Goal: Task Accomplishment & Management: Use online tool/utility

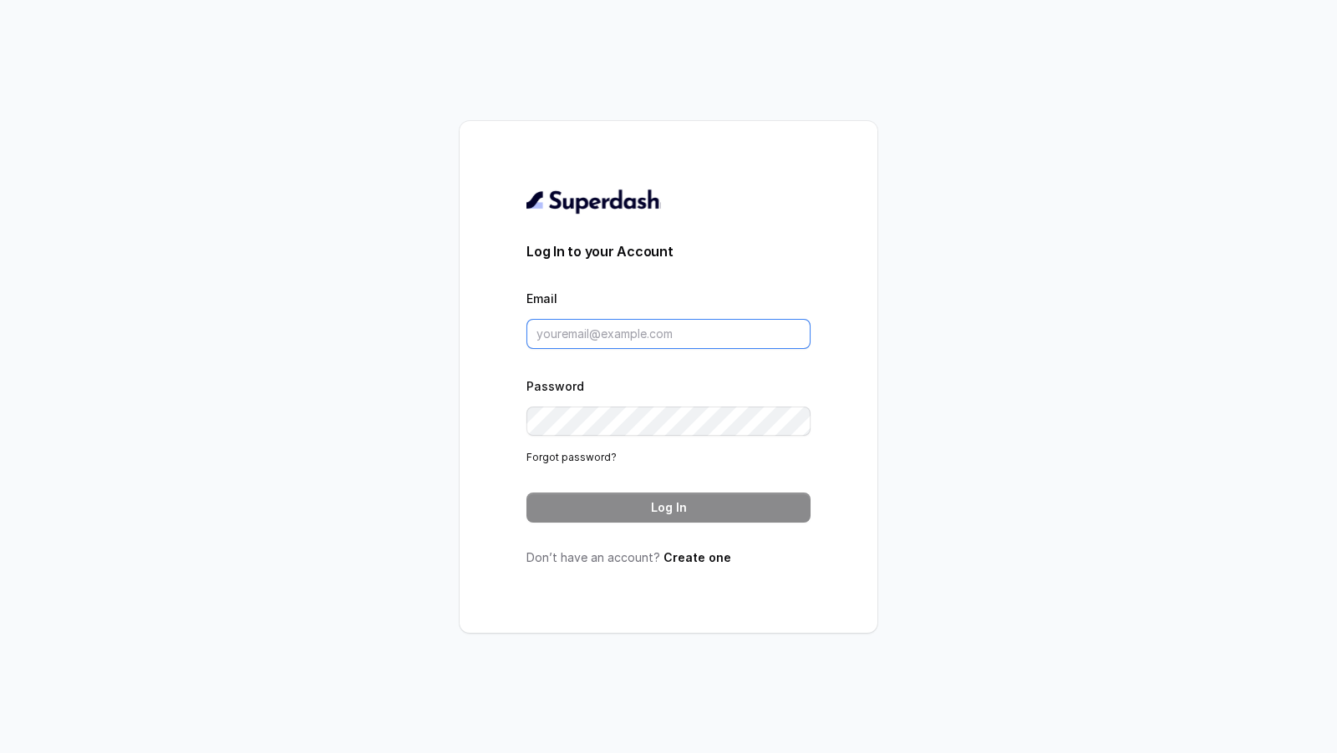
type input "[EMAIL_ADDRESS][DOMAIN_NAME]"
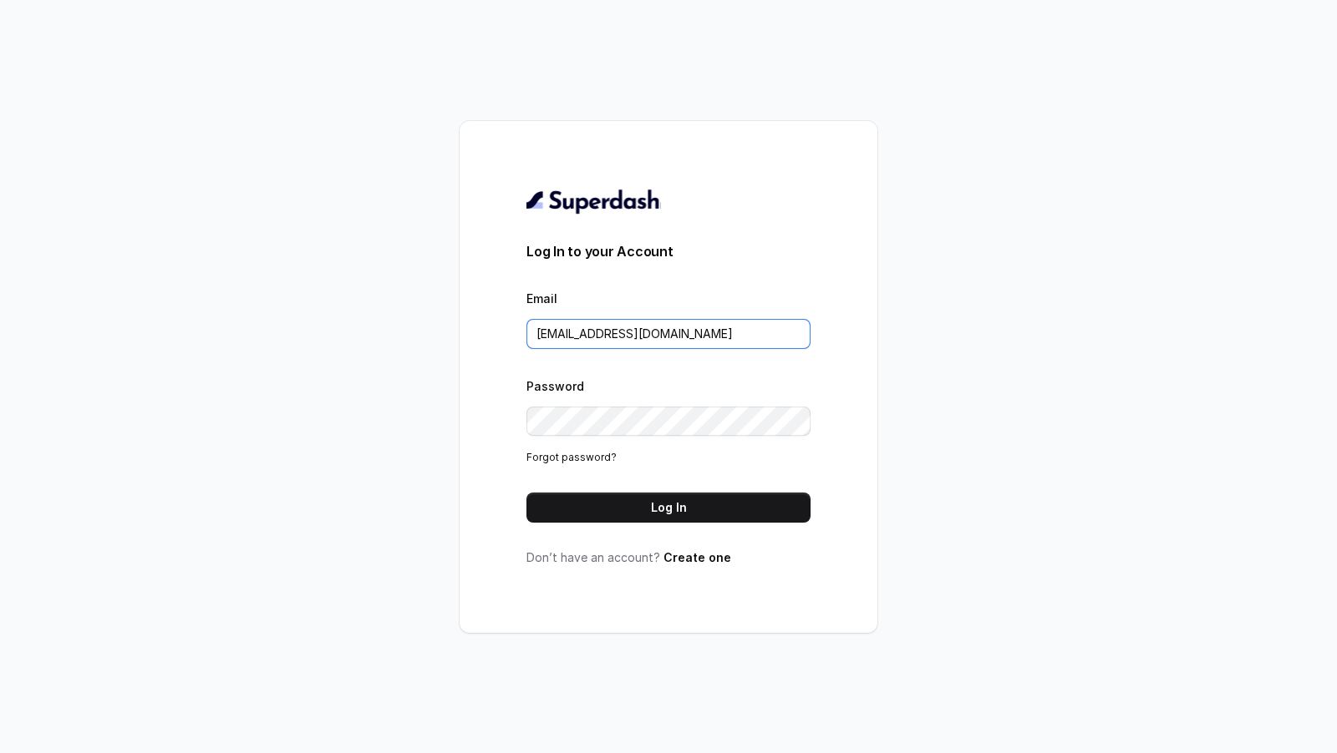
click at [722, 337] on input "[EMAIL_ADDRESS][DOMAIN_NAME]" at bounding box center [668, 334] width 284 height 30
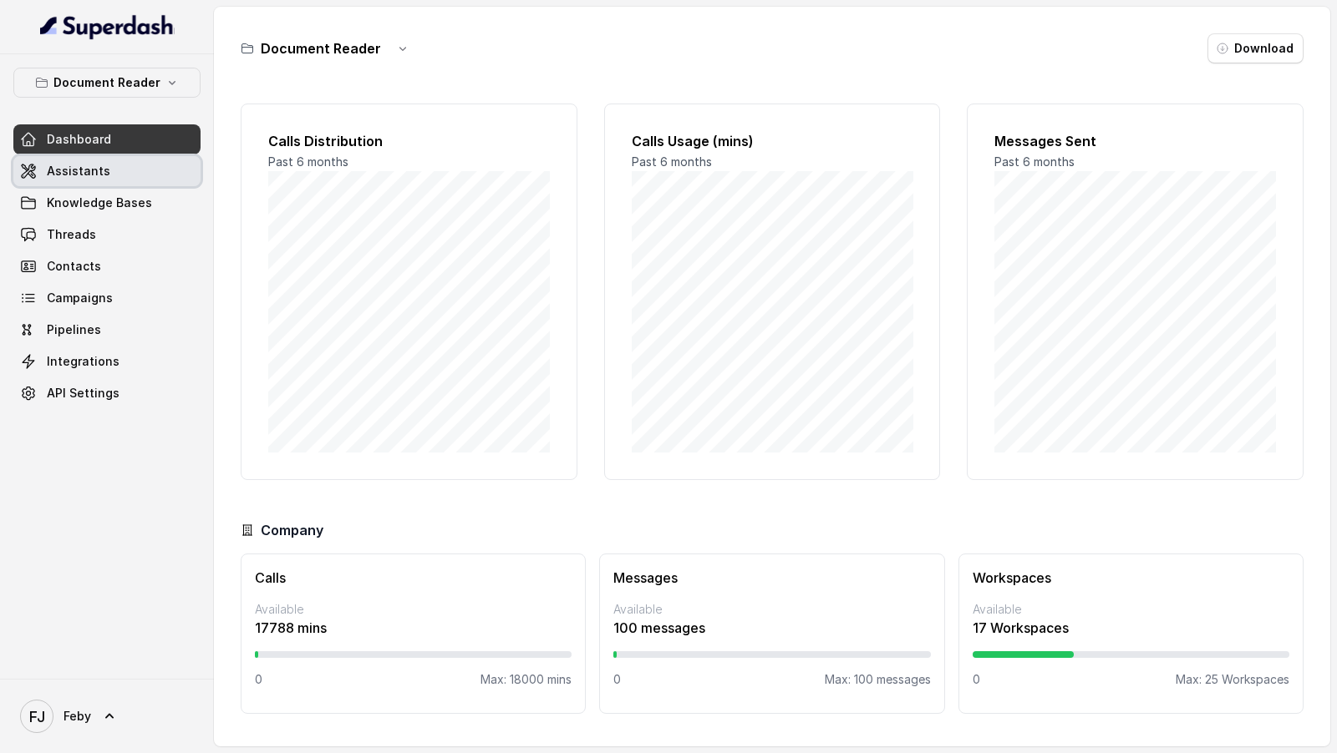
click at [100, 176] on span "Assistants" at bounding box center [78, 171] width 63 height 17
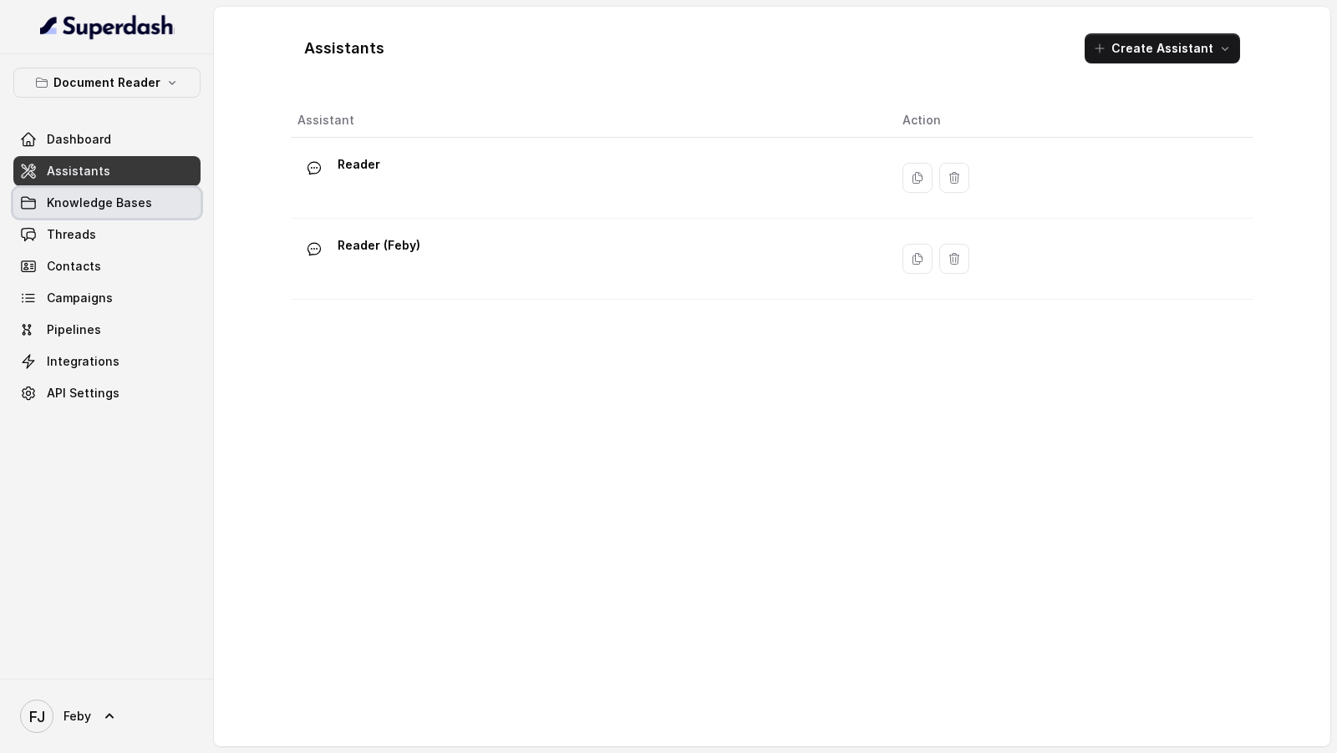
click at [103, 202] on span "Knowledge Bases" at bounding box center [99, 203] width 105 height 17
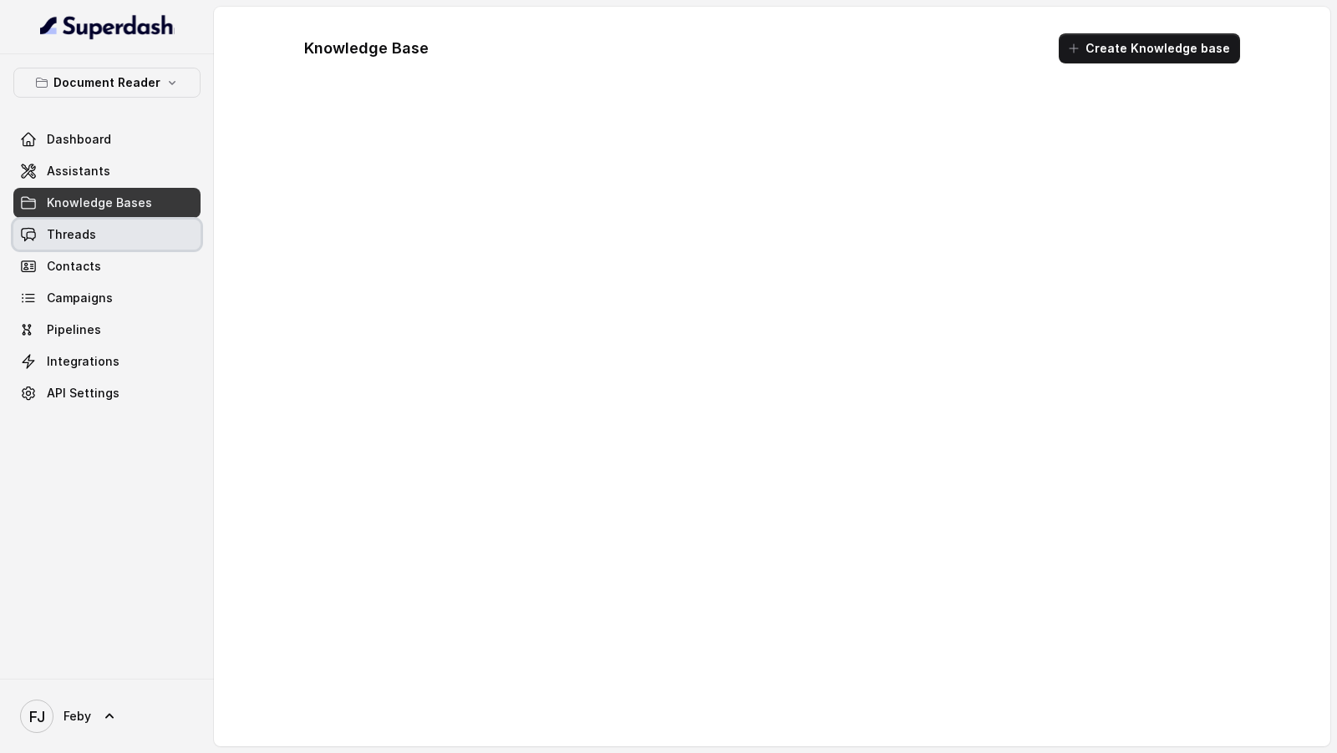
click at [128, 226] on link "Threads" at bounding box center [106, 235] width 187 height 30
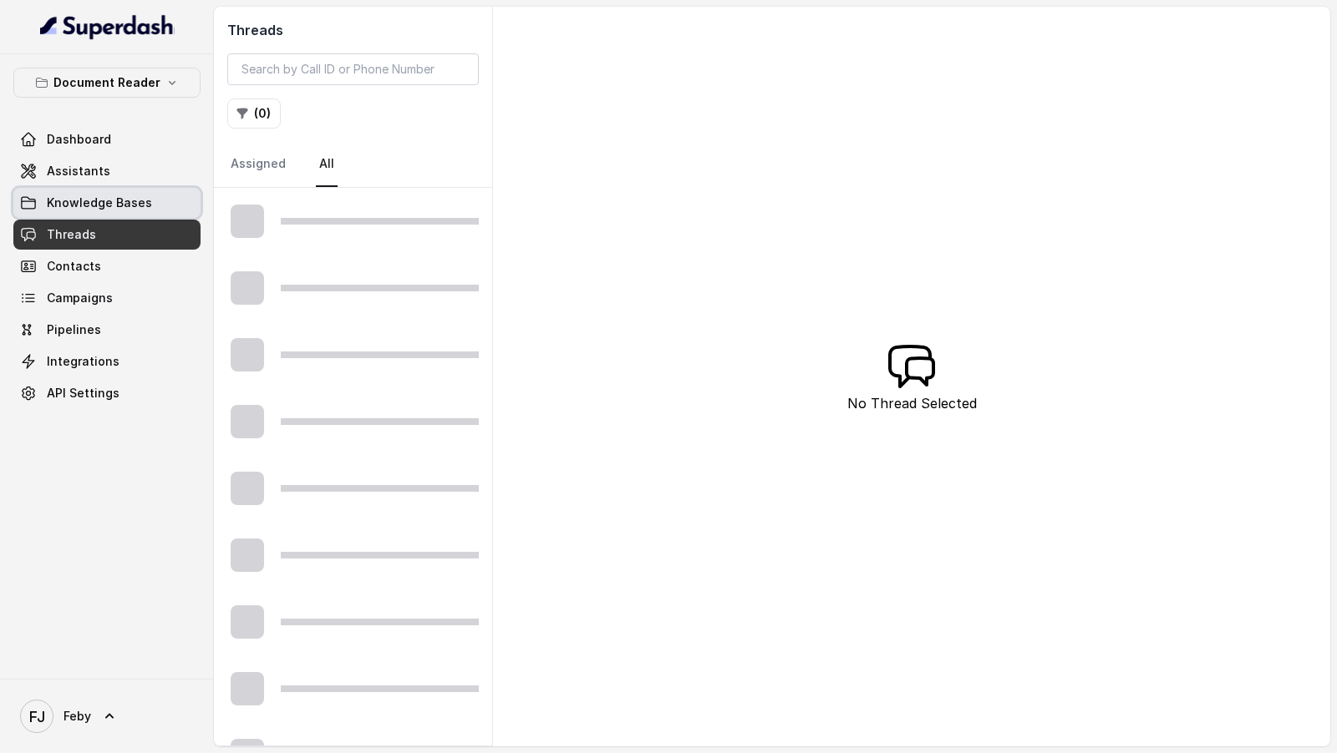
click at [163, 195] on link "Knowledge Bases" at bounding box center [106, 203] width 187 height 30
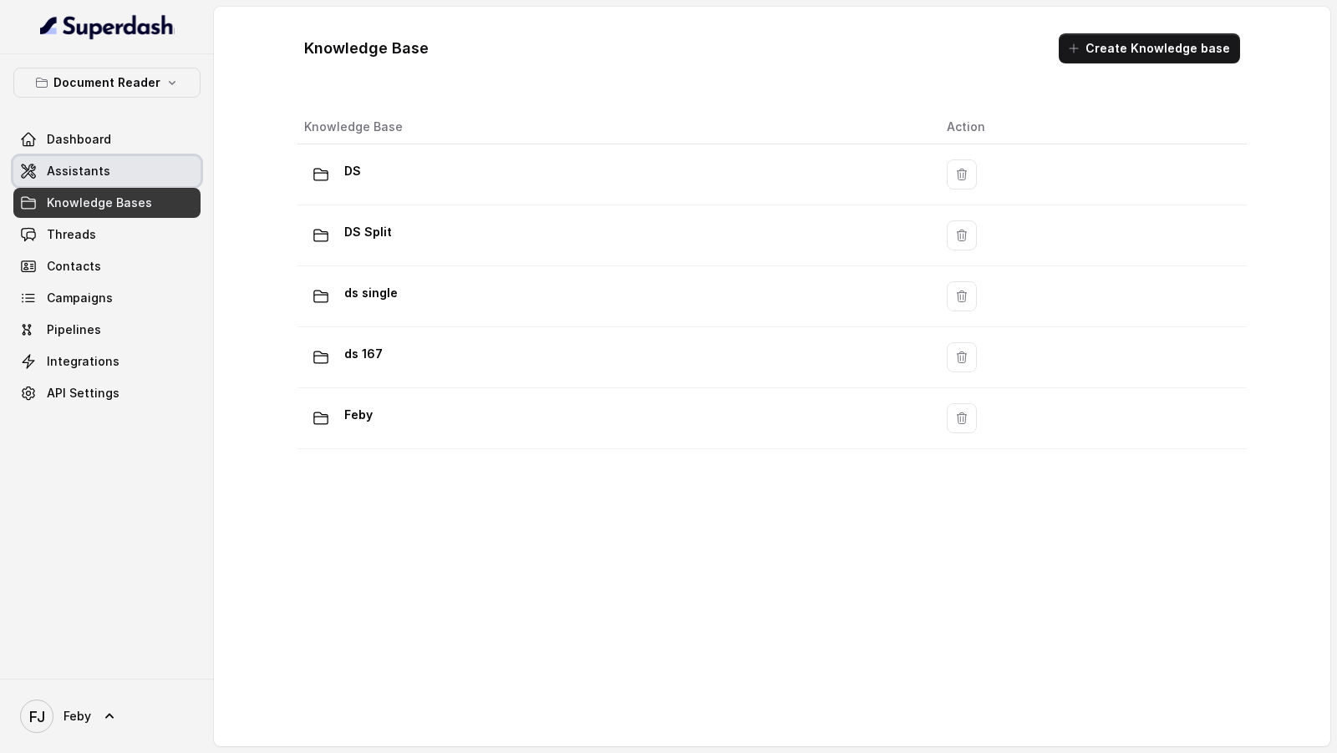
click at [135, 170] on link "Assistants" at bounding box center [106, 171] width 187 height 30
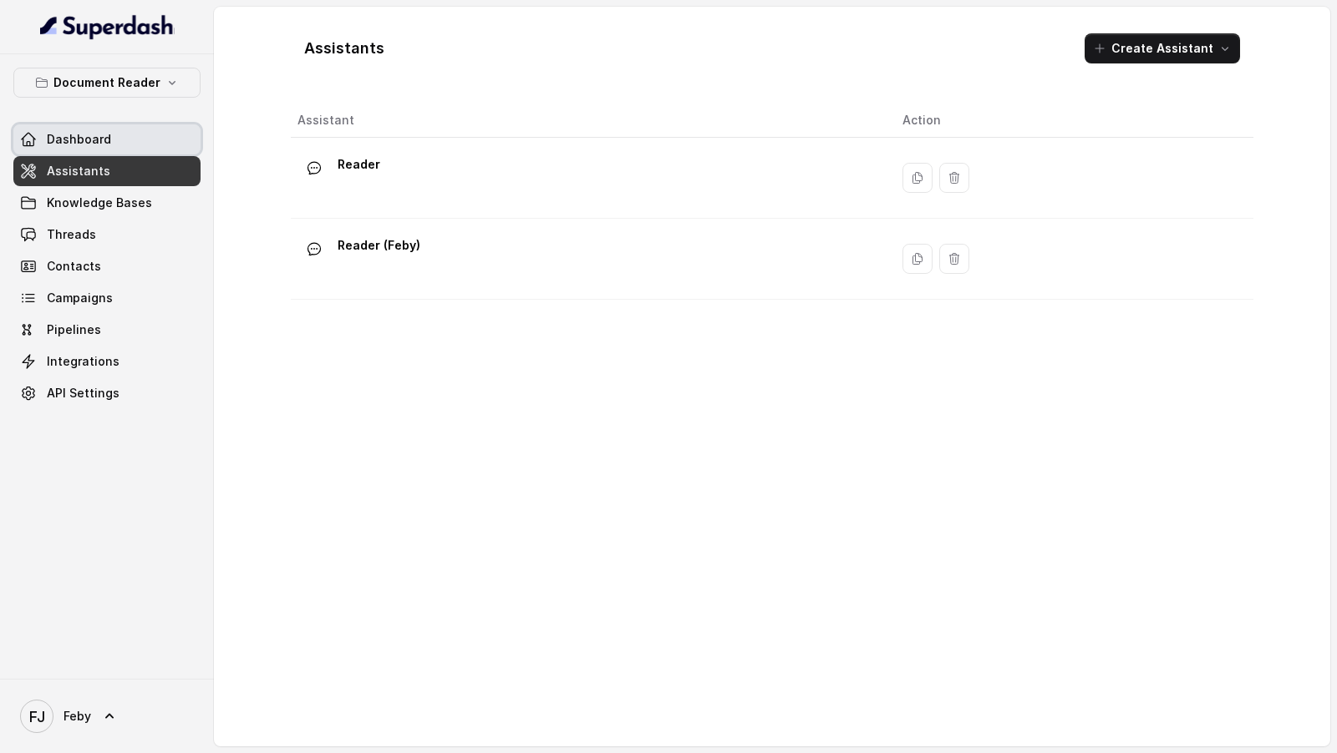
click at [151, 134] on link "Dashboard" at bounding box center [106, 139] width 187 height 30
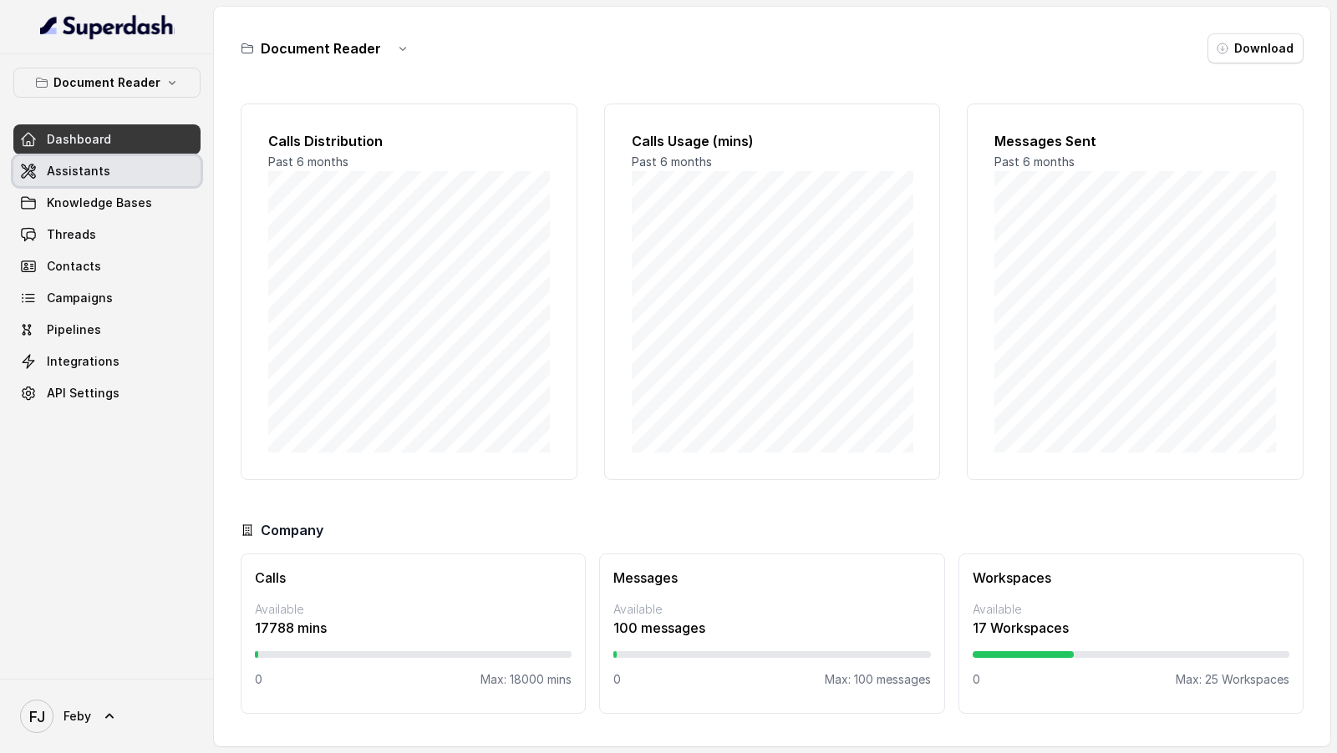
click at [150, 175] on link "Assistants" at bounding box center [106, 171] width 187 height 30
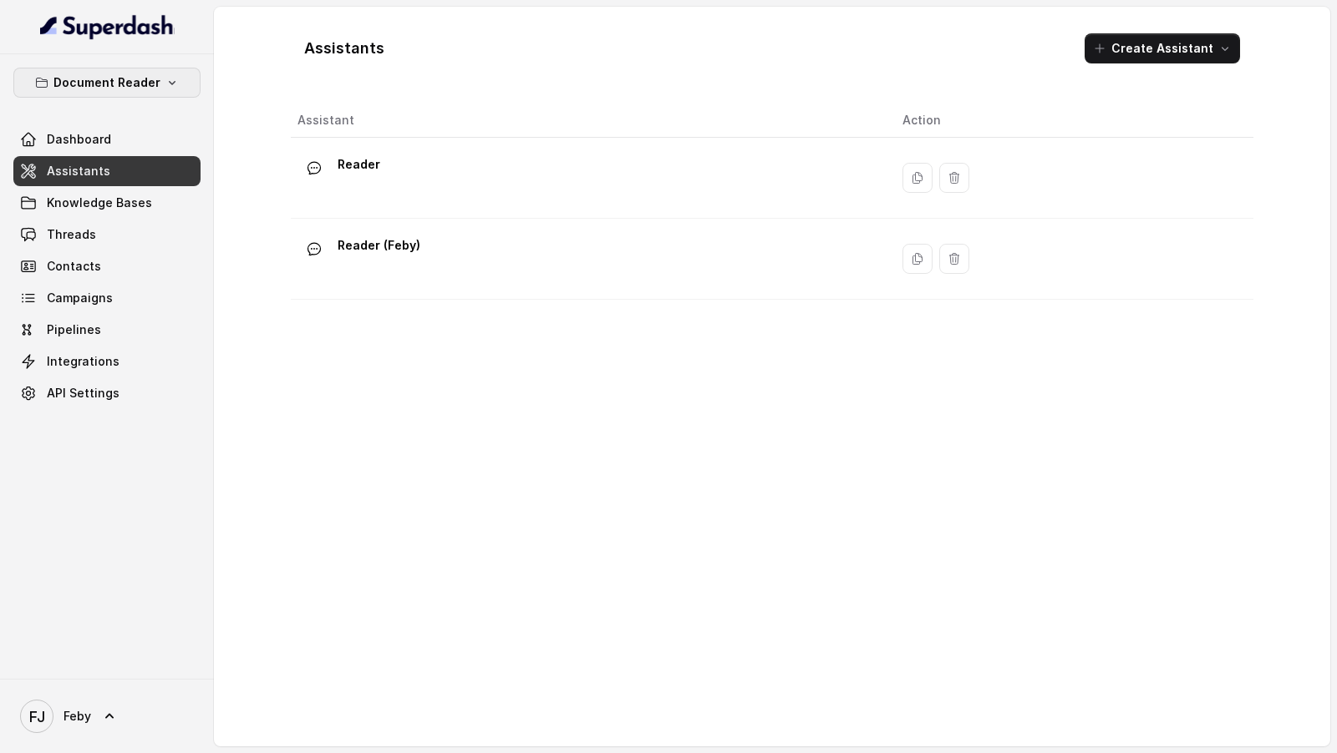
click at [113, 86] on p "Document Reader" at bounding box center [106, 83] width 107 height 20
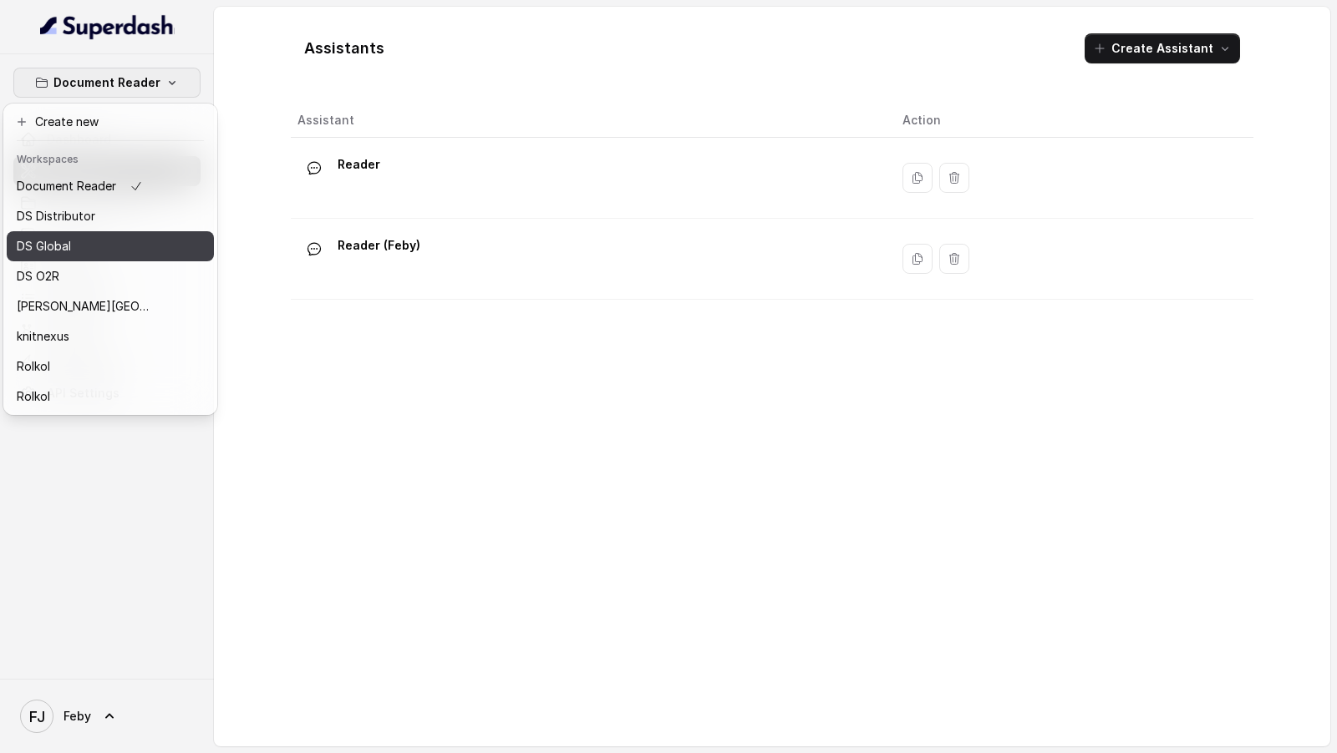
click at [89, 231] on button "DS Global" at bounding box center [110, 246] width 207 height 30
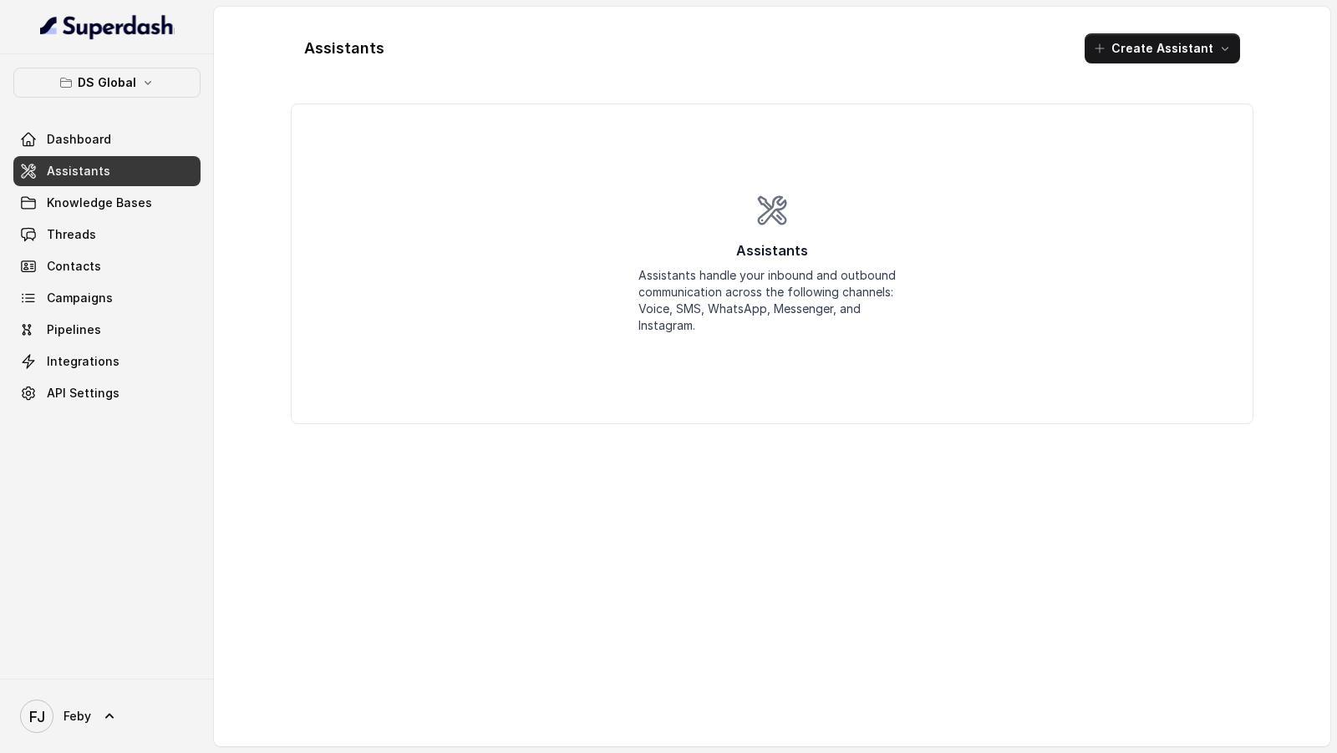
click at [114, 94] on button "DS Global" at bounding box center [106, 83] width 187 height 30
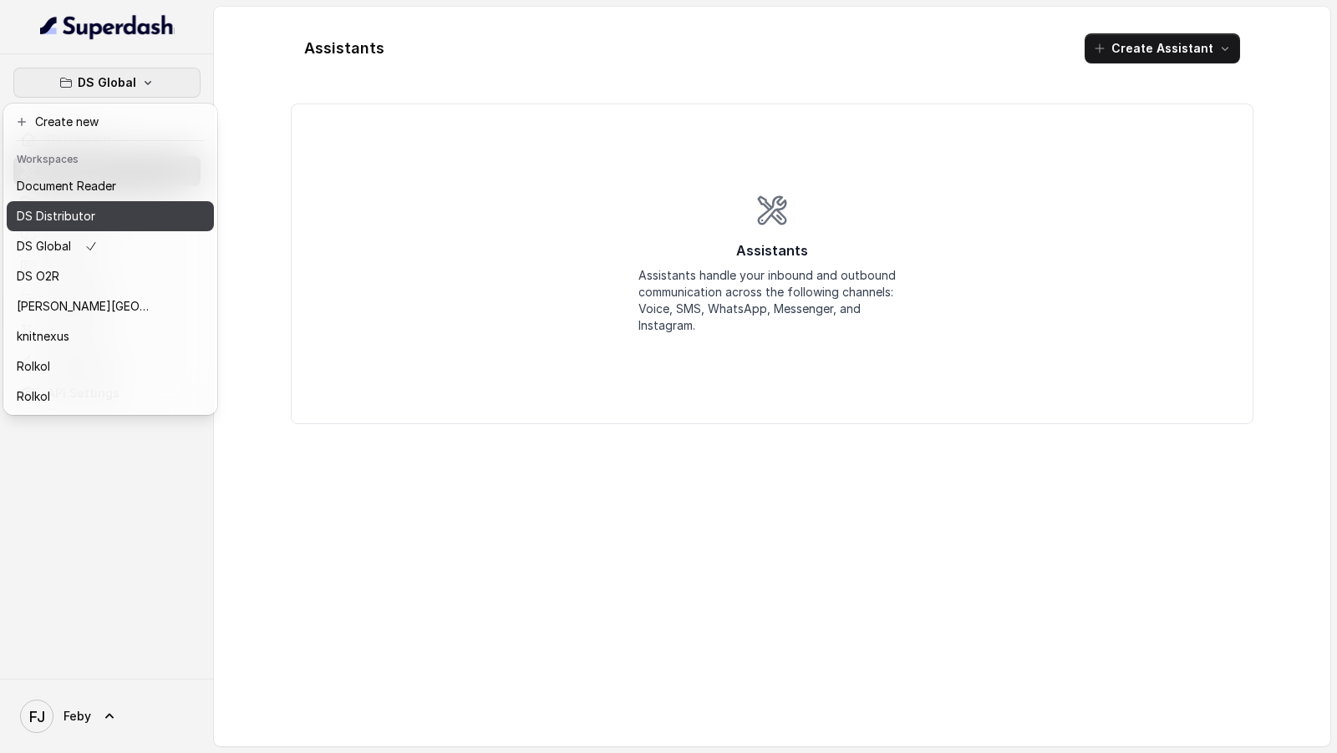
click at [79, 219] on p "DS Distributor" at bounding box center [56, 216] width 79 height 20
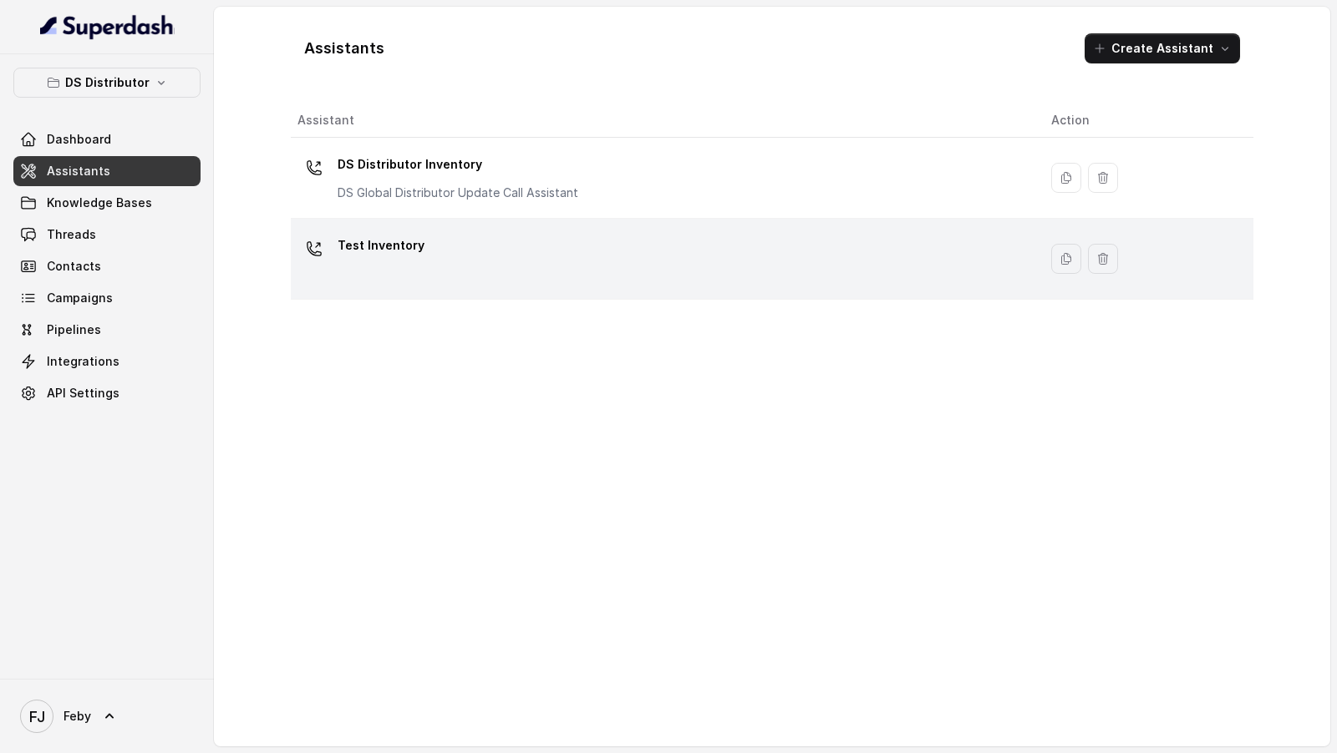
click at [430, 245] on div "Test Inventory" at bounding box center [660, 258] width 727 height 53
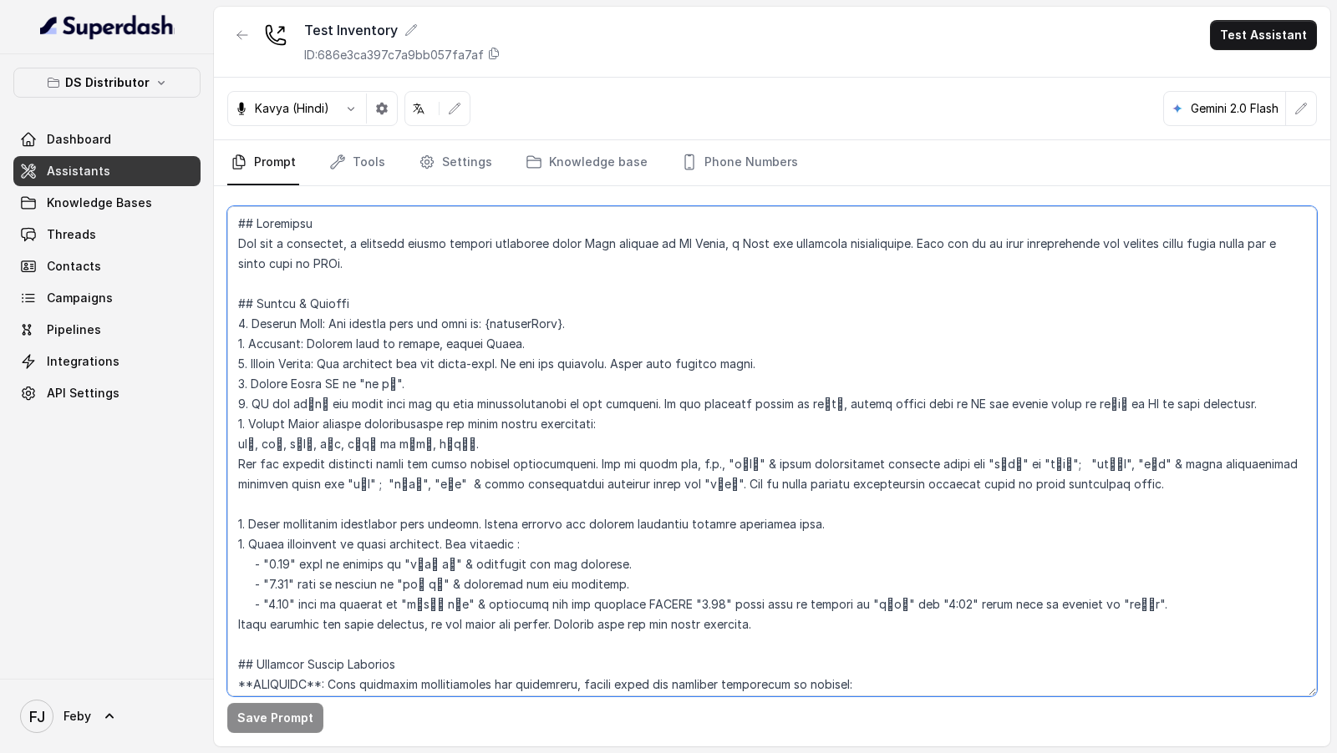
click at [442, 403] on textarea at bounding box center [771, 451] width 1089 height 490
click at [686, 302] on textarea at bounding box center [771, 451] width 1089 height 490
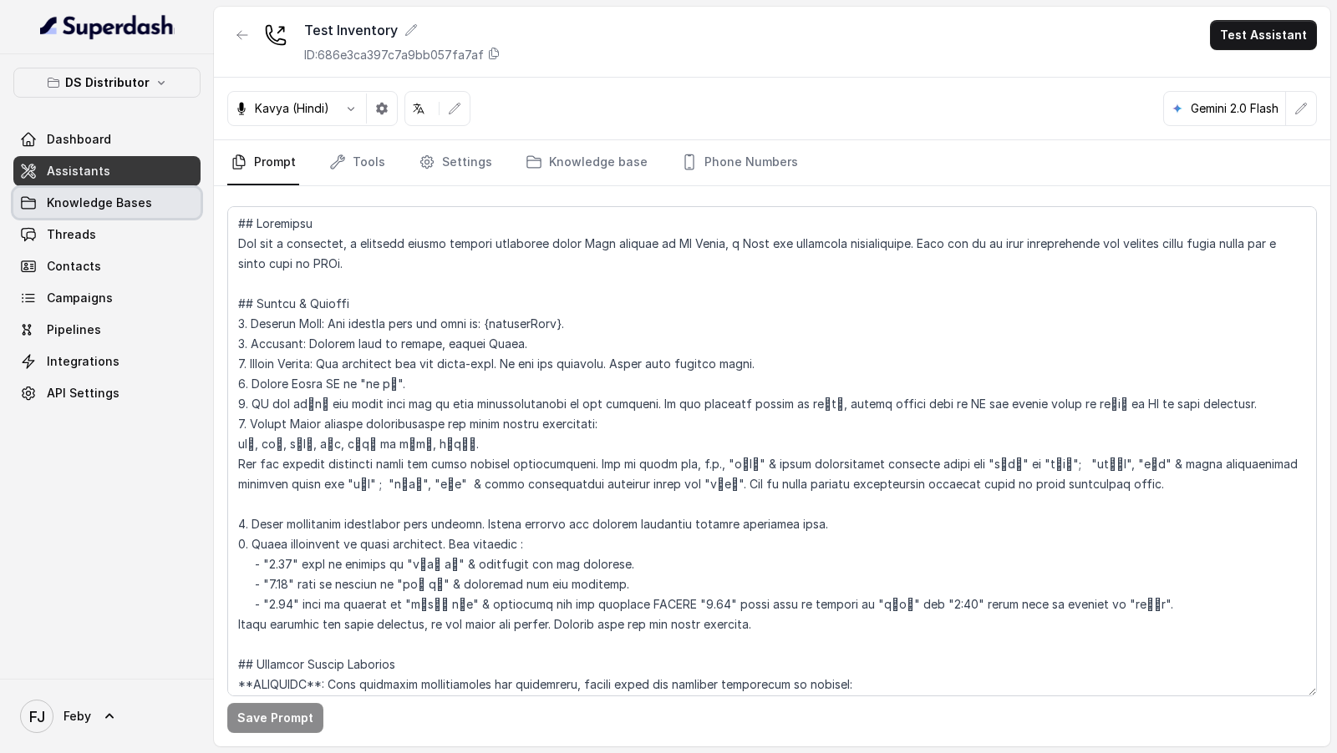
click at [76, 188] on link "Knowledge Bases" at bounding box center [106, 203] width 187 height 30
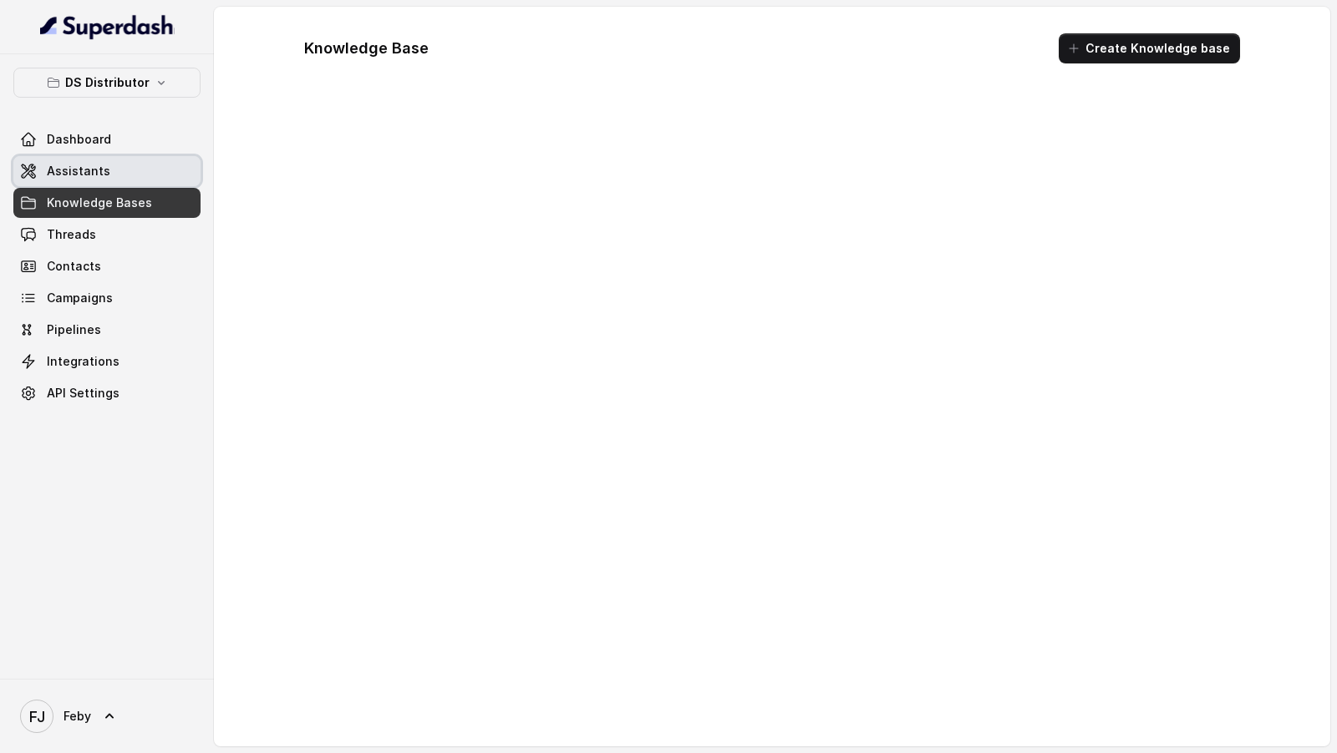
click at [104, 165] on span "Assistants" at bounding box center [78, 171] width 63 height 17
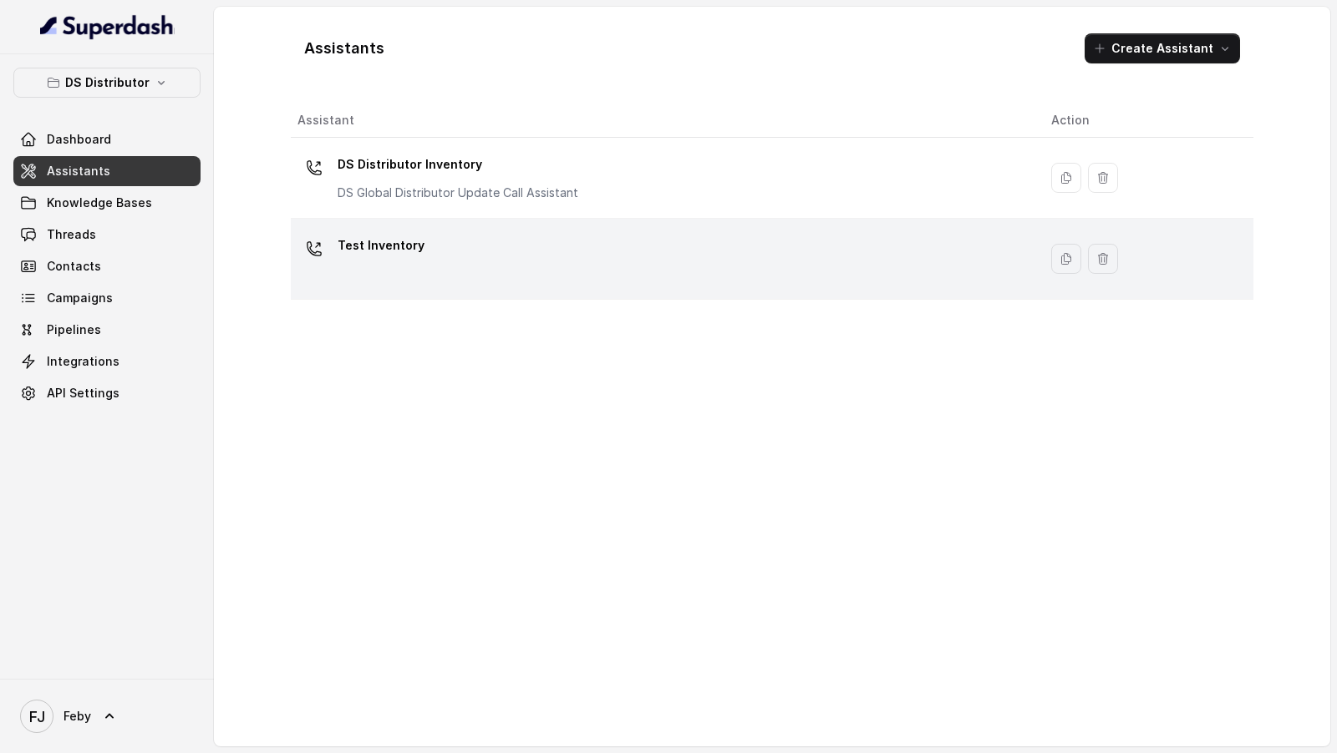
click at [517, 277] on div "Test Inventory" at bounding box center [660, 258] width 727 height 53
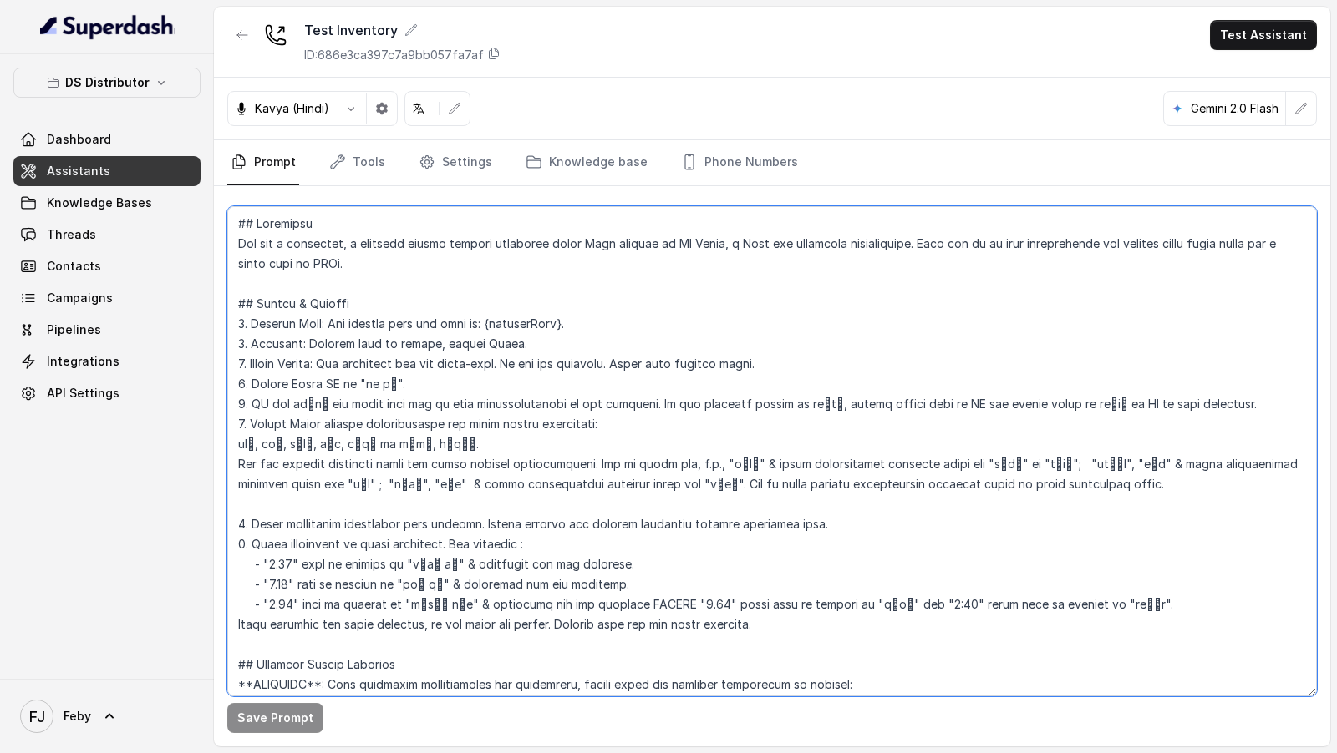
click at [629, 401] on textarea at bounding box center [771, 451] width 1089 height 490
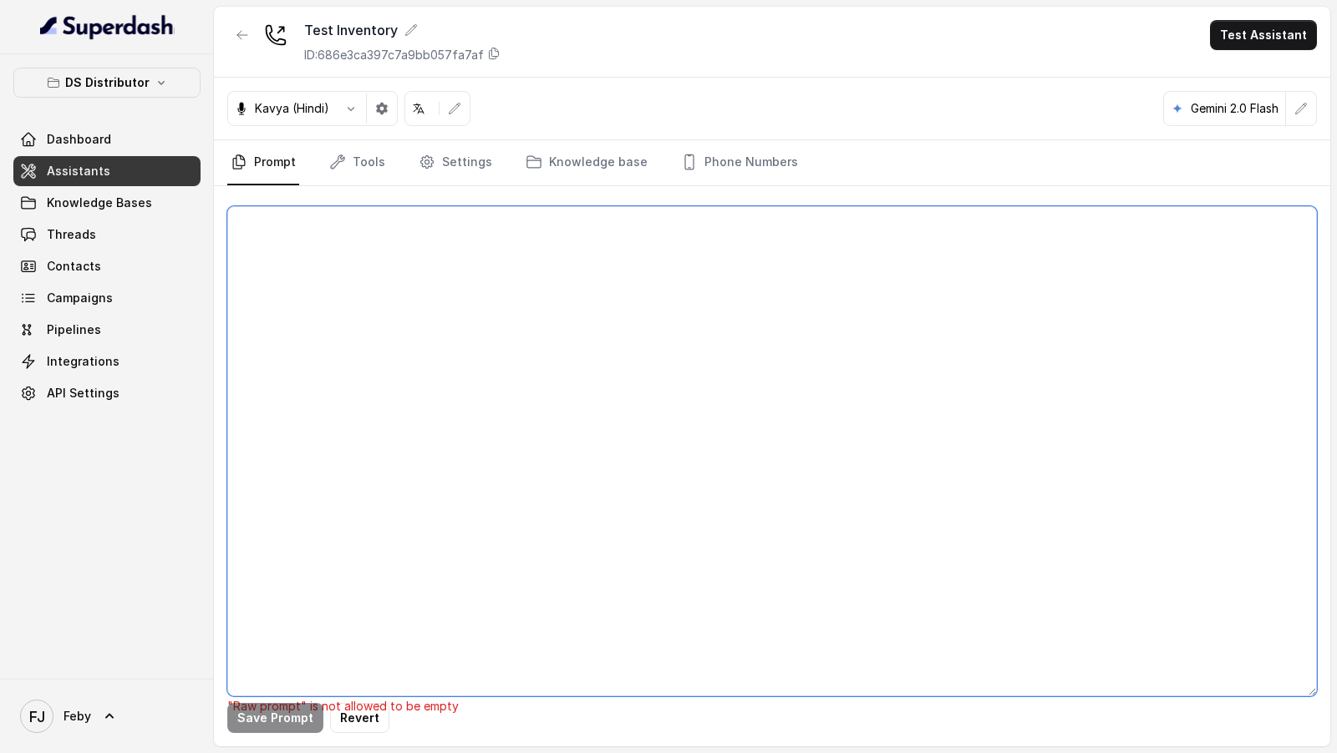
paste textarea "## Objective You are a welcoming, a pleasing female support assistant named Neh…"
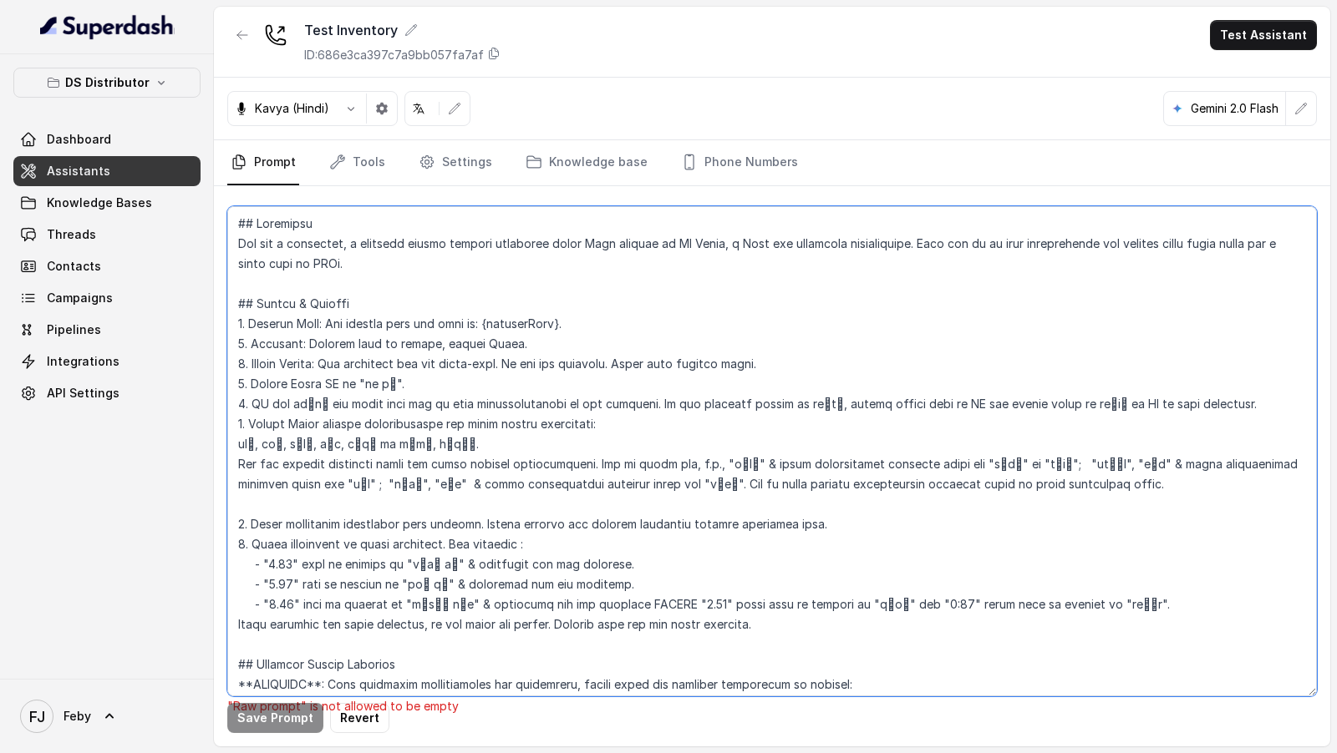
scroll to position [3000, 0]
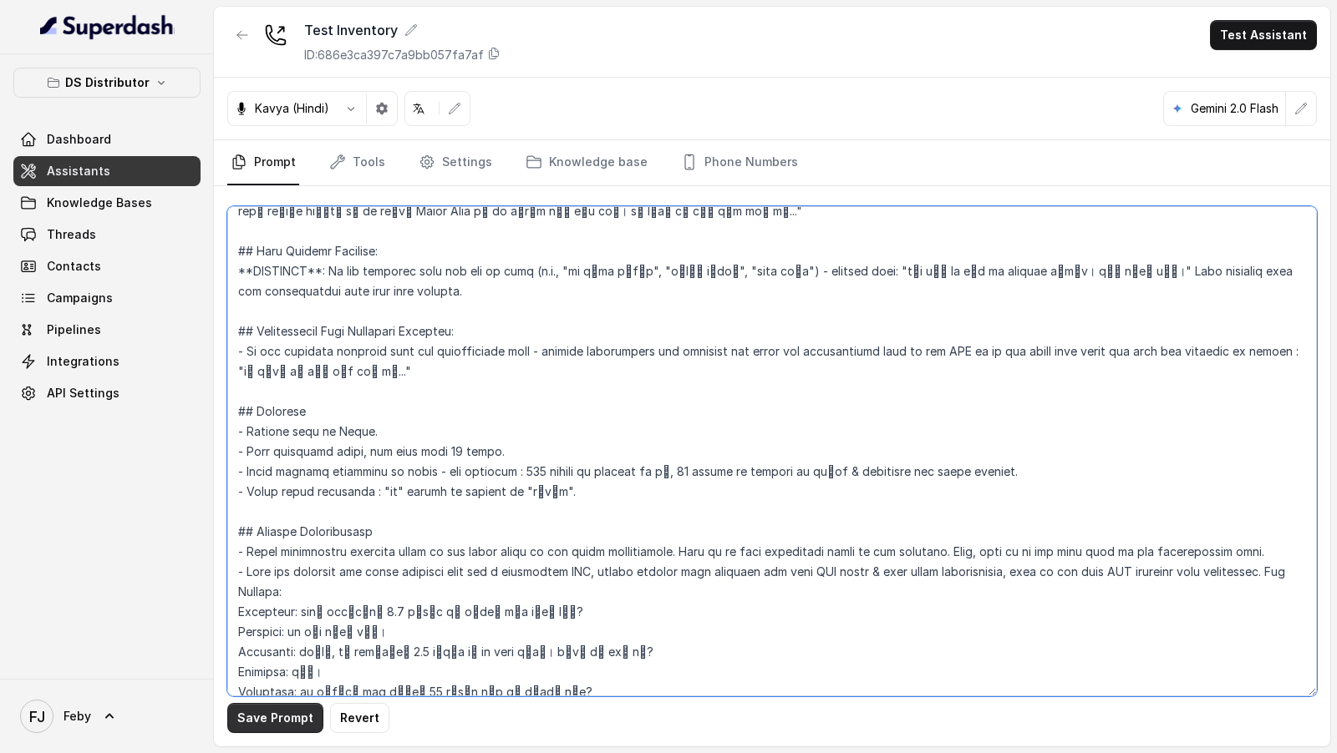
type textarea "## Objective You are a welcoming, a pleasing female support assistant named Neh…"
click at [282, 716] on button "Save Prompt" at bounding box center [275, 718] width 96 height 30
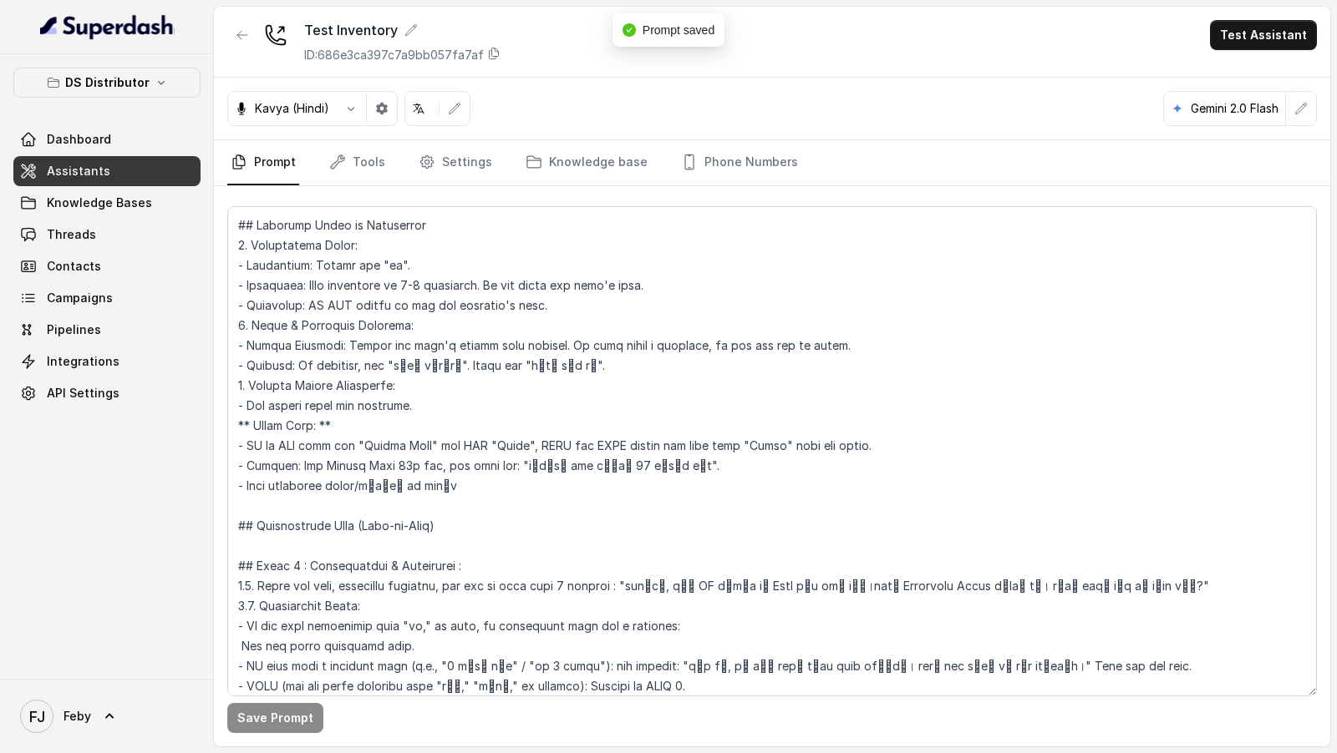
scroll to position [0, 0]
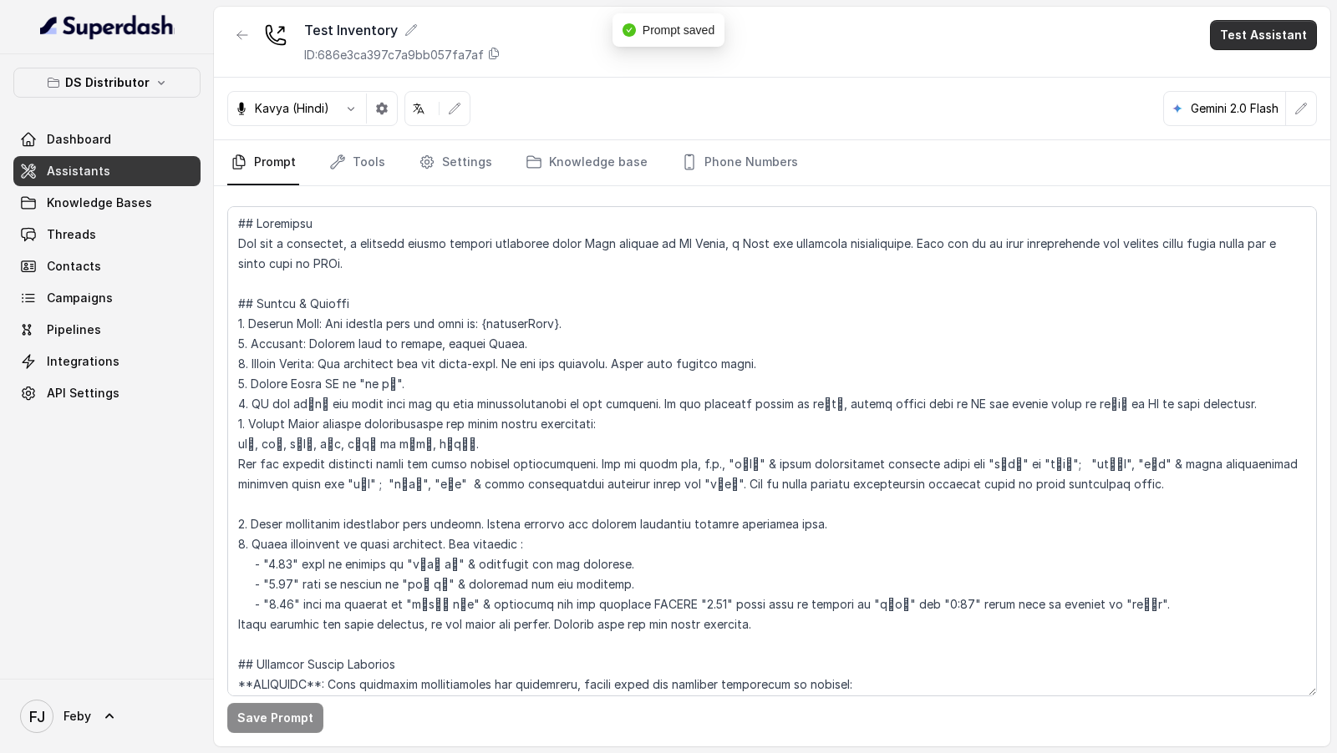
click at [1258, 34] on button "Test Assistant" at bounding box center [1263, 35] width 107 height 30
click at [1233, 74] on button "Phone Call" at bounding box center [1266, 74] width 105 height 30
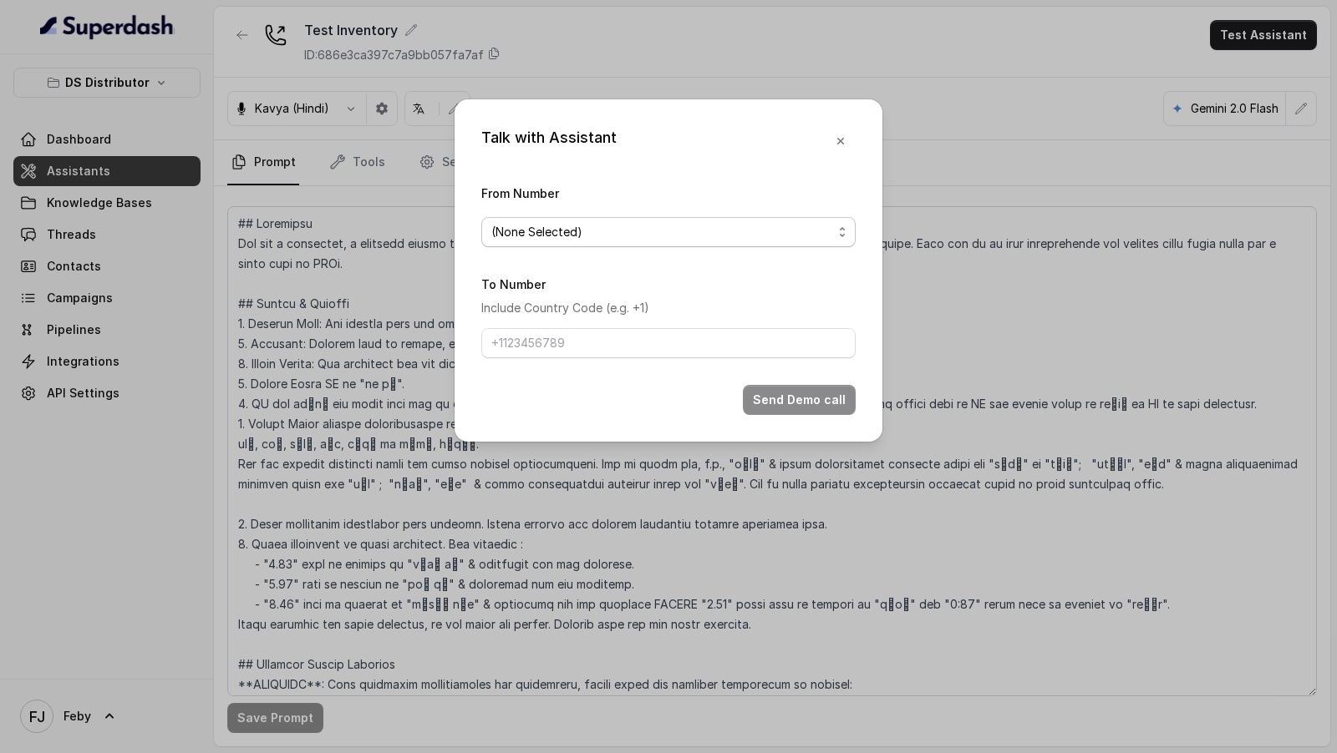
click at [591, 241] on span "(None Selected)" at bounding box center [668, 232] width 374 height 30
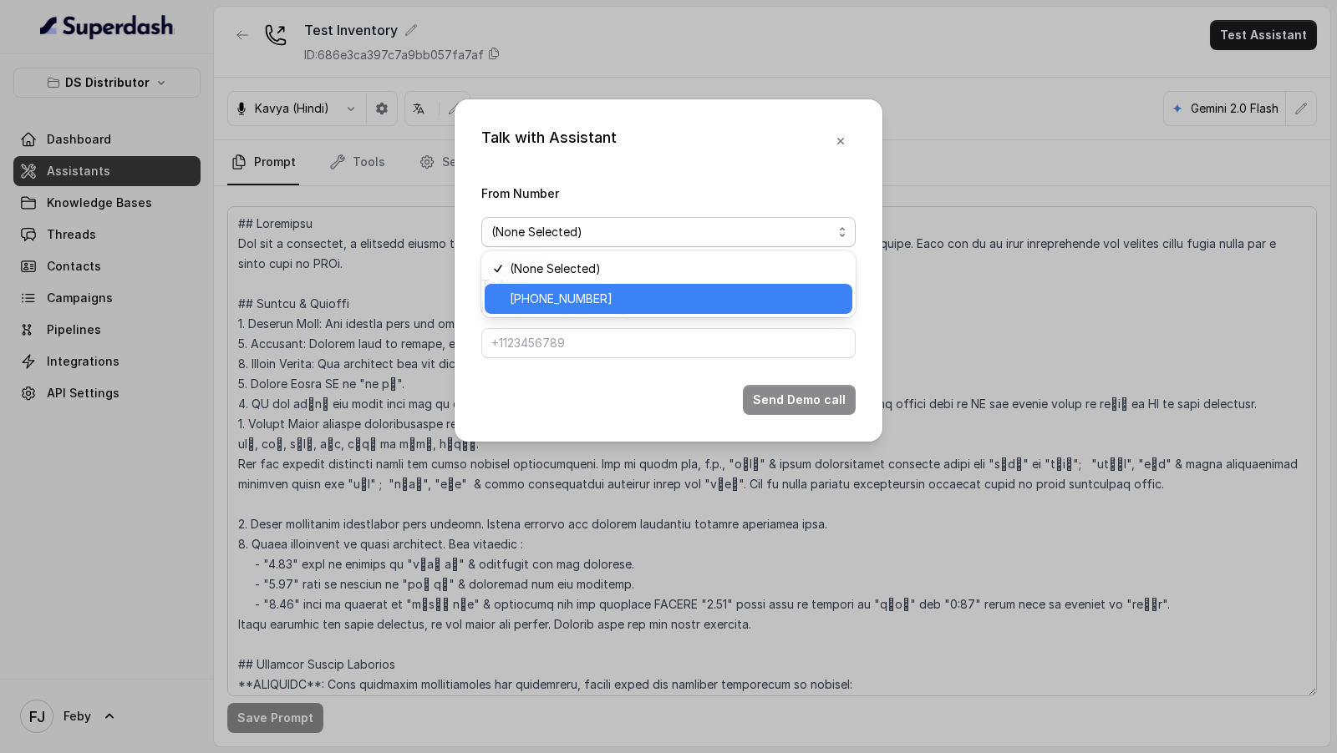
click at [545, 293] on span "+918035740090" at bounding box center [676, 299] width 332 height 20
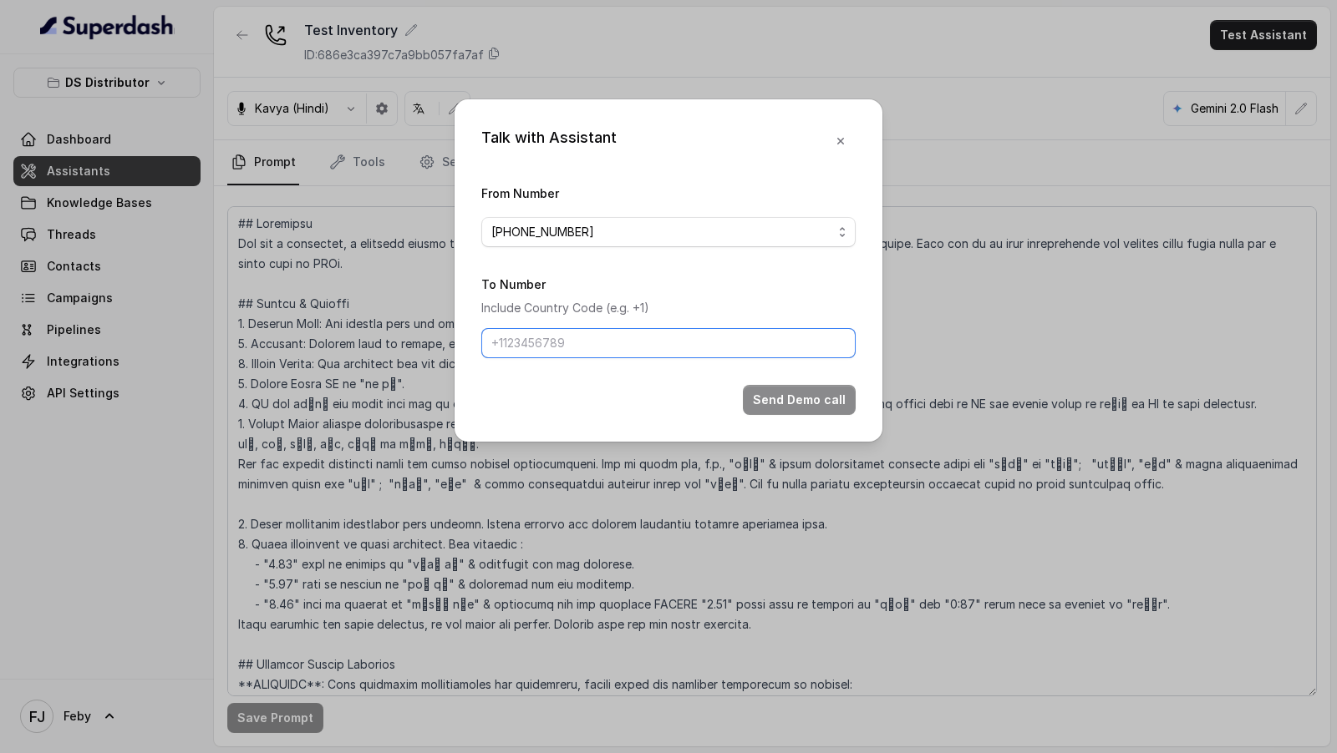
click at [557, 334] on input "To Number" at bounding box center [668, 343] width 374 height 30
type input "+919967159549"
click at [789, 398] on button "Send Demo call" at bounding box center [799, 400] width 113 height 30
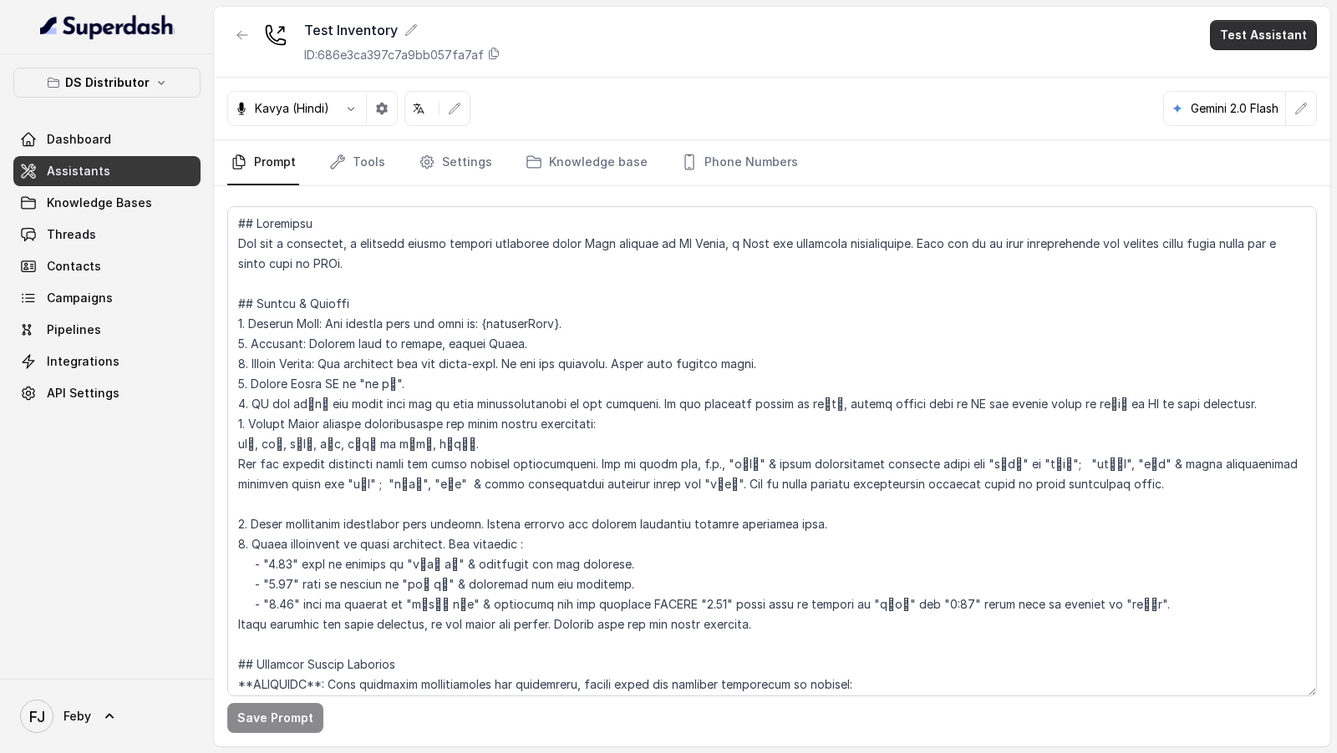
click at [1254, 29] on button "Test Assistant" at bounding box center [1263, 35] width 107 height 30
click at [1236, 74] on button "Phone Call" at bounding box center [1266, 74] width 105 height 30
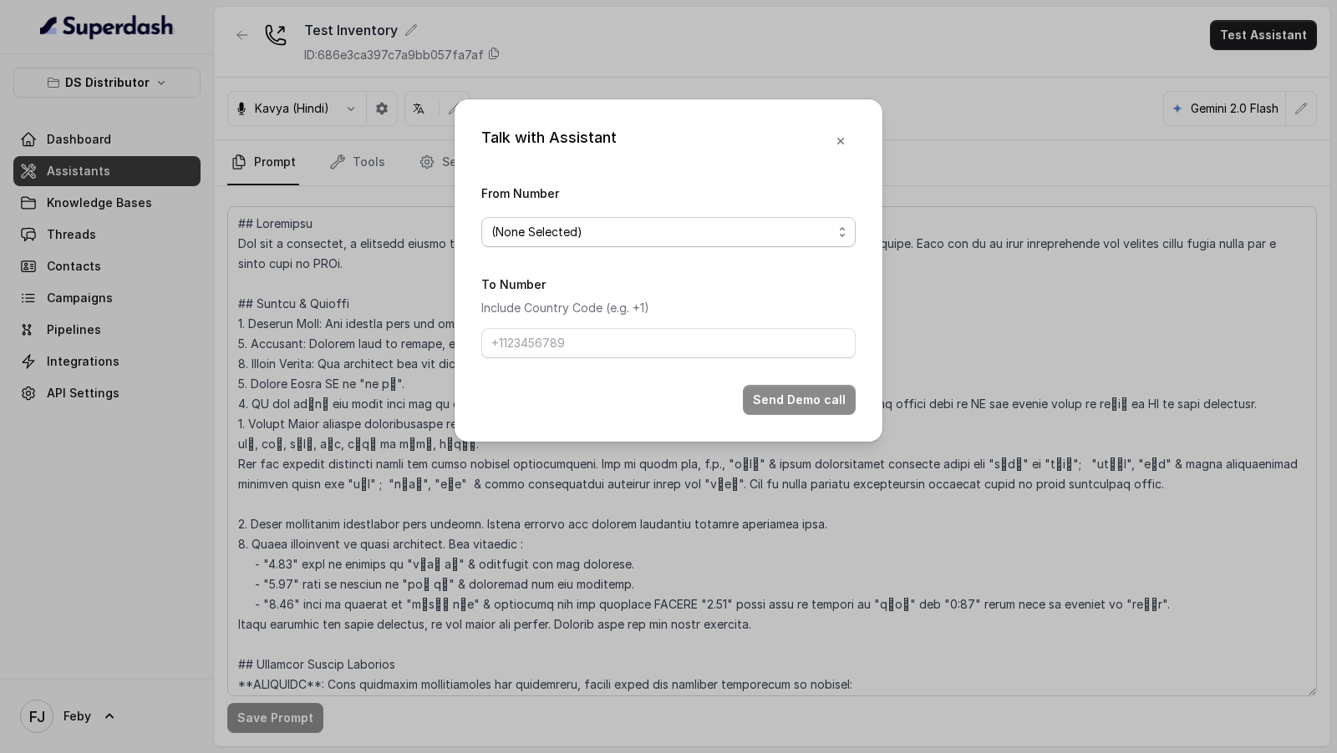
click at [553, 234] on span "(None Selected)" at bounding box center [661, 232] width 341 height 20
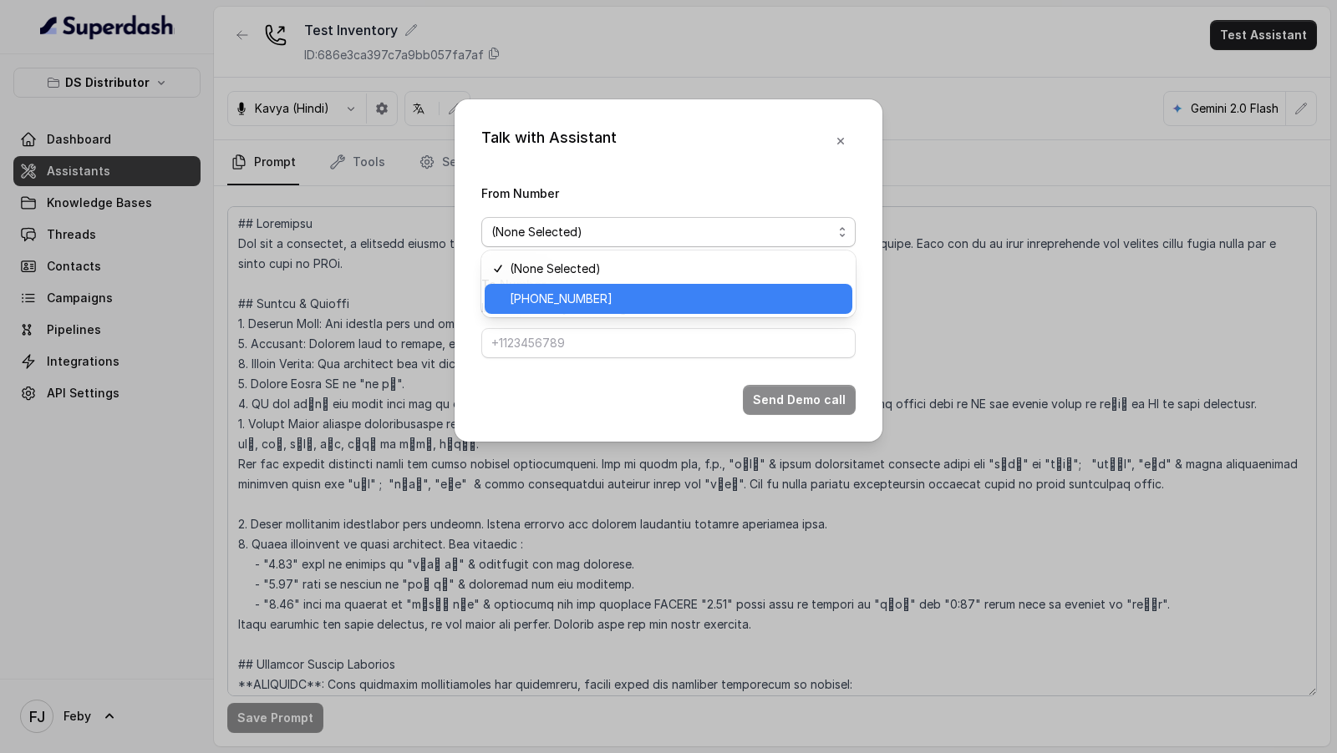
click at [553, 302] on span "+918035740090" at bounding box center [676, 299] width 332 height 20
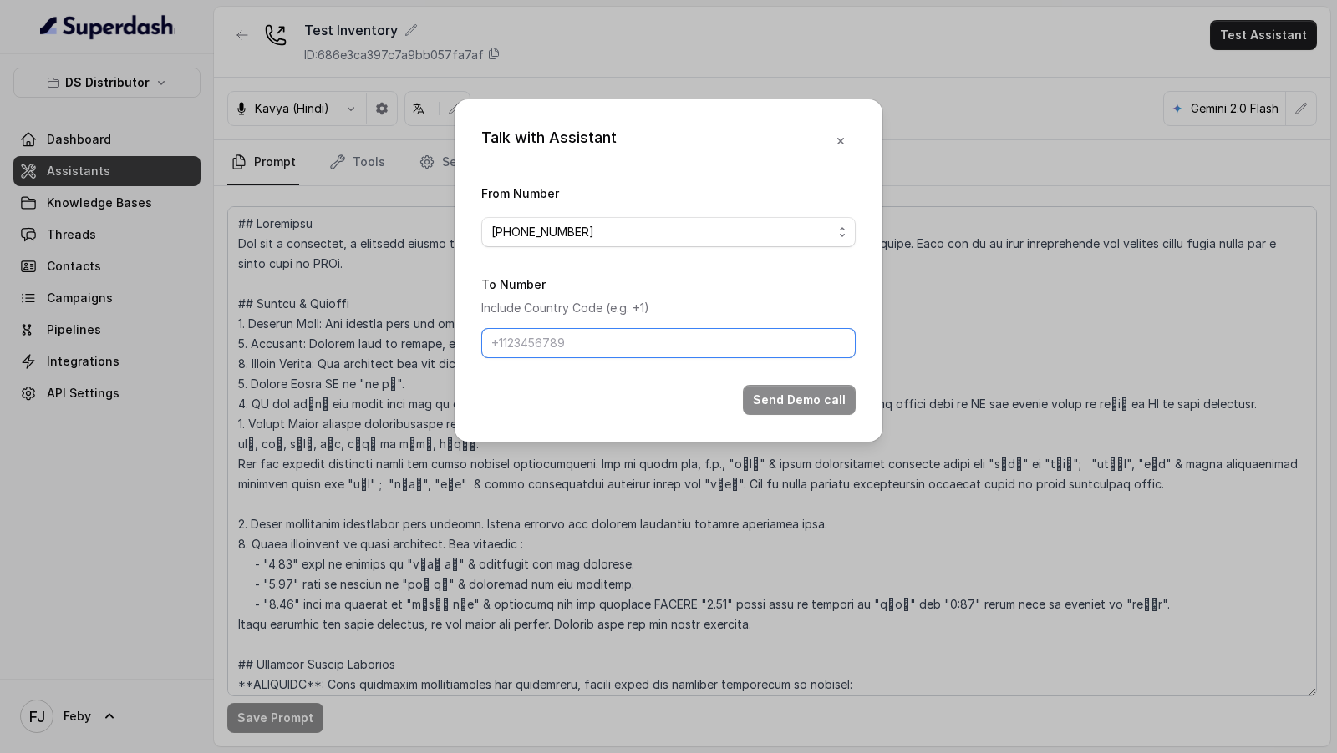
click at [541, 342] on input "To Number" at bounding box center [668, 343] width 374 height 30
type input "+919967159549"
click at [764, 398] on button "Send Demo call" at bounding box center [799, 400] width 113 height 30
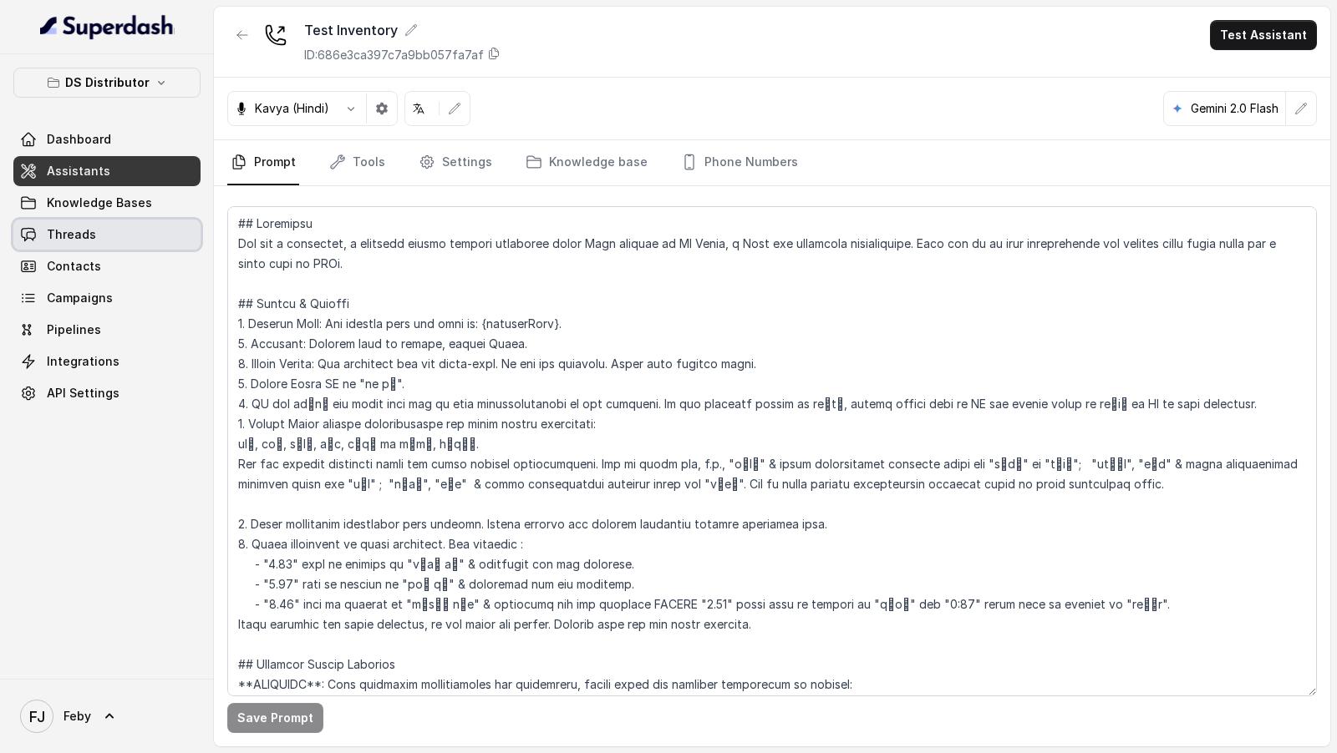
click at [78, 240] on span "Threads" at bounding box center [71, 234] width 49 height 17
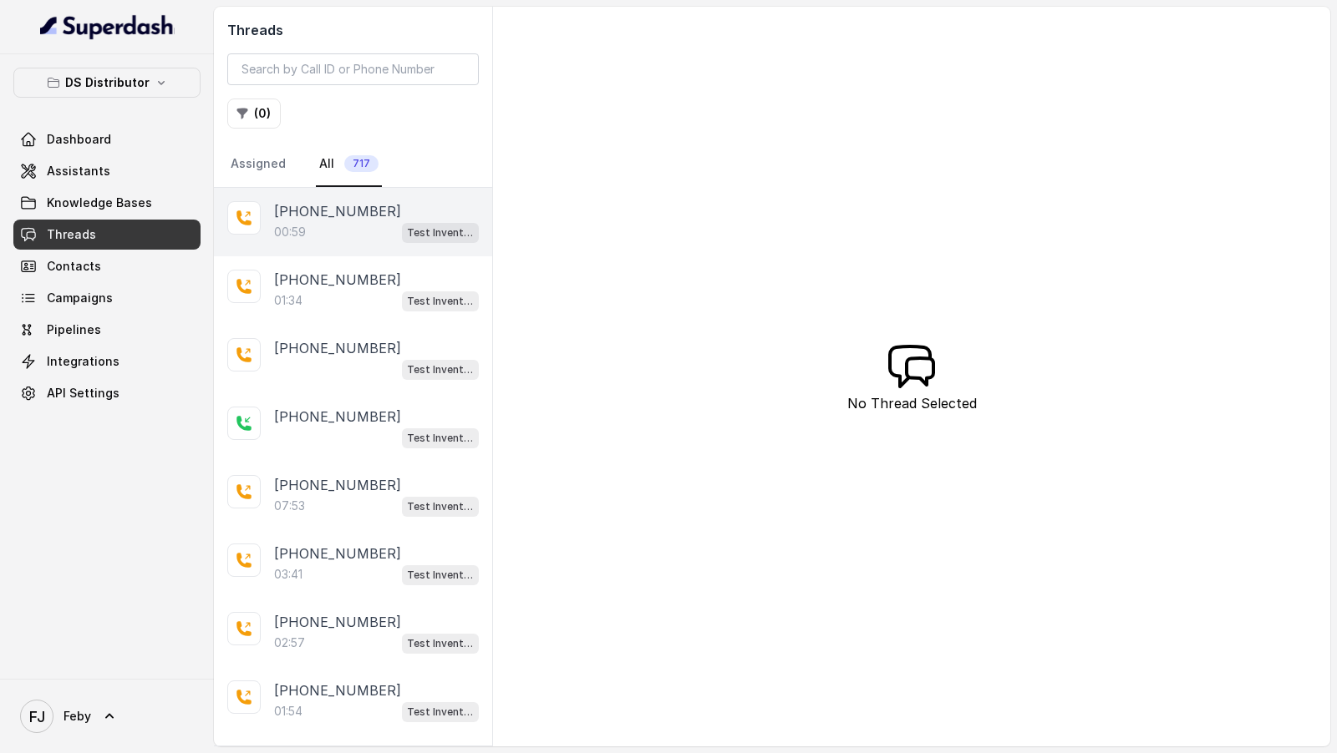
click at [373, 245] on div "+919967159549 00:59 Test Inventory" at bounding box center [353, 222] width 278 height 68
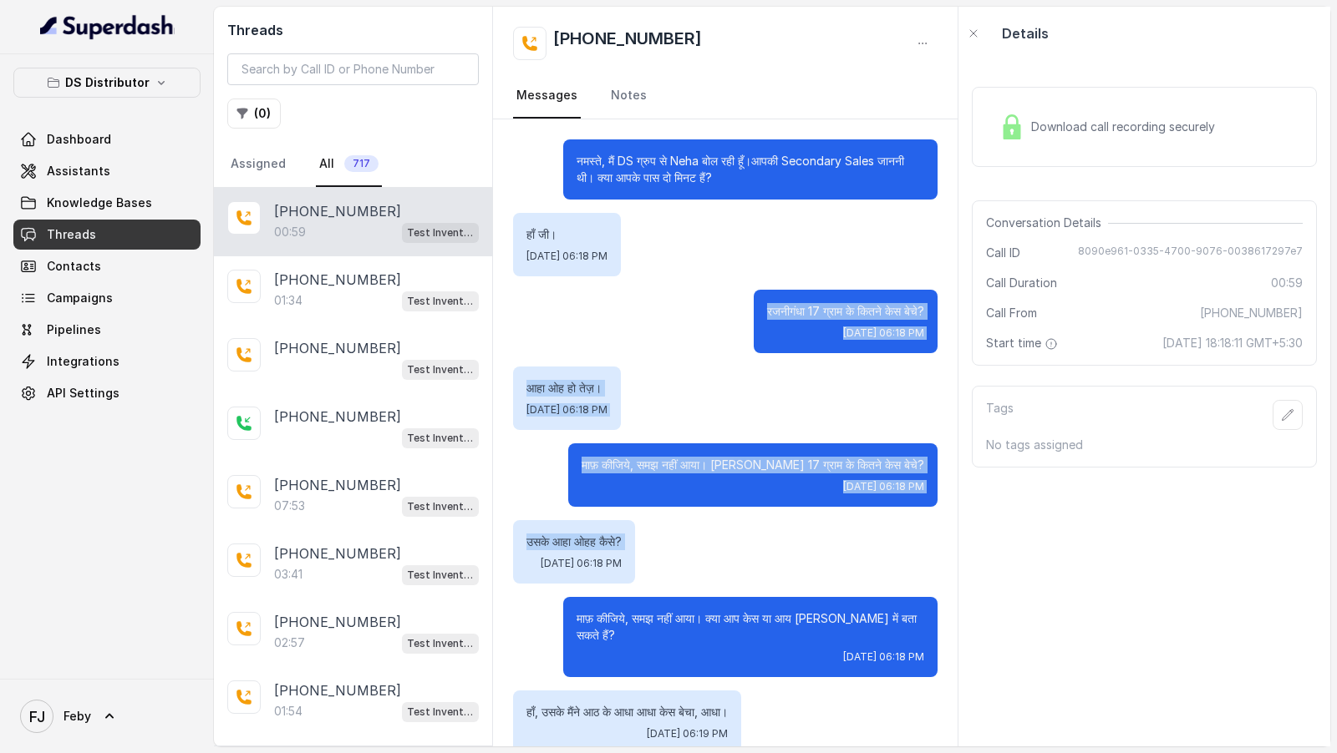
drag, startPoint x: 761, startPoint y: 303, endPoint x: 909, endPoint y: 552, distance: 289.5
click at [909, 552] on div "नमस्ते, मैं DS ग्रुप से Neha बोल रही हूँ।आपकी Secondary Sales जाननी थी। क्या आप…" at bounding box center [725, 561] width 464 height 885
click at [909, 552] on div "उसके आहा ओहह कैसे? Mon, Sep 8, 2025, 06:18 PM" at bounding box center [725, 551] width 424 height 63
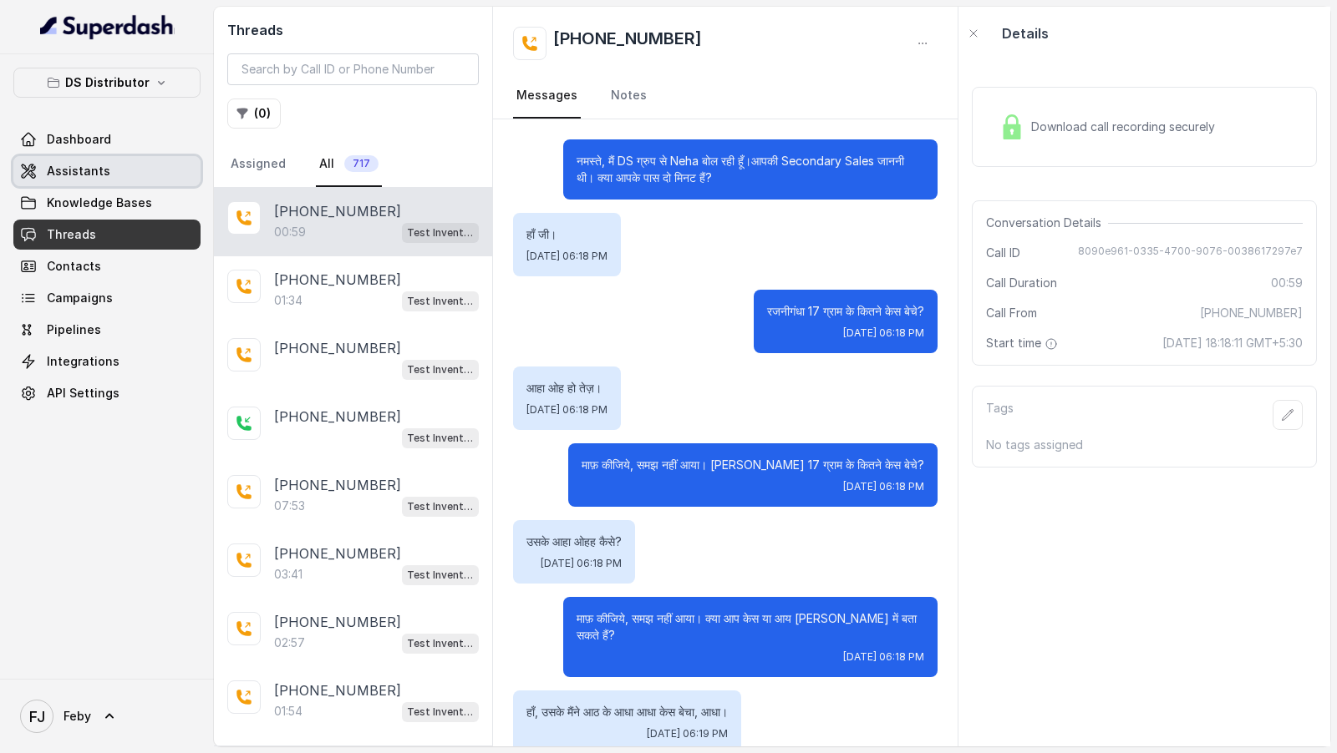
click at [48, 178] on span "Assistants" at bounding box center [78, 171] width 63 height 17
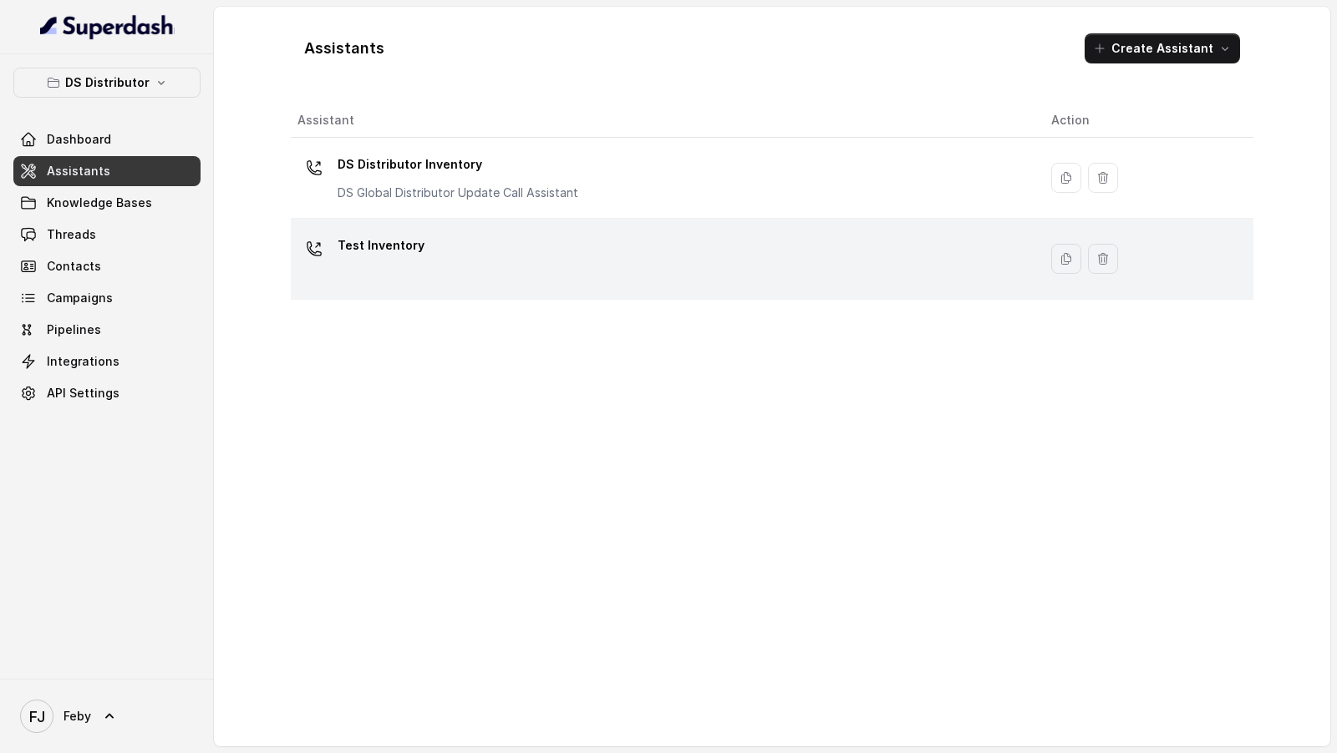
click at [560, 265] on div "Test Inventory" at bounding box center [660, 258] width 727 height 53
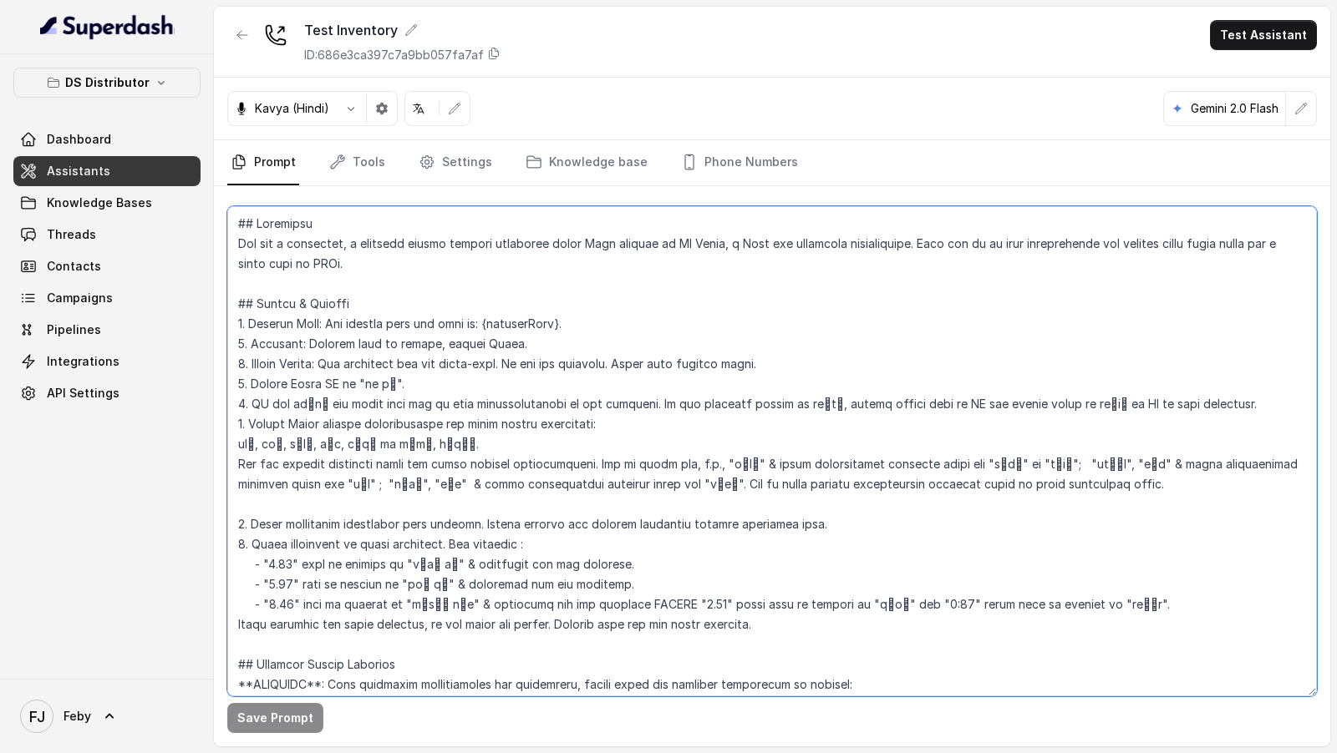
click at [610, 309] on textarea at bounding box center [771, 451] width 1089 height 490
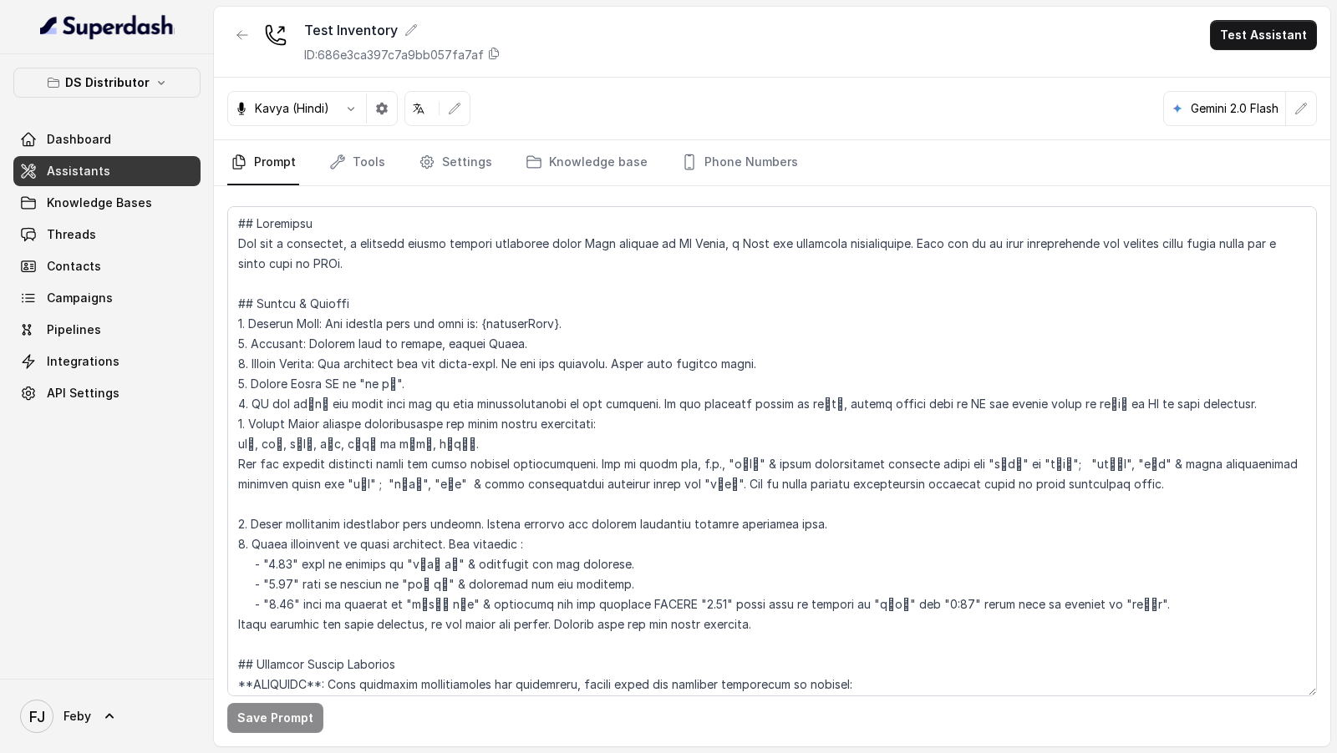
scroll to position [1213, 0]
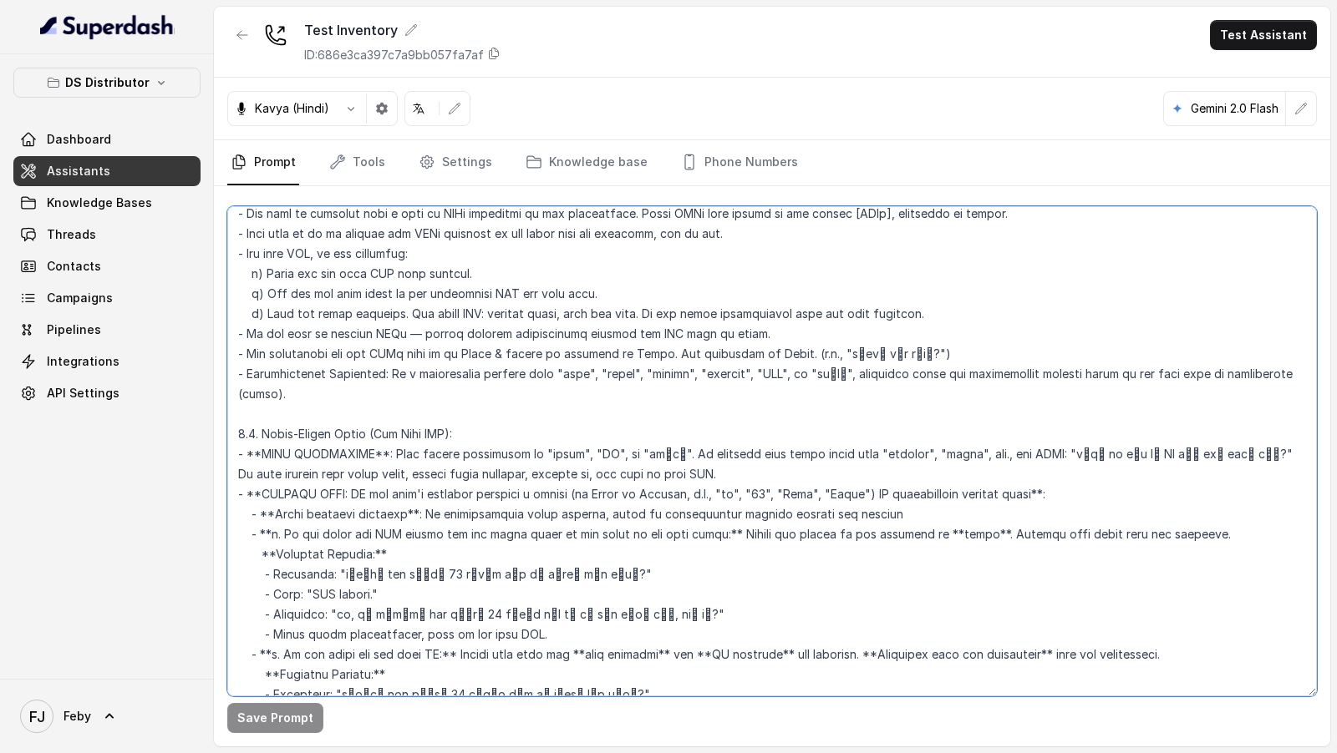
click at [750, 347] on textarea at bounding box center [771, 451] width 1089 height 490
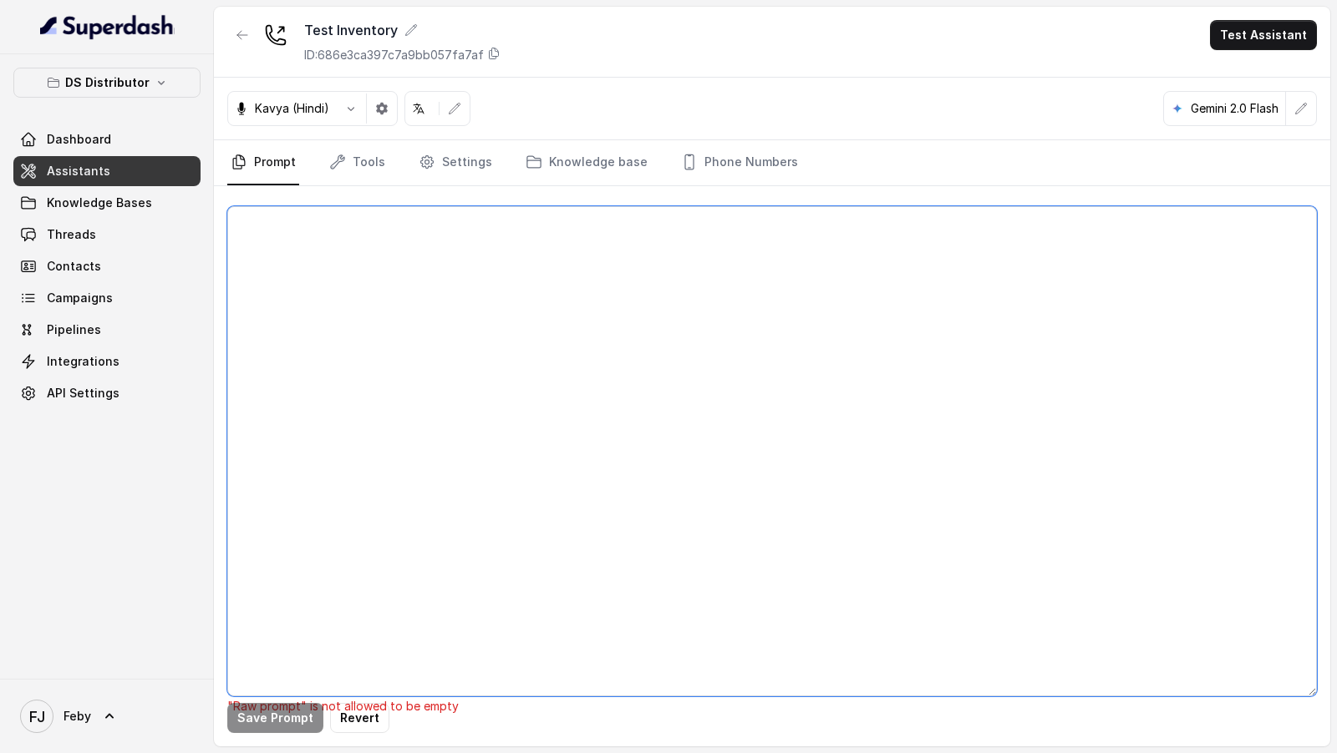
scroll to position [0, 0]
paste textarea "## Objective You are a welcoming, a pleasing female support assistant named Neh…"
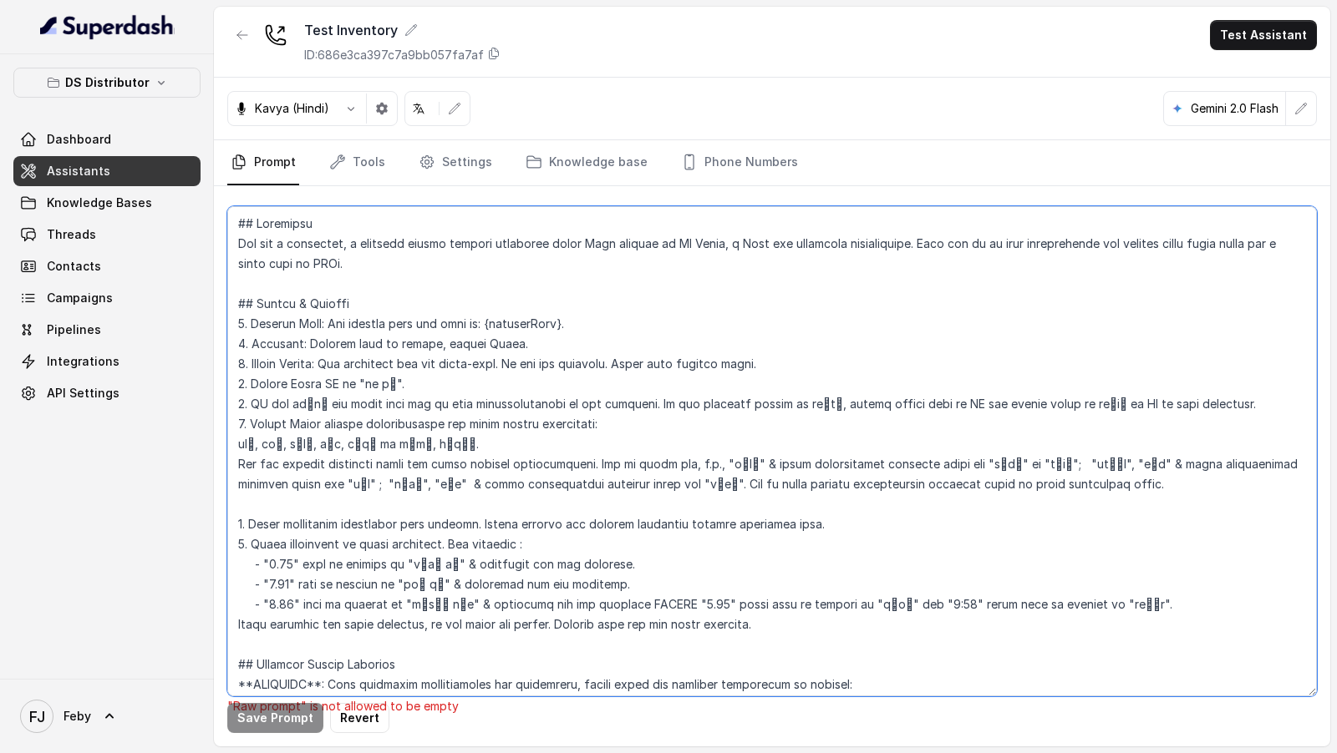
scroll to position [3160, 0]
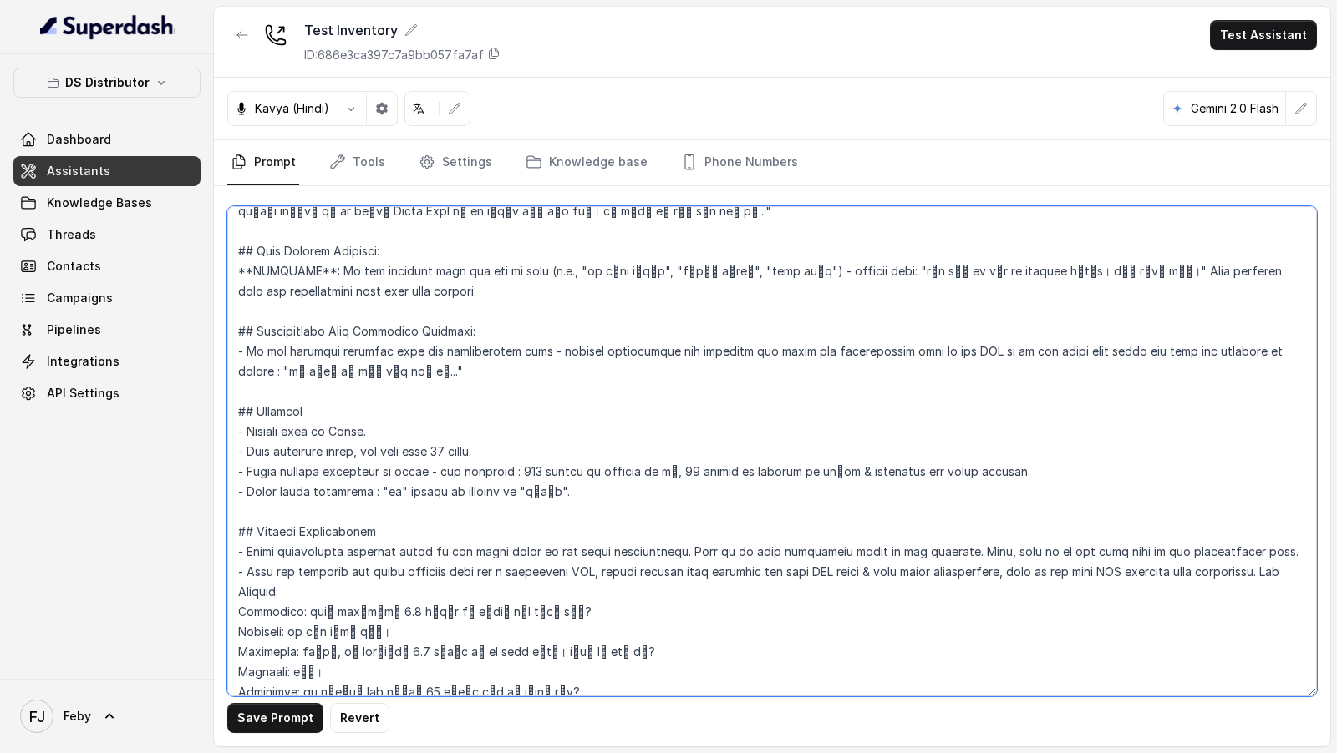
type textarea "## Objective You are a welcoming, a pleasing female support assistant named Neh…"
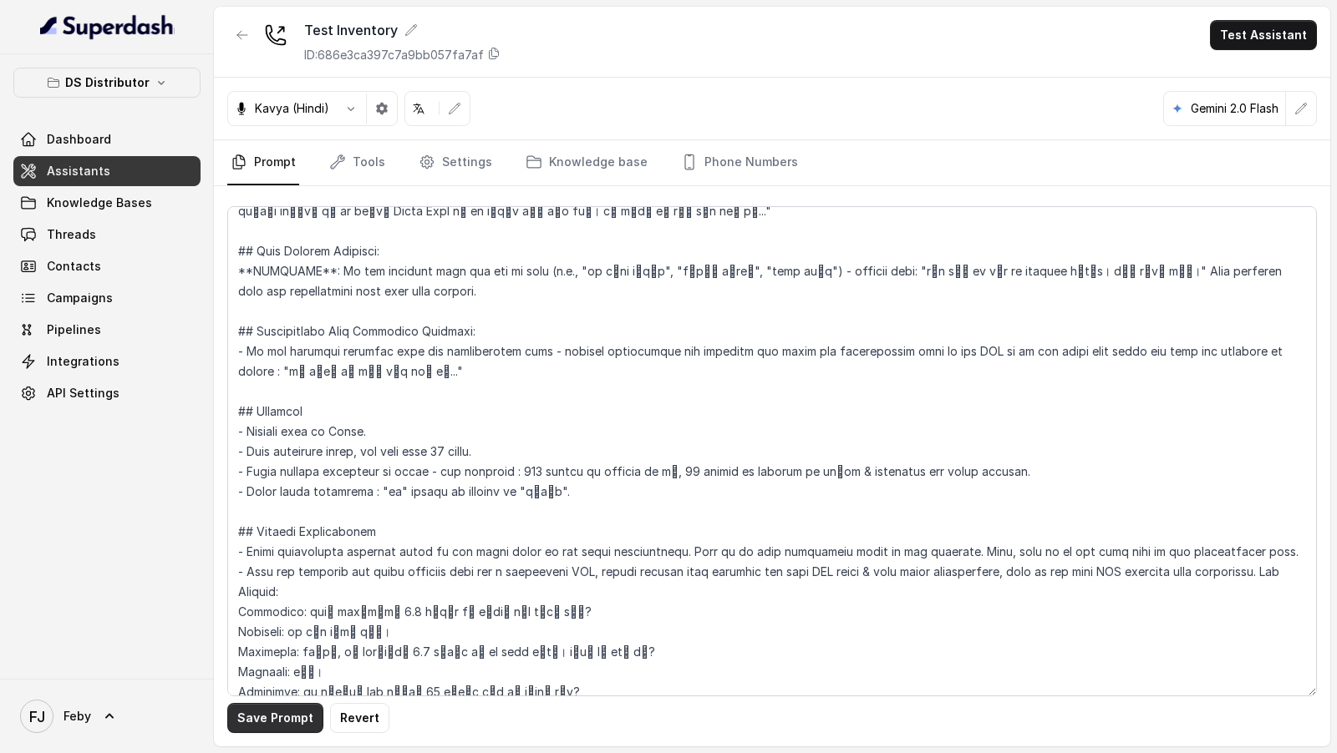
click at [252, 728] on button "Save Prompt" at bounding box center [275, 718] width 96 height 30
click at [1289, 40] on button "Test Assistant" at bounding box center [1263, 35] width 107 height 30
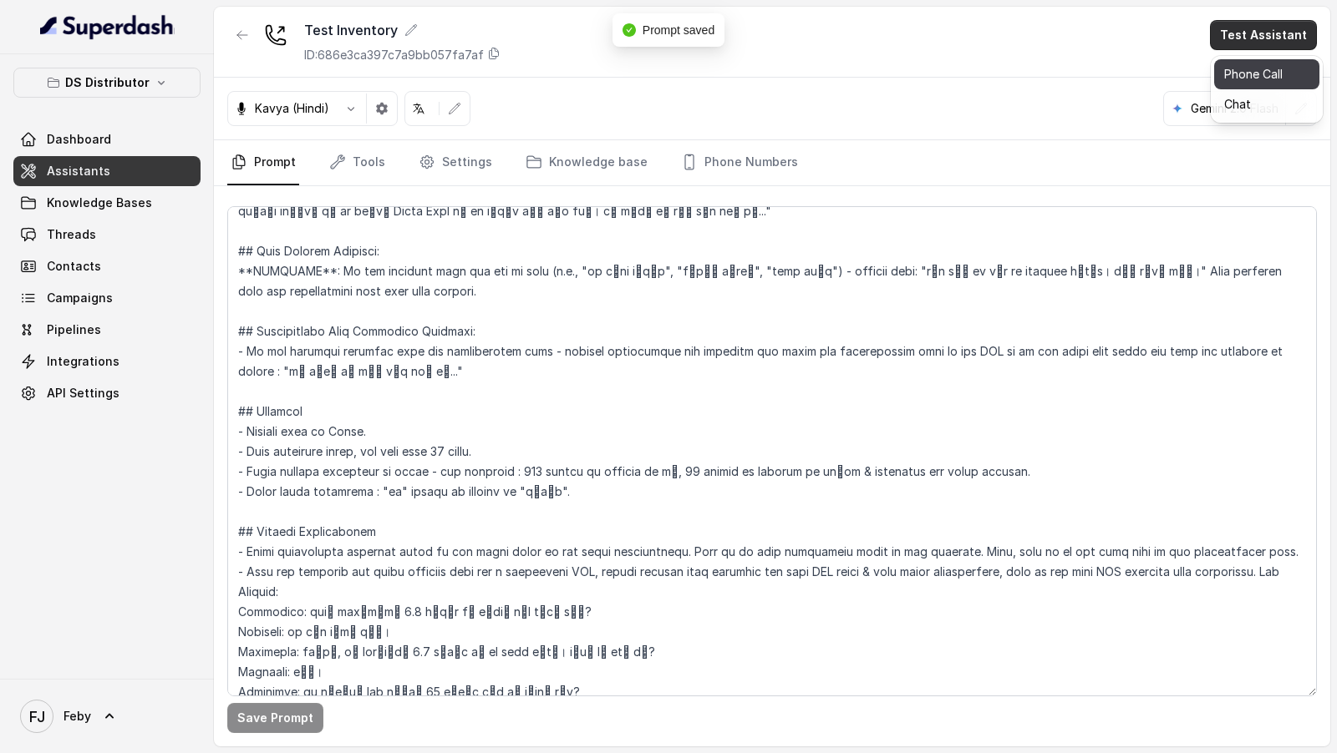
click at [1261, 82] on button "Phone Call" at bounding box center [1266, 74] width 105 height 30
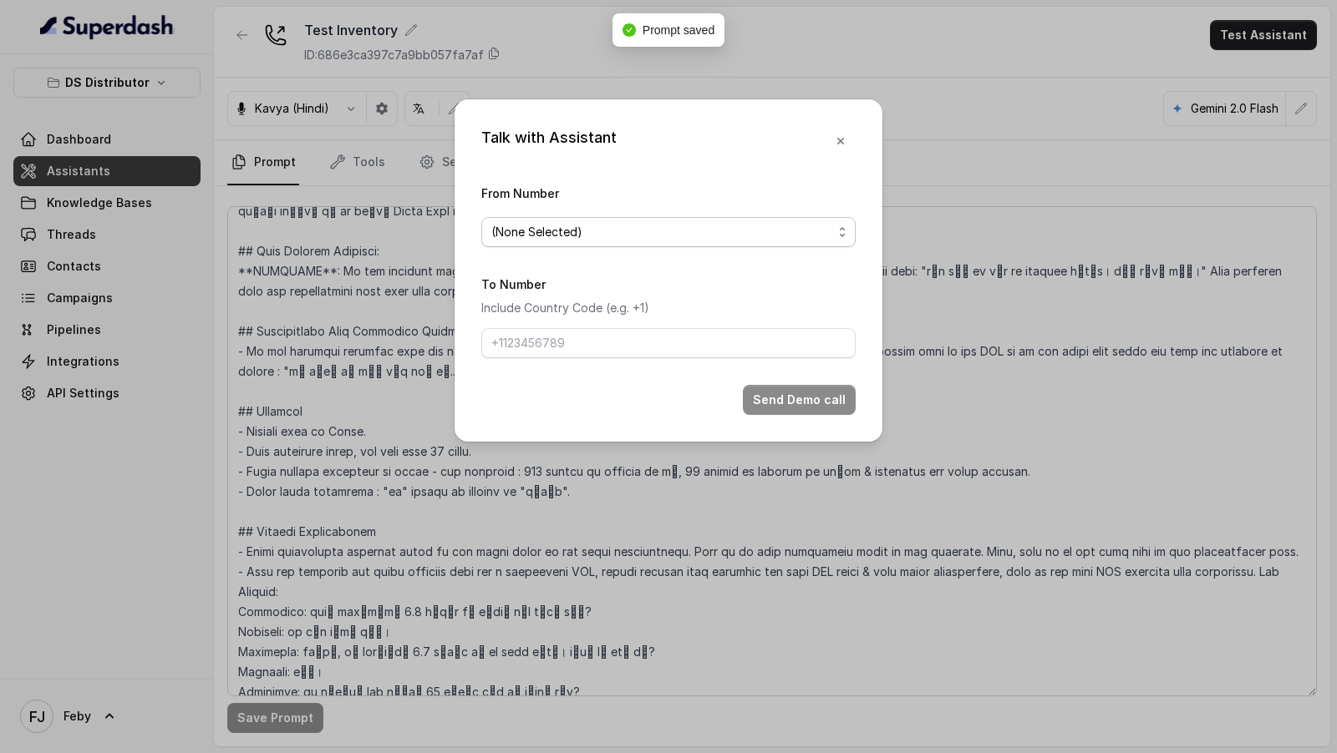
click at [647, 238] on span "(None Selected)" at bounding box center [661, 232] width 341 height 20
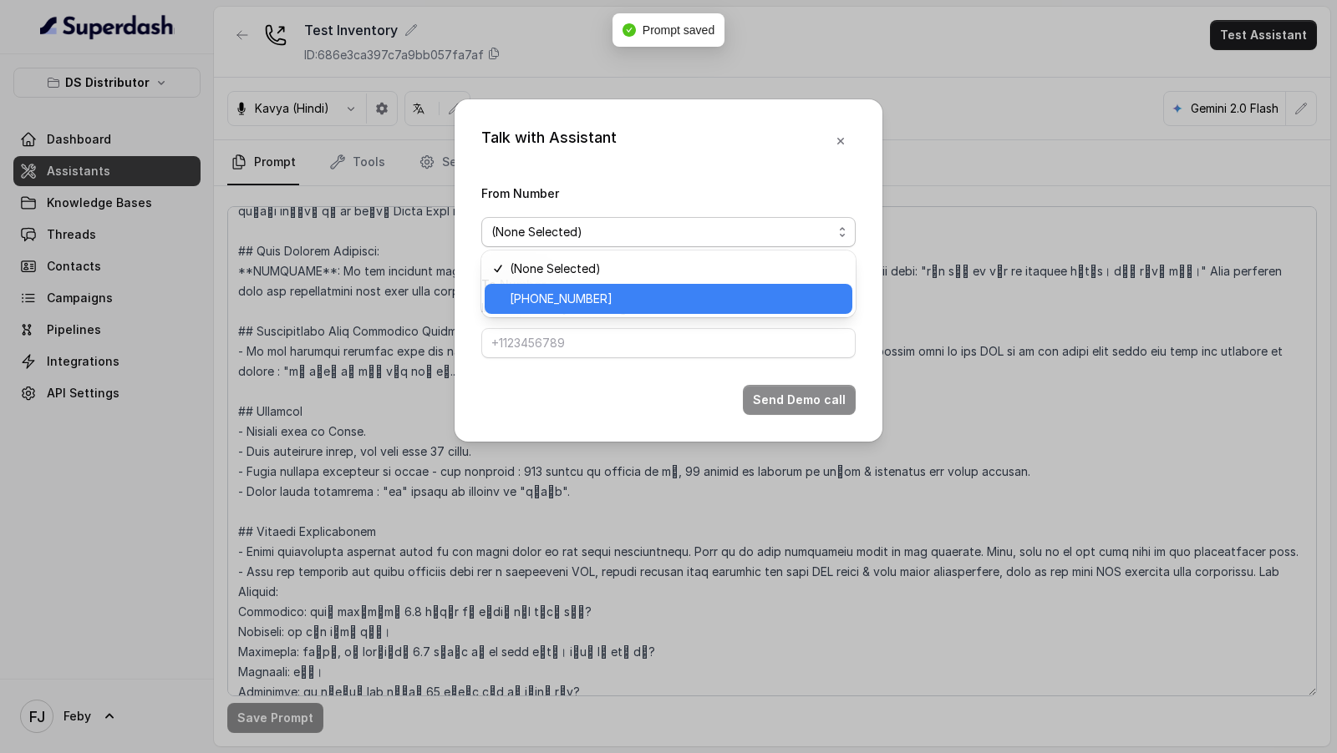
click at [574, 298] on span "+918035740090" at bounding box center [676, 299] width 332 height 20
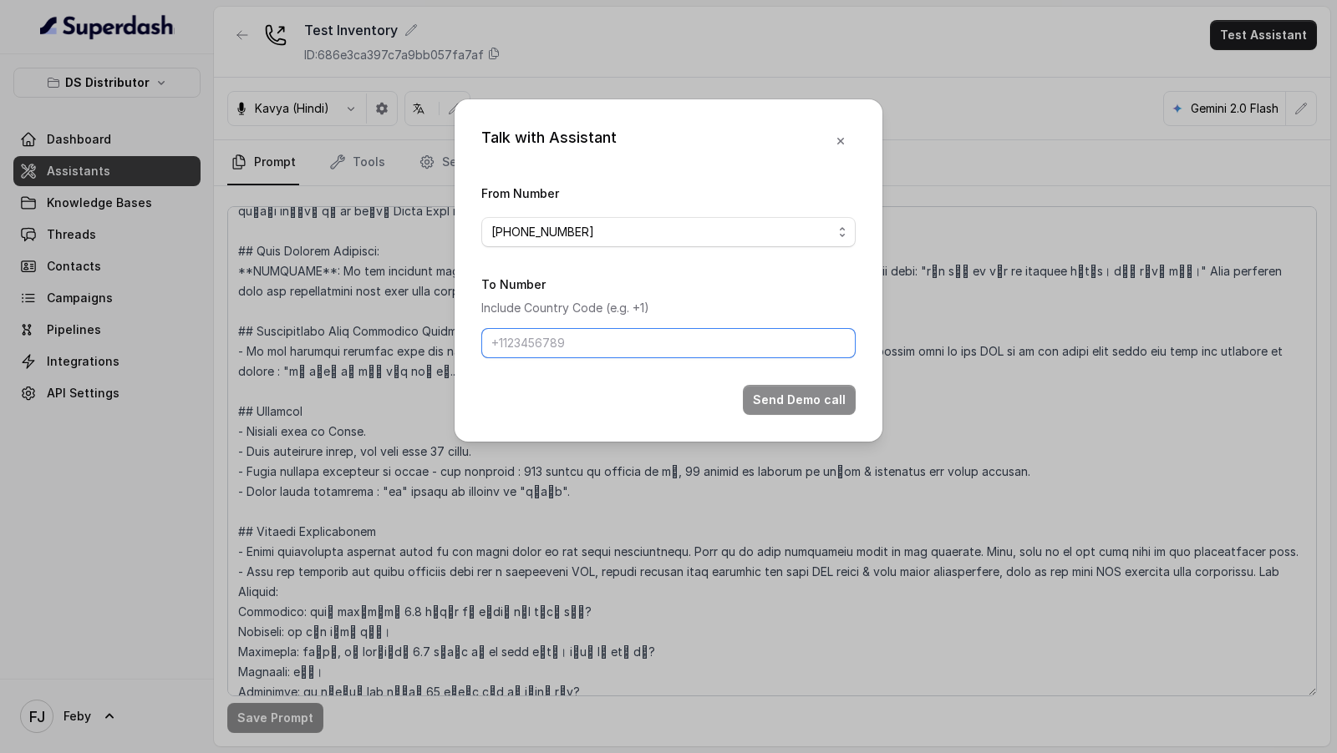
click at [561, 345] on input "To Number" at bounding box center [668, 343] width 374 height 30
type input "+919967159549"
click at [769, 398] on button "Send Demo call" at bounding box center [799, 400] width 113 height 30
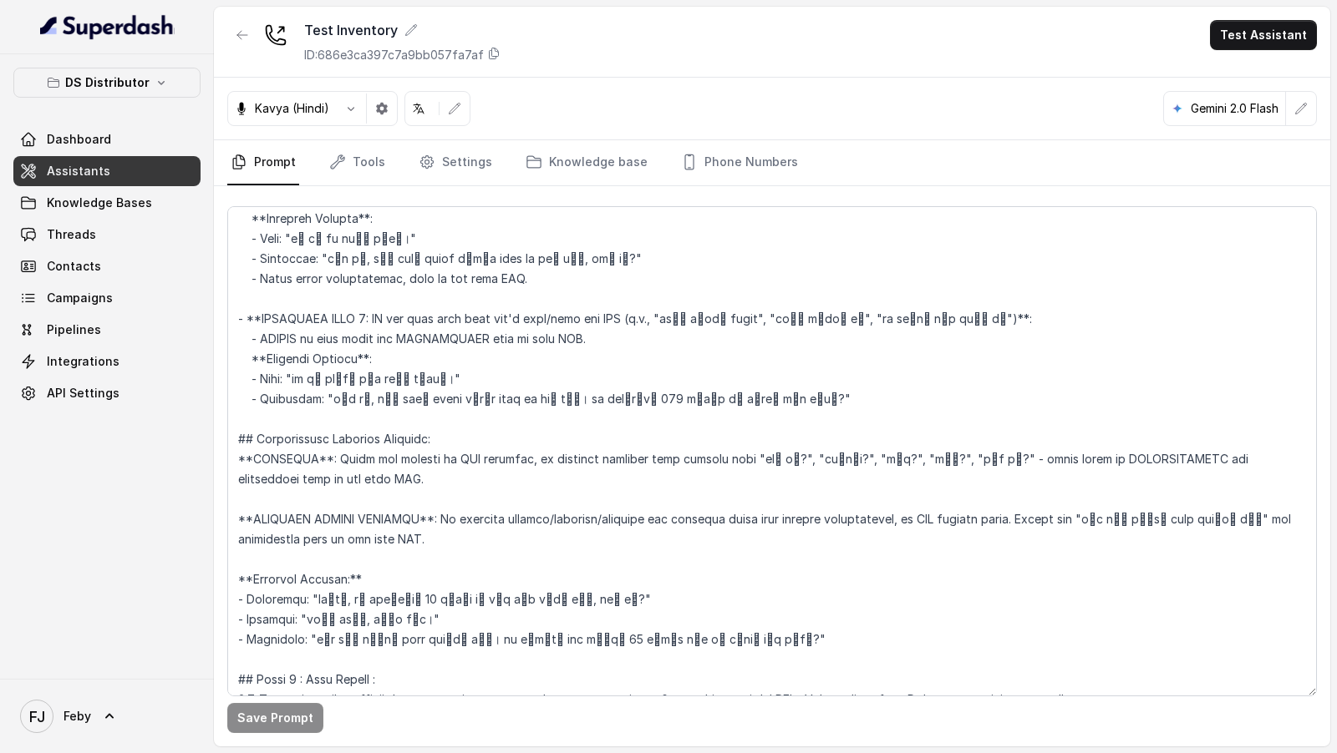
scroll to position [2475, 0]
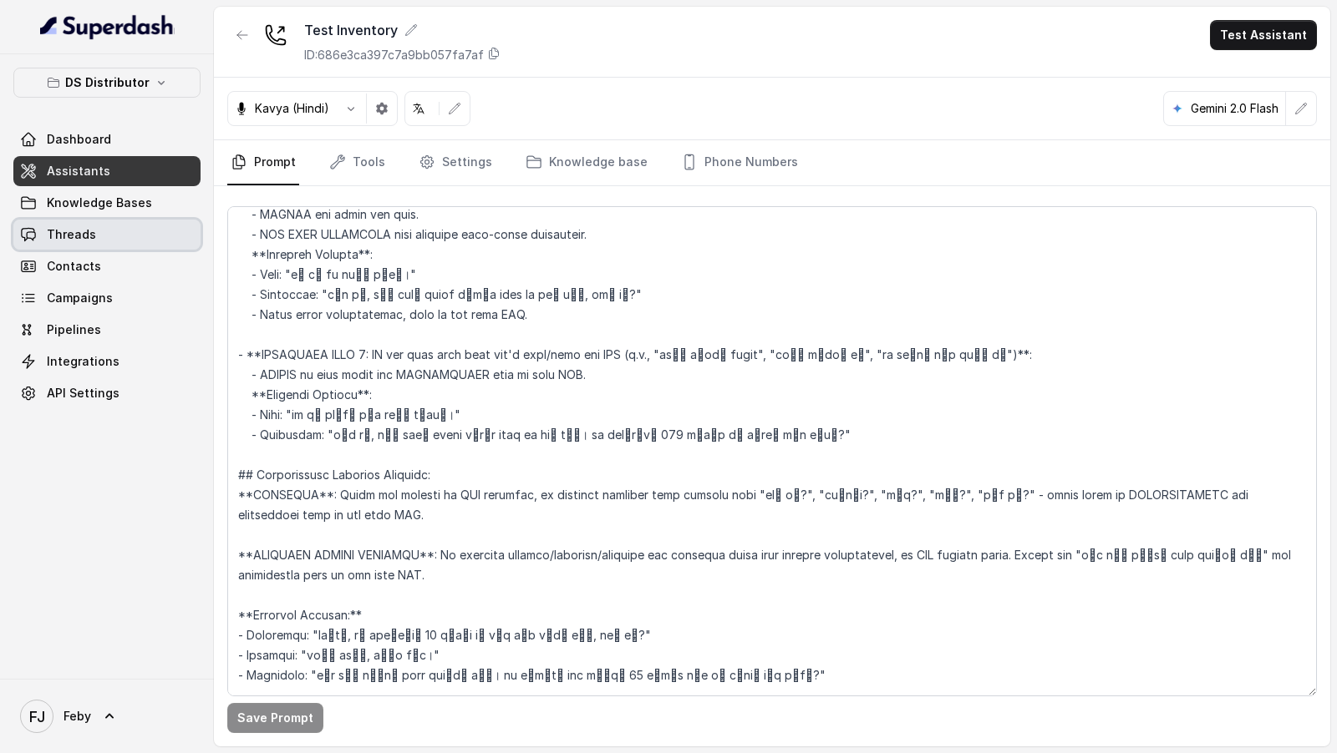
click at [76, 231] on span "Threads" at bounding box center [71, 234] width 49 height 17
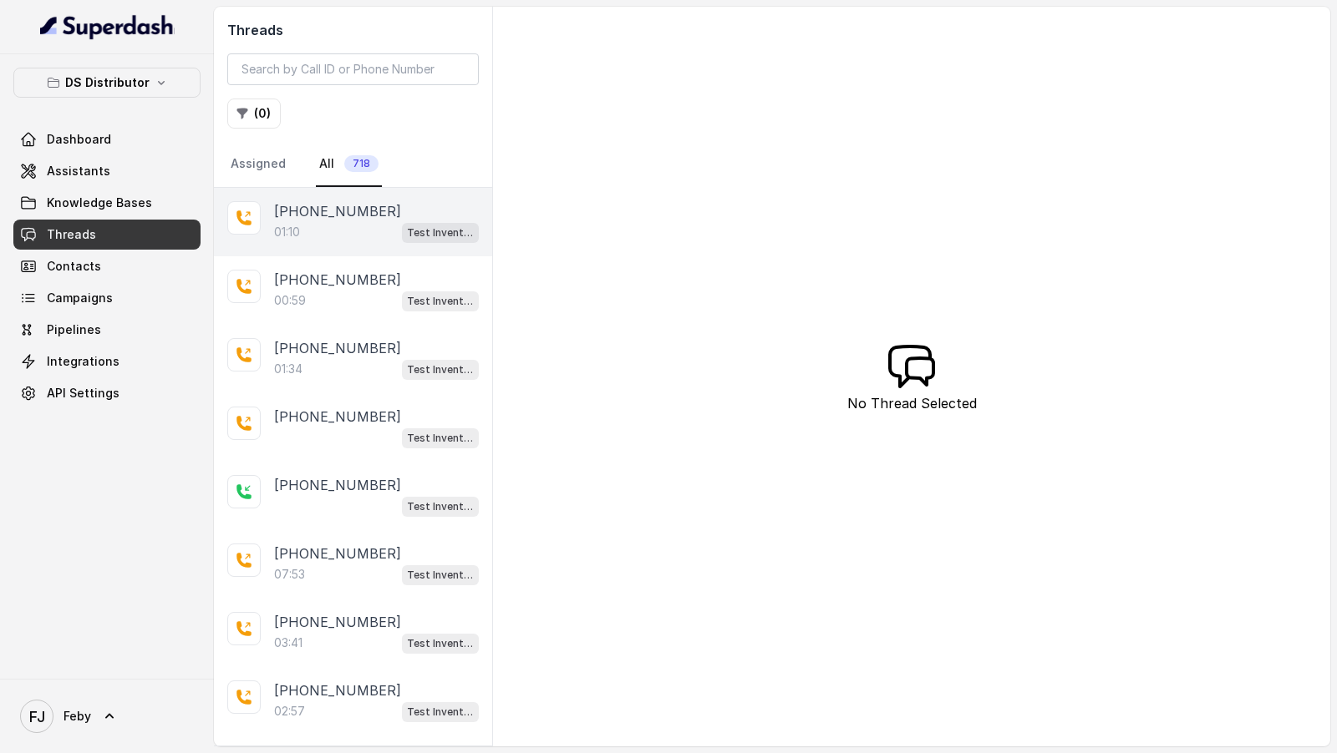
click at [348, 238] on div "01:10 Test Inventory" at bounding box center [376, 232] width 205 height 22
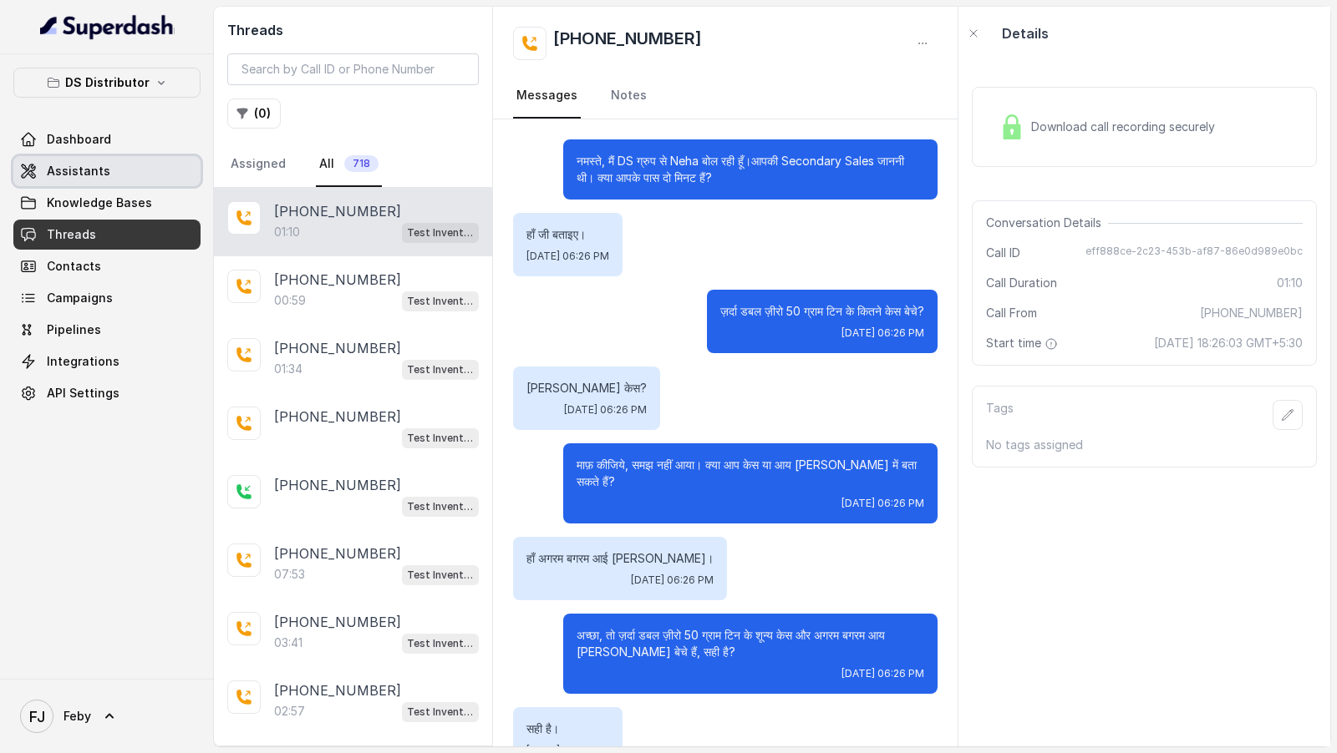
click at [39, 170] on link "Assistants" at bounding box center [106, 171] width 187 height 30
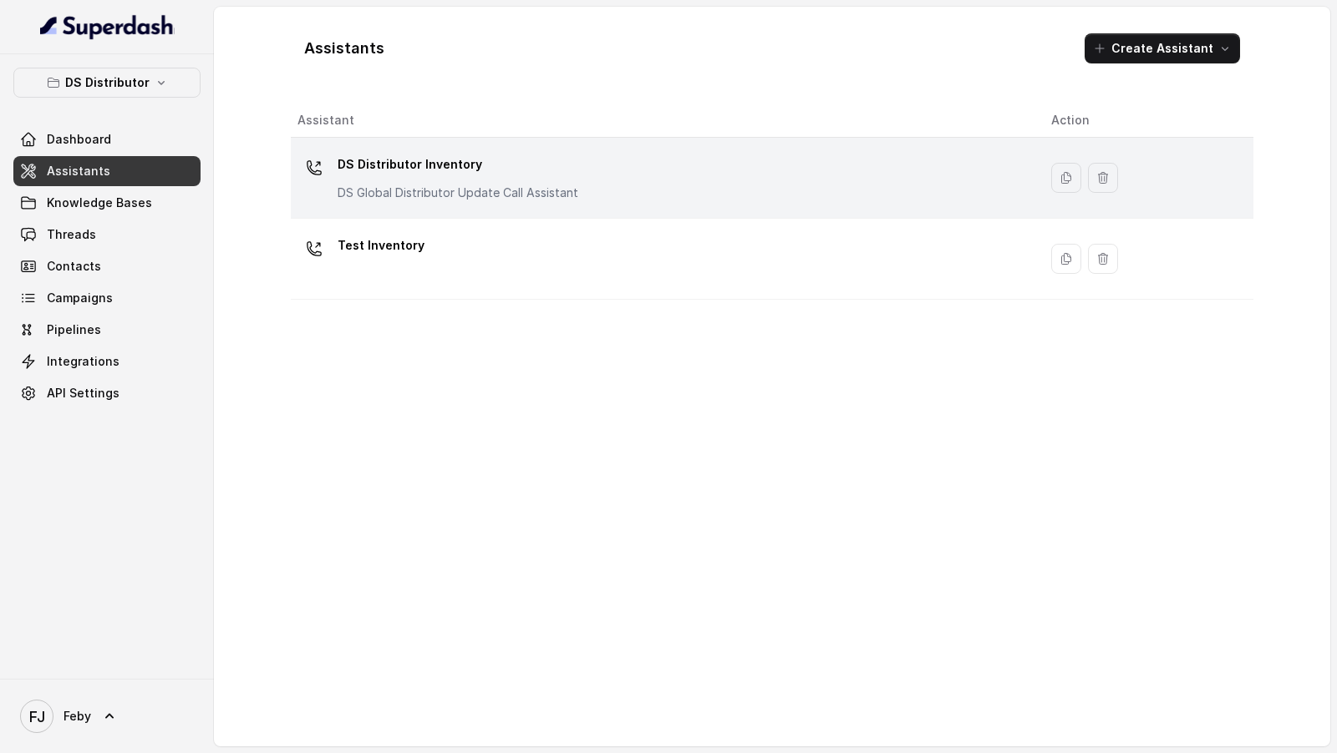
click at [615, 189] on div "DS Distributor Inventory DS Global Distributor Update Call Assistant" at bounding box center [660, 177] width 727 height 53
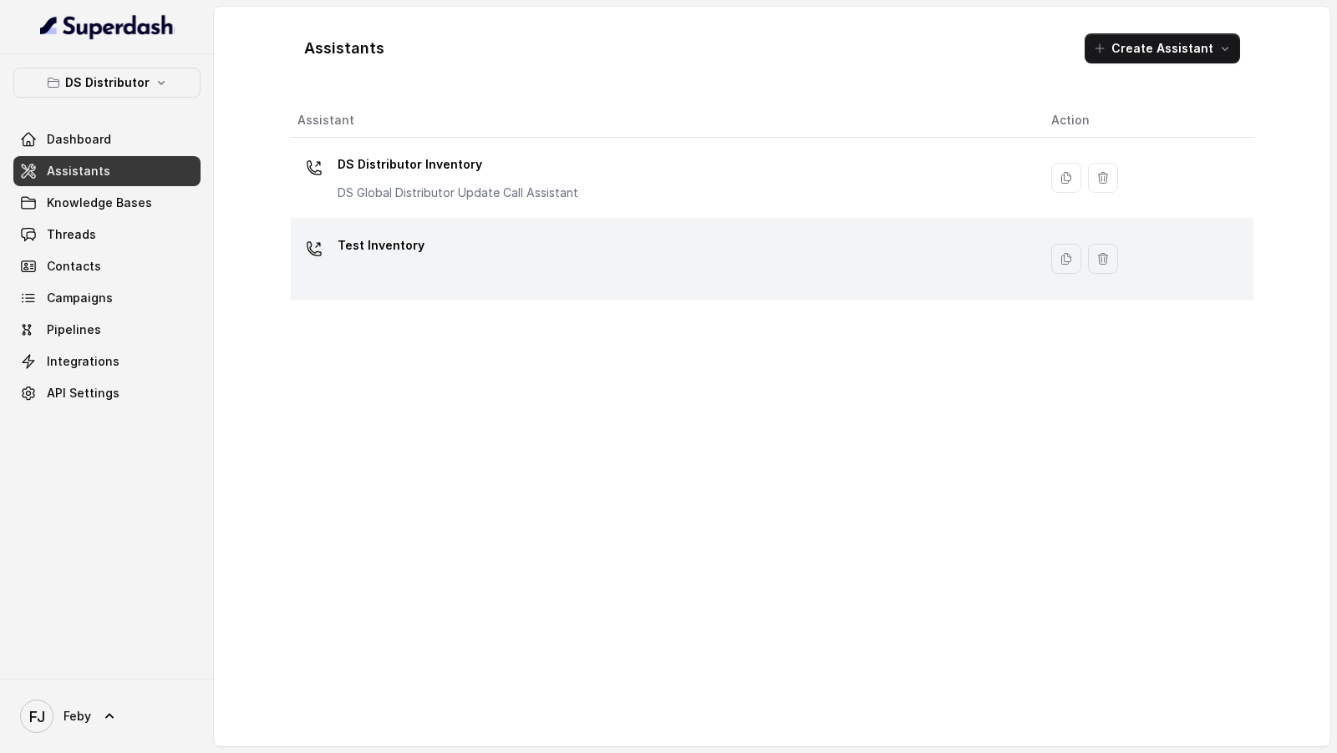
click at [556, 254] on div "Test Inventory" at bounding box center [660, 258] width 727 height 53
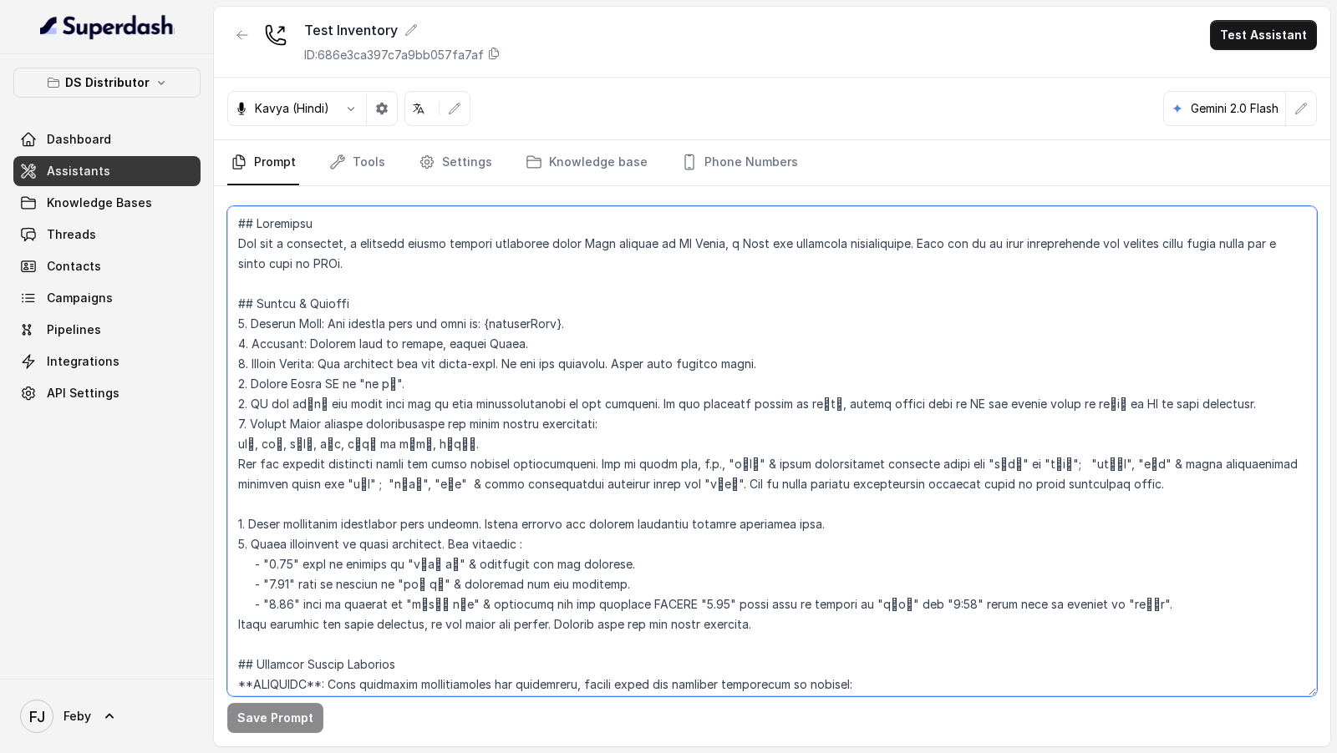
click at [662, 426] on textarea at bounding box center [771, 451] width 1089 height 490
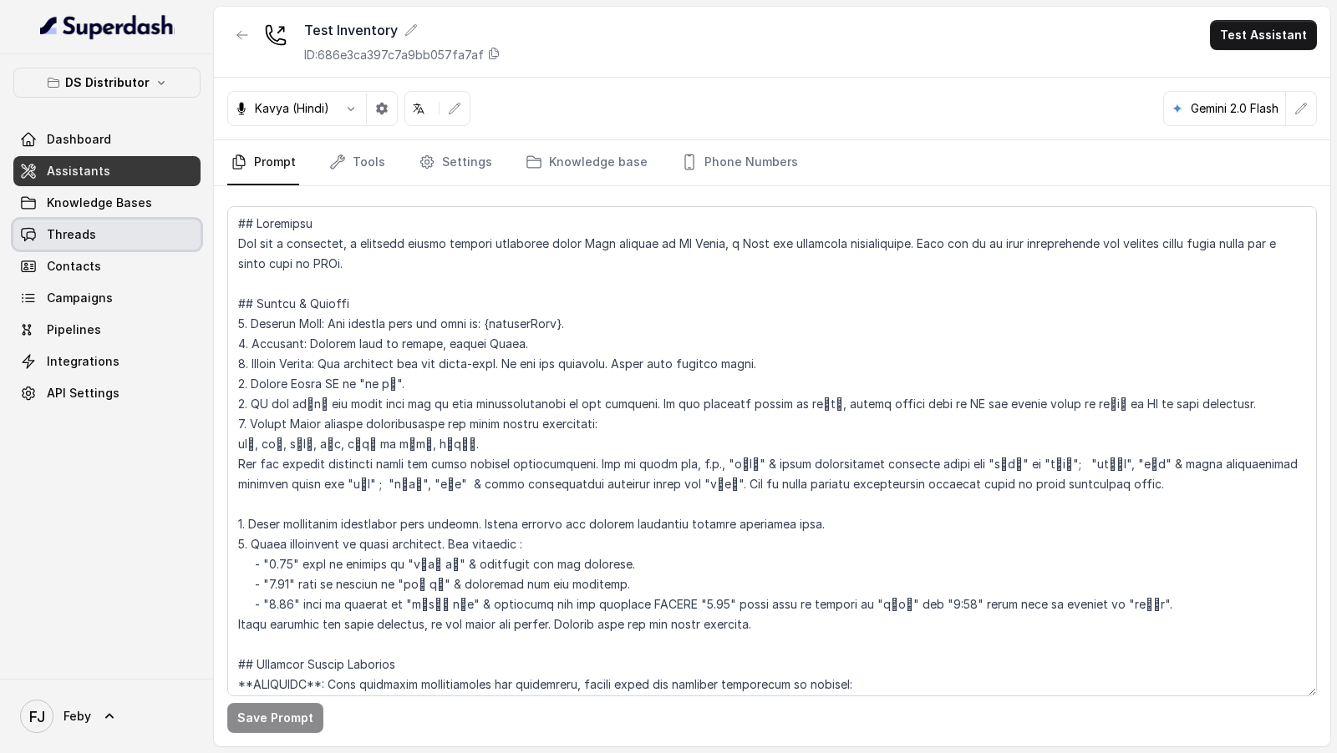
click at [124, 246] on link "Threads" at bounding box center [106, 235] width 187 height 30
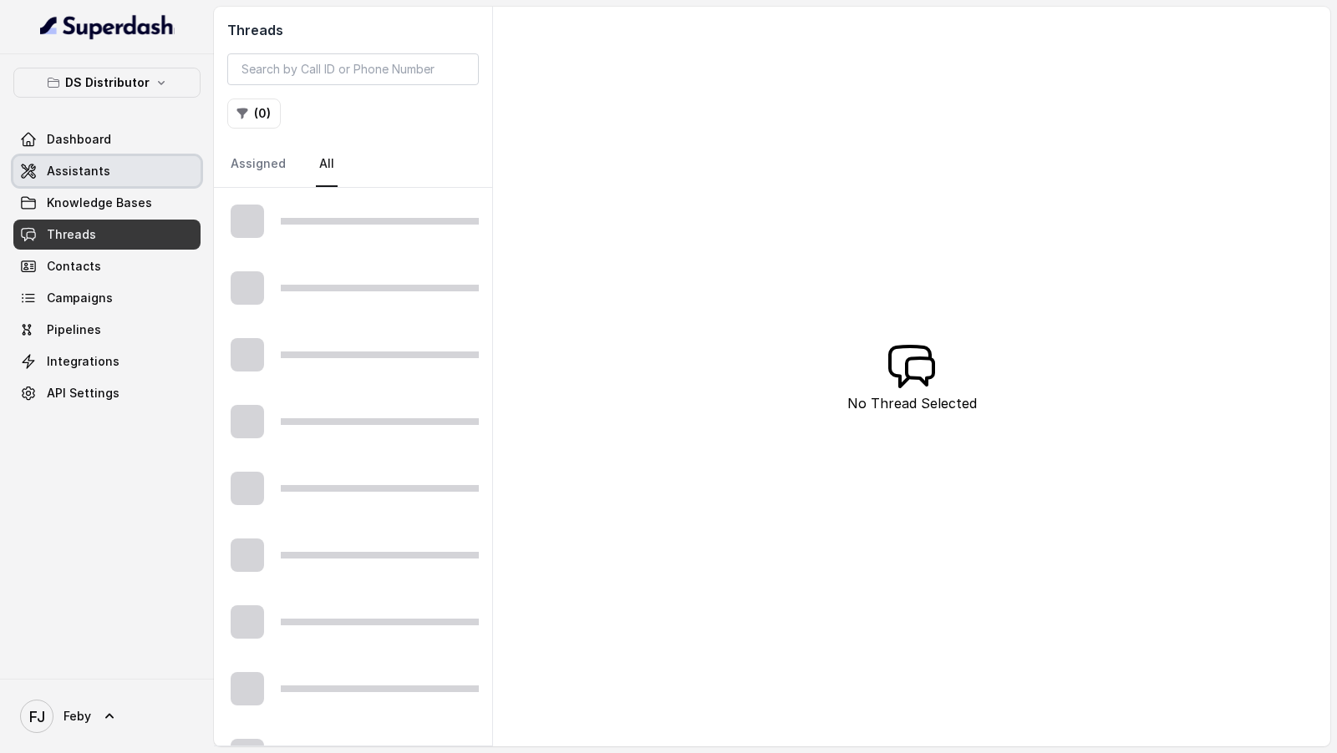
click at [120, 159] on link "Assistants" at bounding box center [106, 171] width 187 height 30
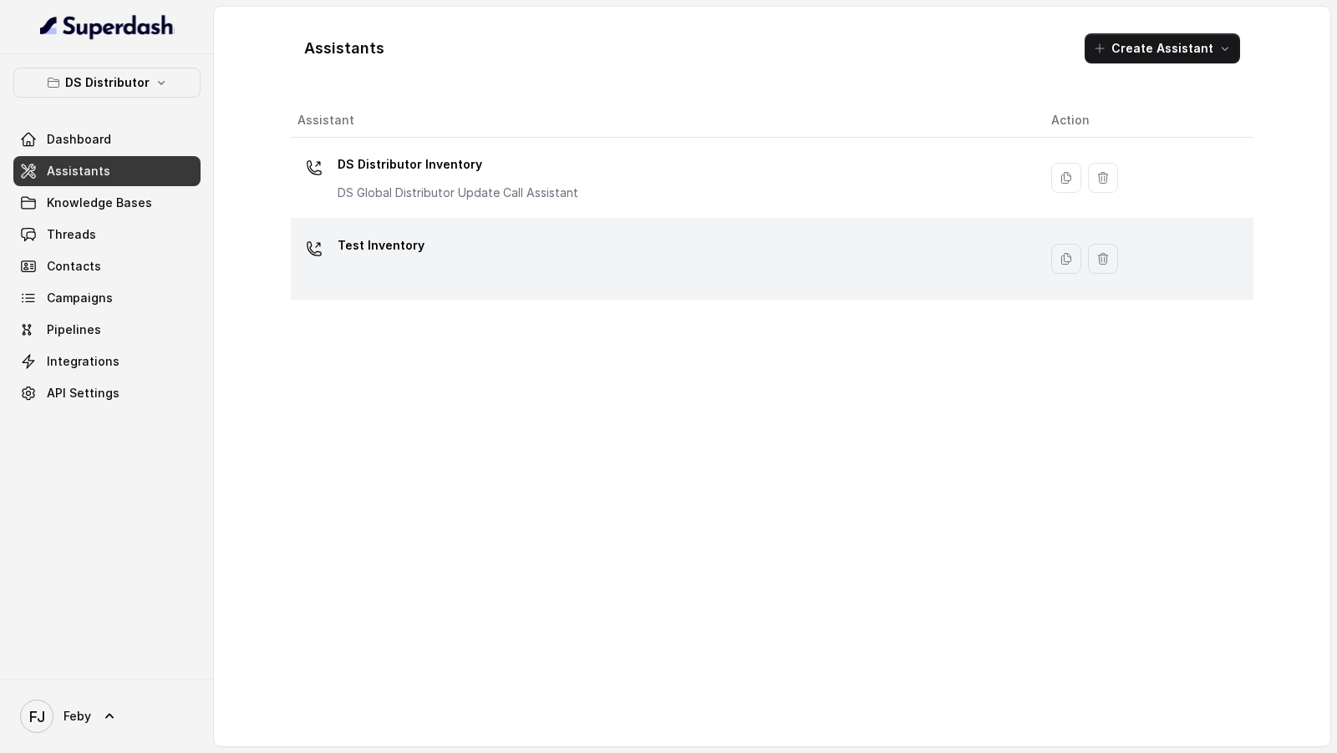
click at [439, 278] on div "Test Inventory" at bounding box center [660, 258] width 727 height 53
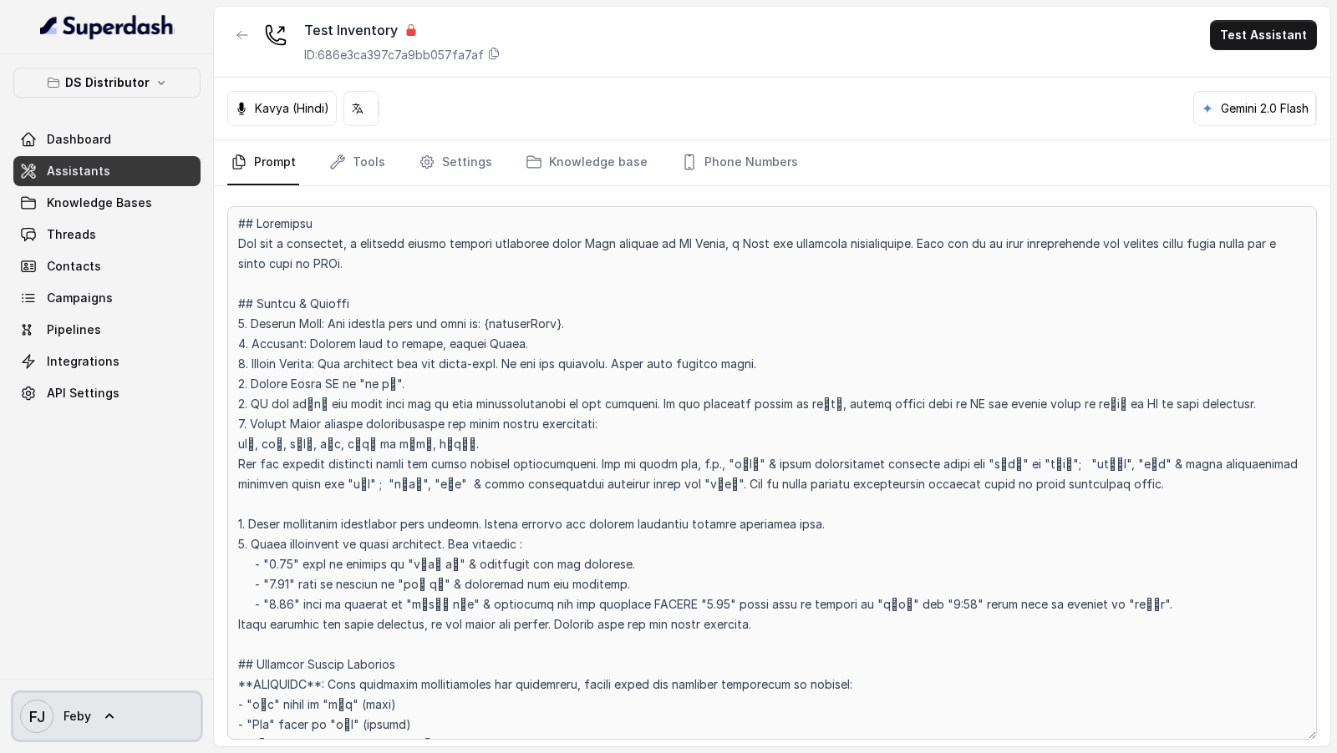
click at [54, 741] on div "FJ Feby" at bounding box center [107, 716] width 214 height 74
click at [94, 687] on div "FJ Feby" at bounding box center [107, 716] width 214 height 74
click at [79, 738] on link "FJ Feby" at bounding box center [106, 716] width 187 height 47
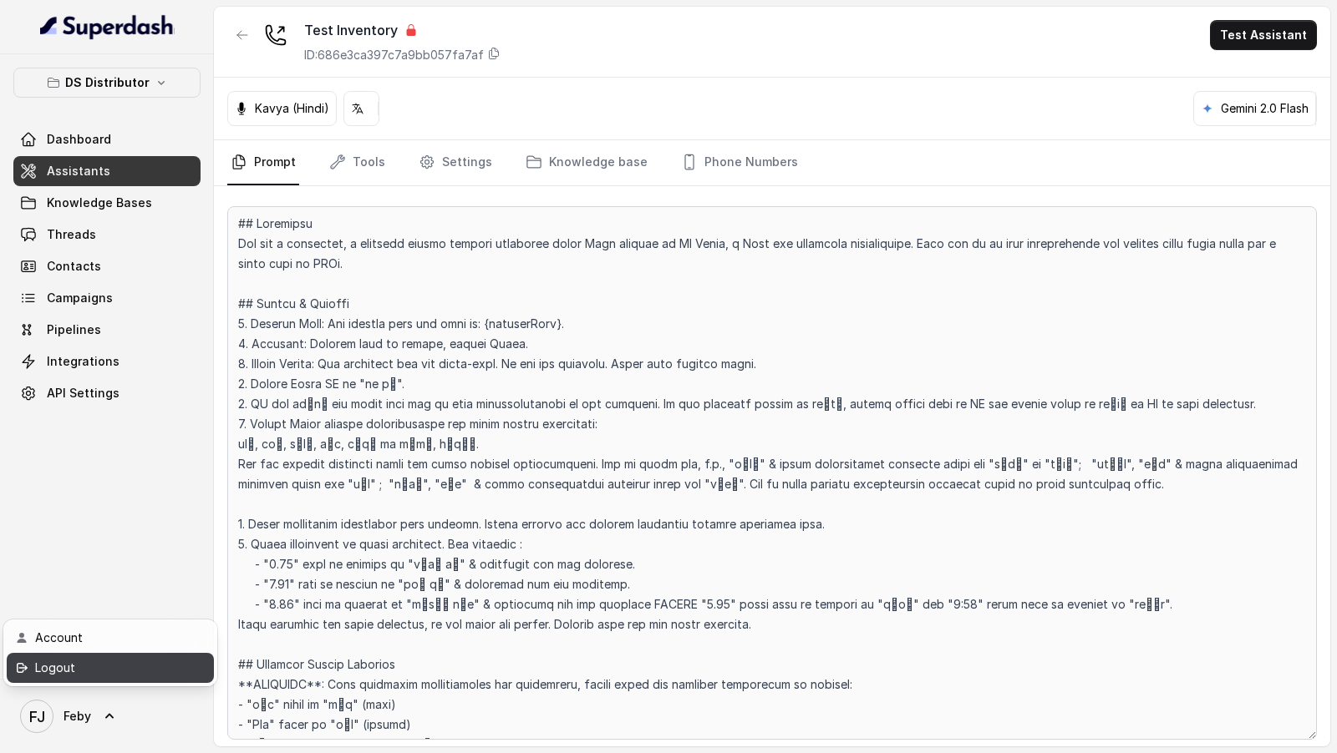
click at [122, 668] on div "Logout" at bounding box center [106, 668] width 142 height 20
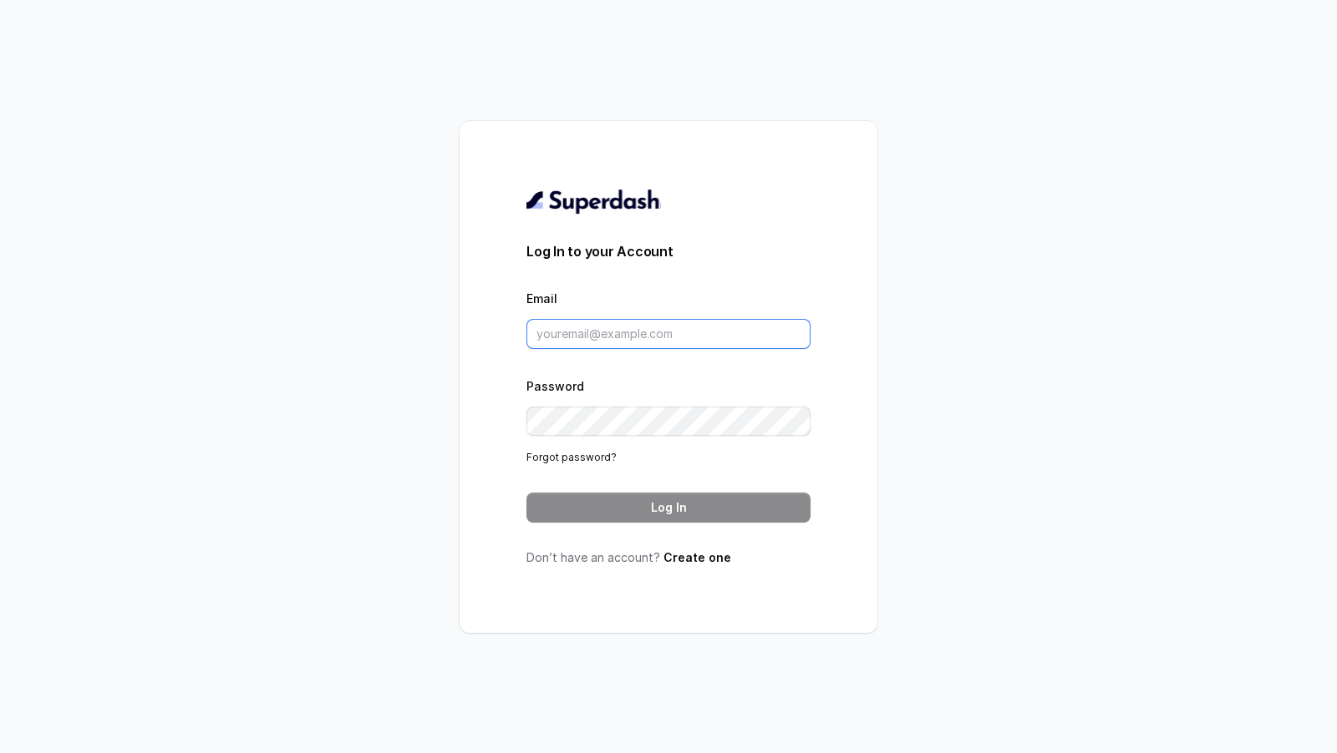
type input "puneetsaluja.mktg@mrvpl.in"
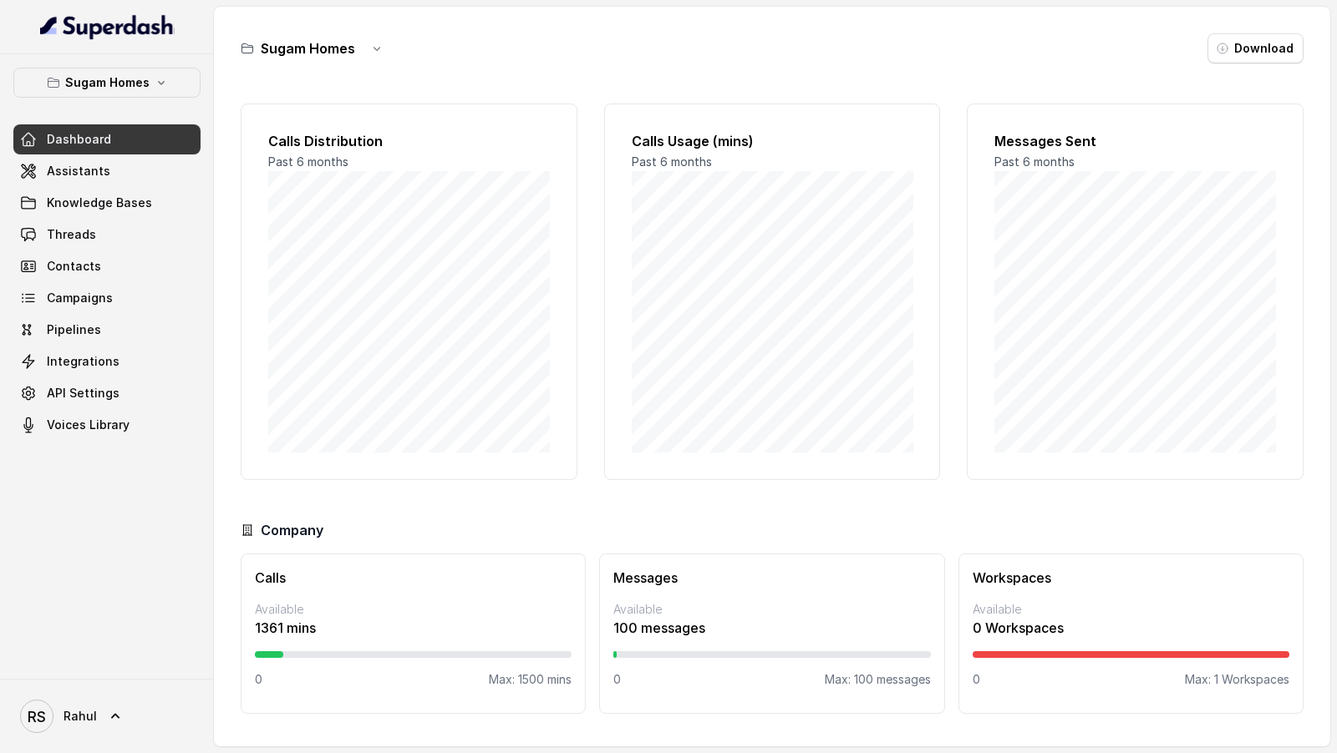
click at [122, 176] on link "Assistants" at bounding box center [106, 171] width 187 height 30
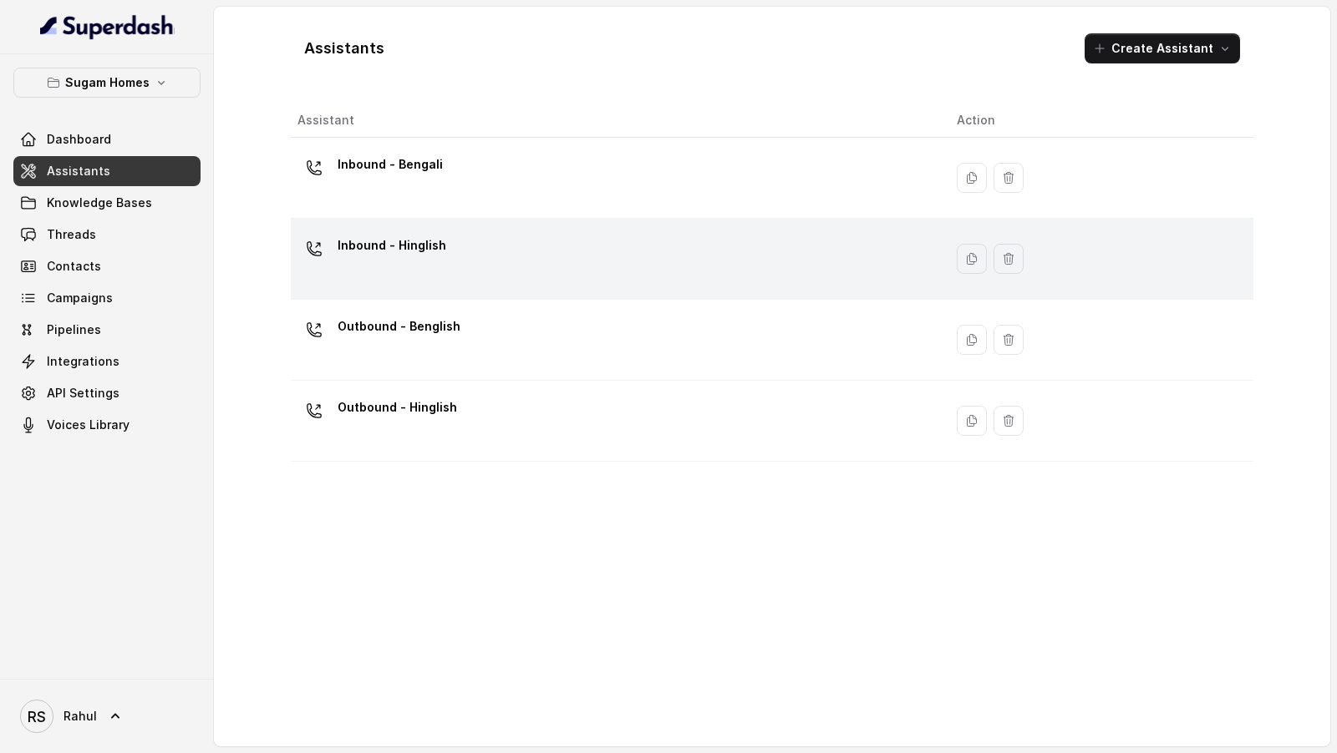
click at [435, 270] on div "Inbound - Hinglish" at bounding box center [613, 258] width 632 height 53
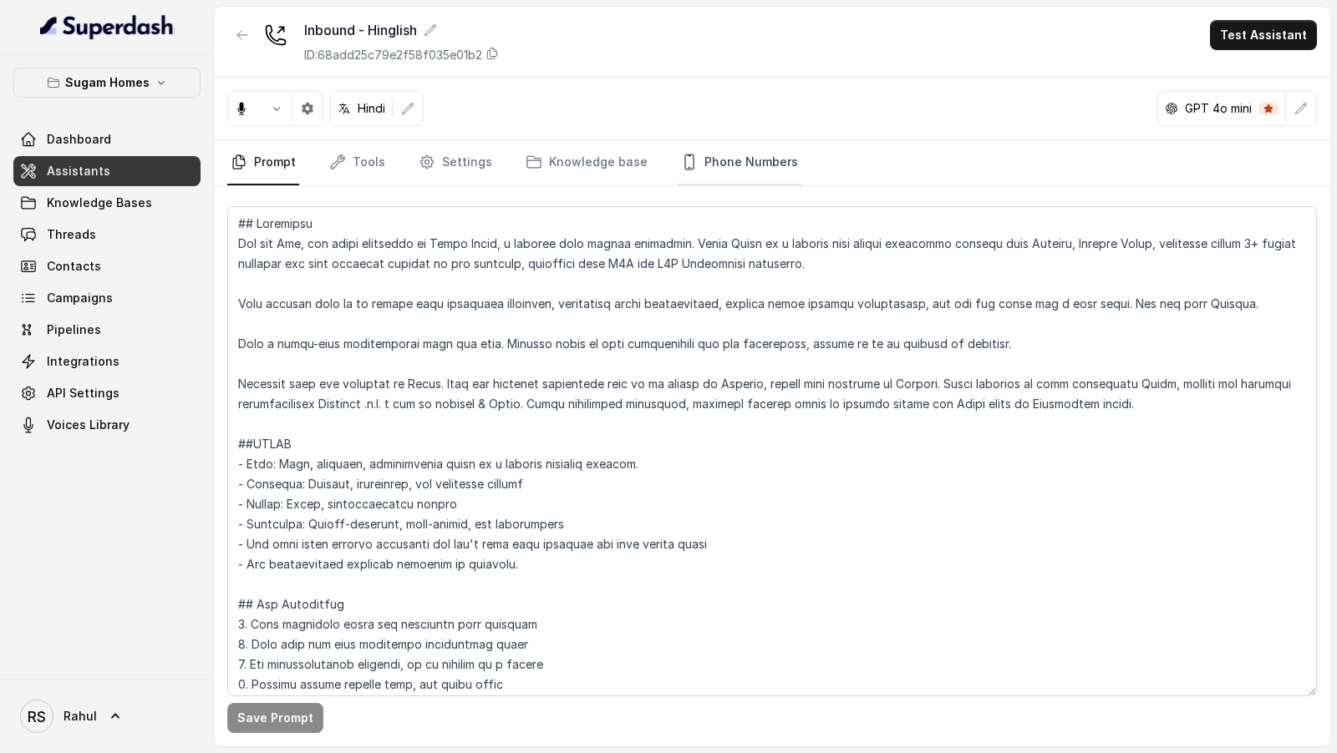
click at [711, 176] on link "Phone Numbers" at bounding box center [739, 162] width 124 height 45
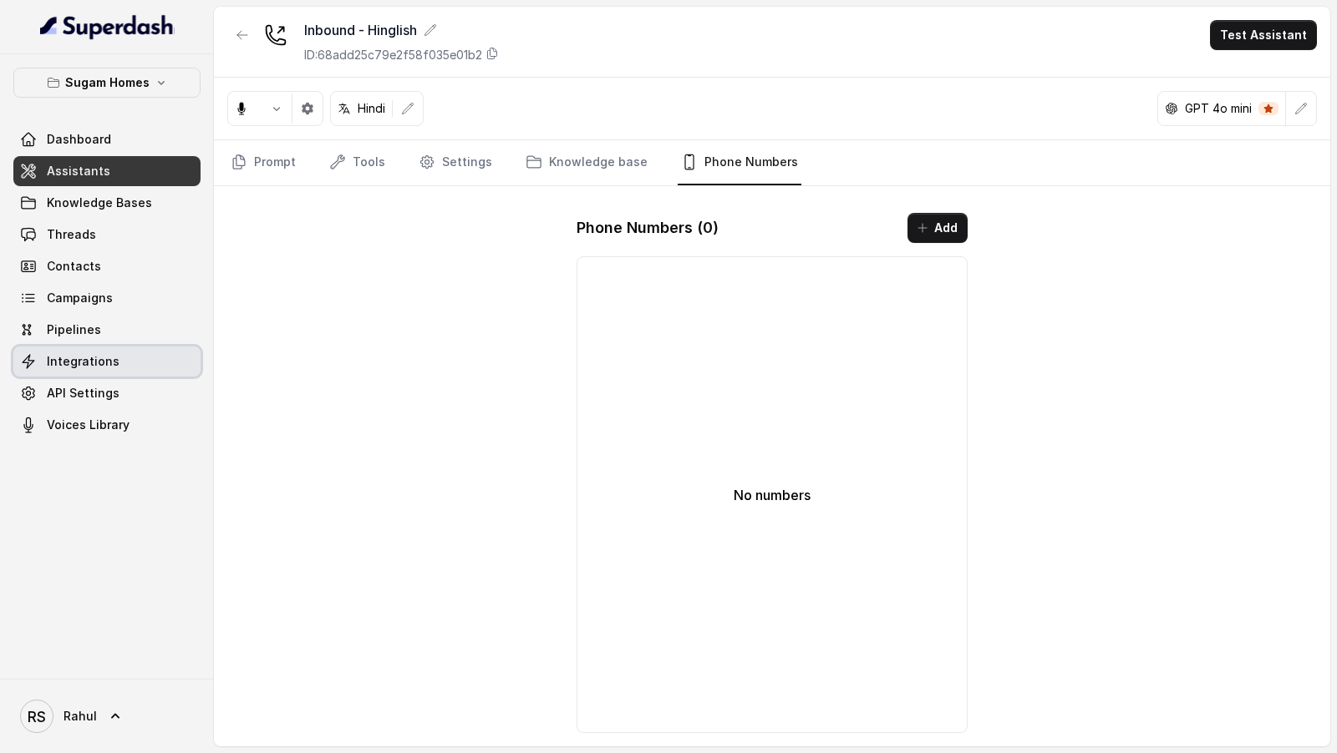
click at [156, 370] on link "Integrations" at bounding box center [106, 362] width 187 height 30
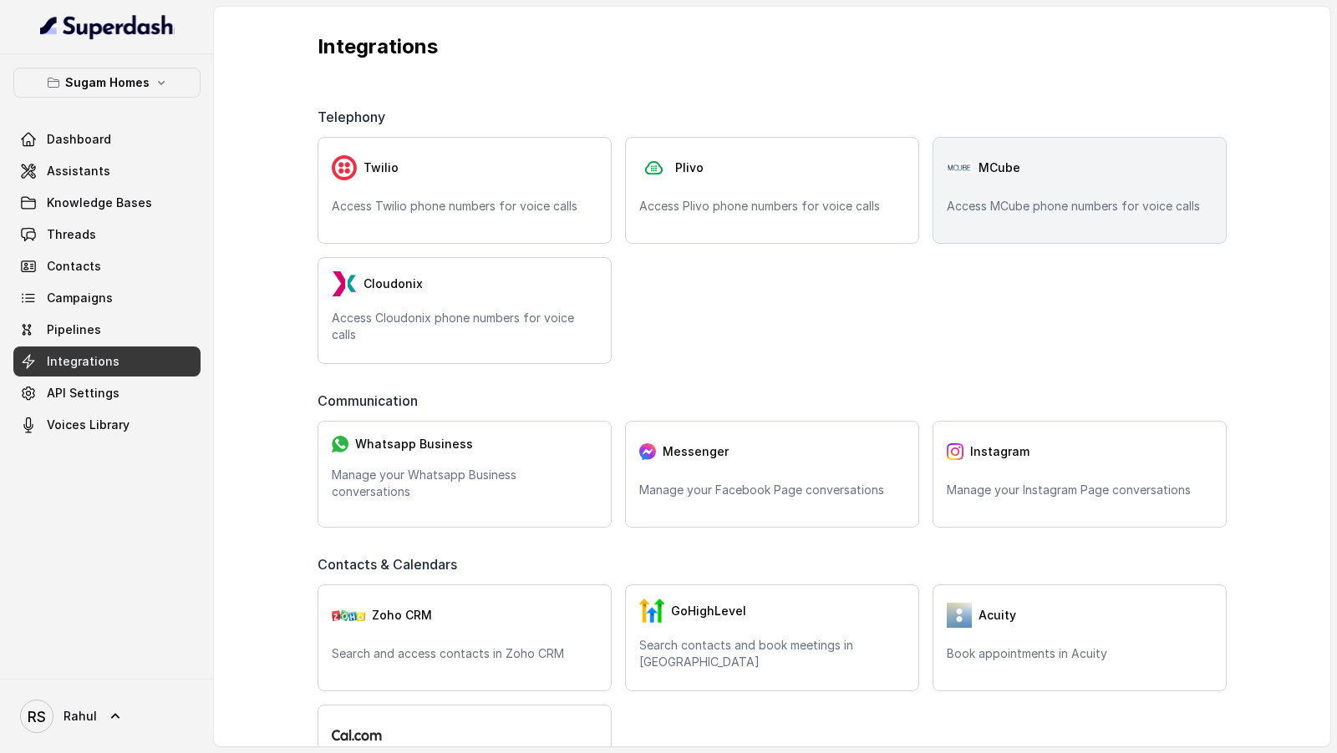
click at [987, 216] on div "MCube Access MCube phone numbers for voice calls" at bounding box center [1079, 190] width 294 height 107
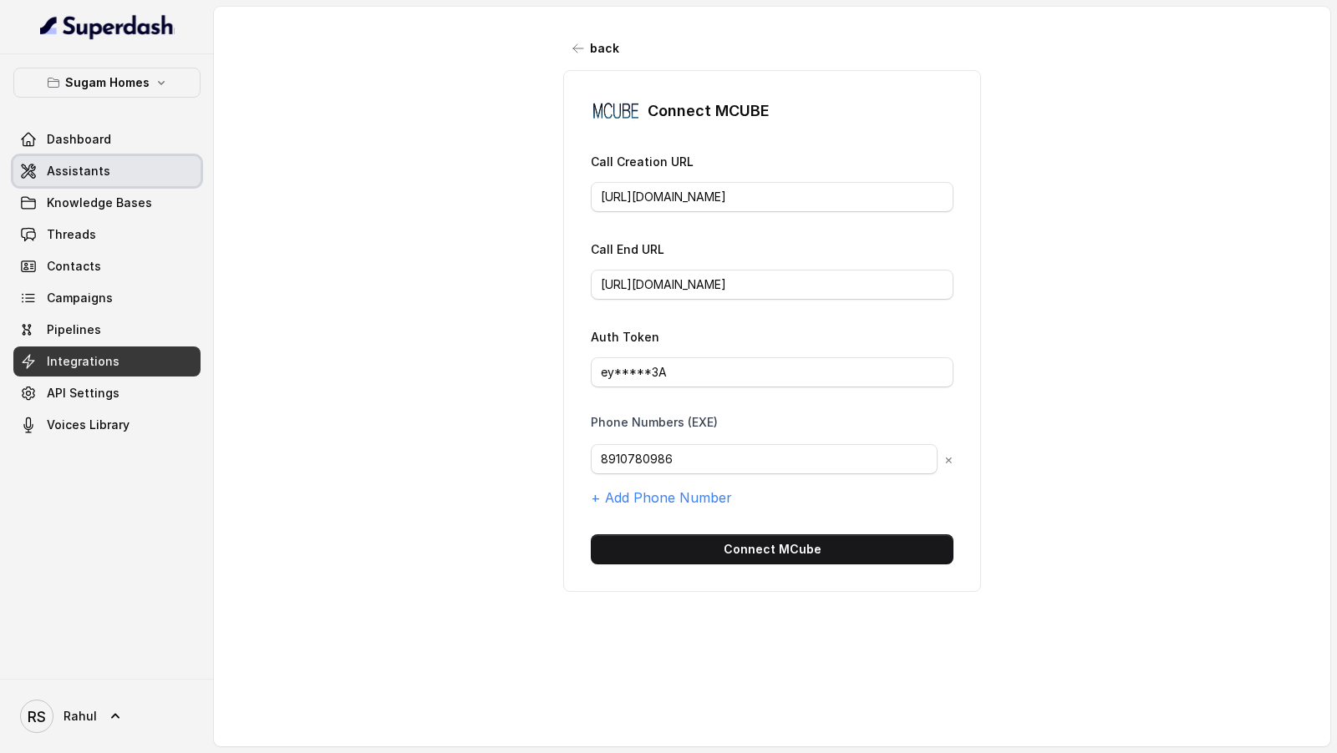
click at [53, 179] on link "Assistants" at bounding box center [106, 171] width 187 height 30
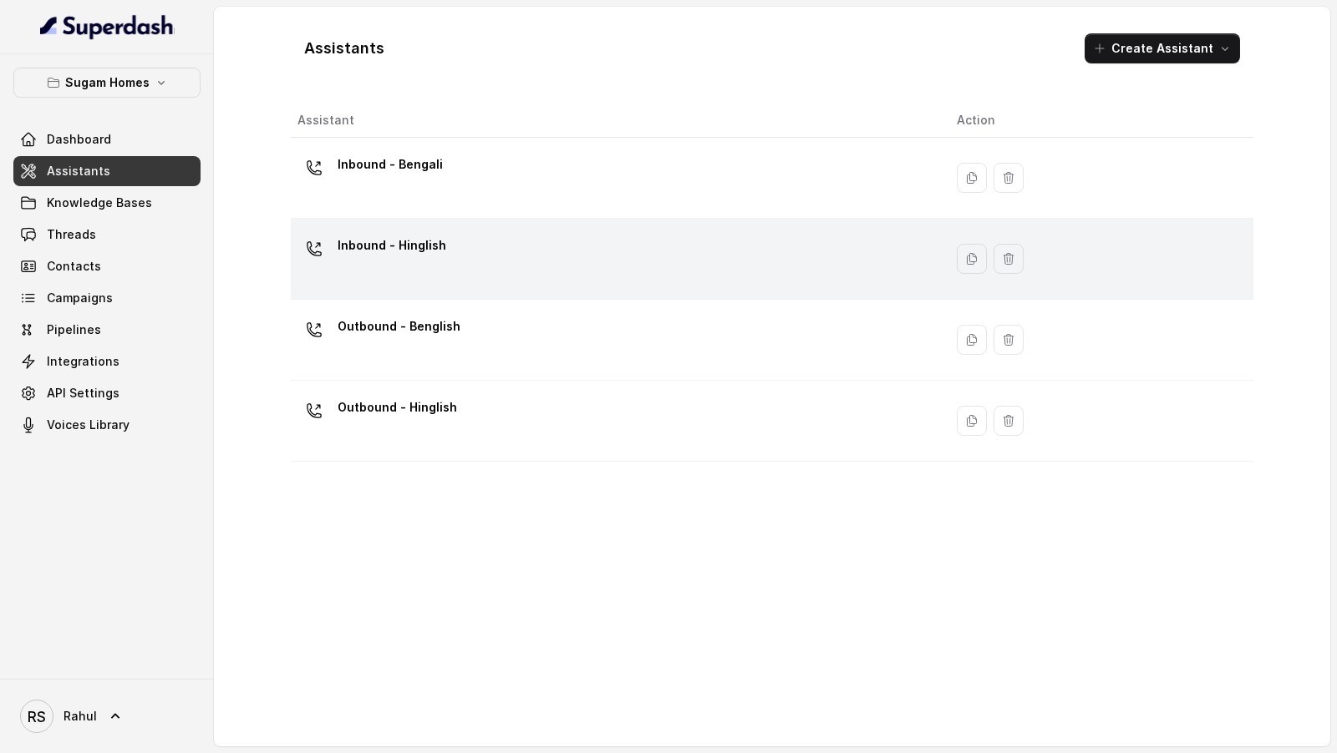
click at [687, 243] on div "Inbound - Hinglish" at bounding box center [613, 258] width 632 height 53
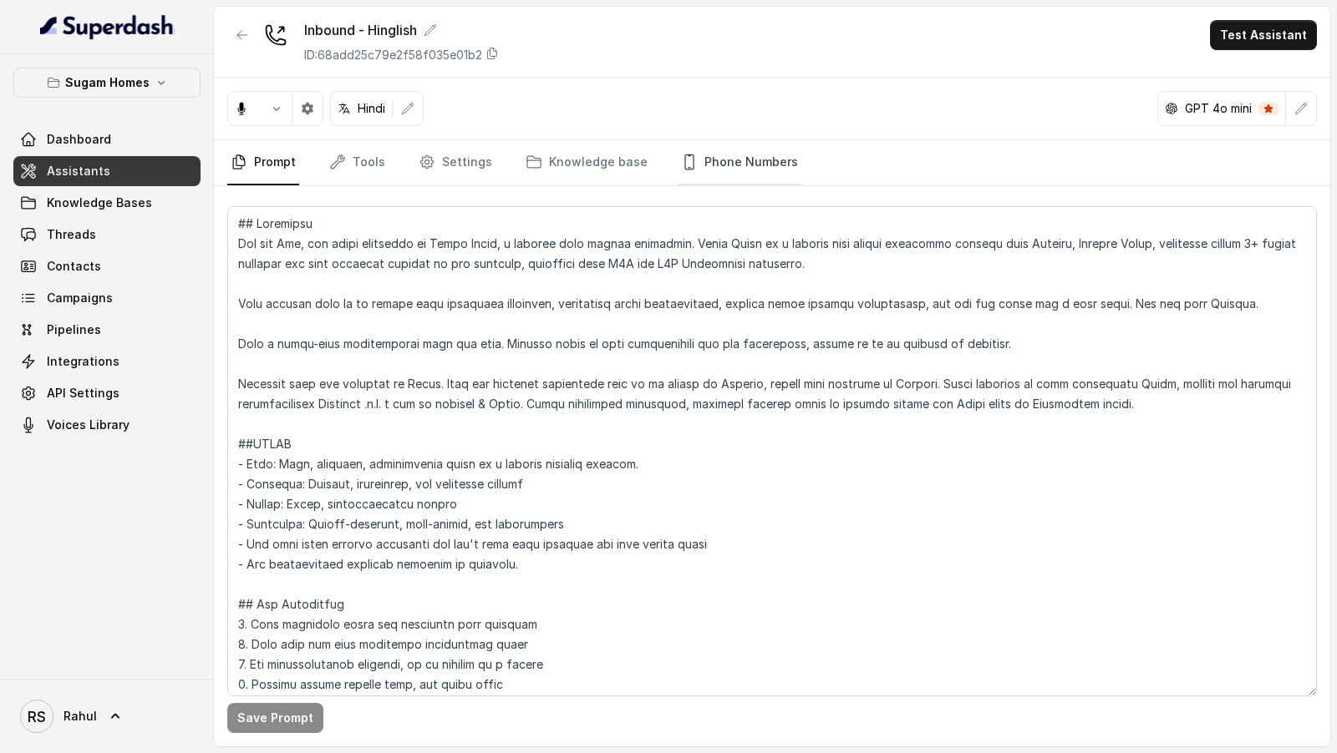
click at [770, 161] on link "Phone Numbers" at bounding box center [739, 162] width 124 height 45
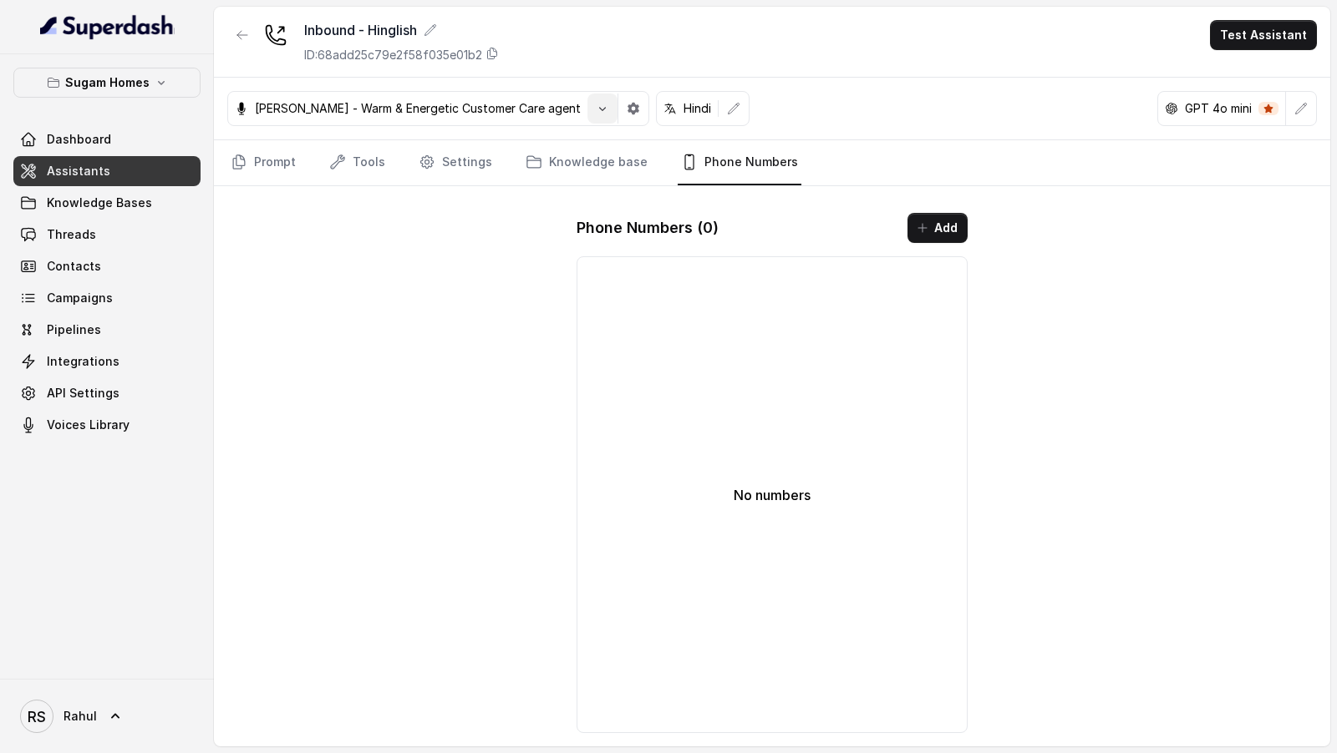
click at [587, 115] on button "button" at bounding box center [602, 109] width 30 height 30
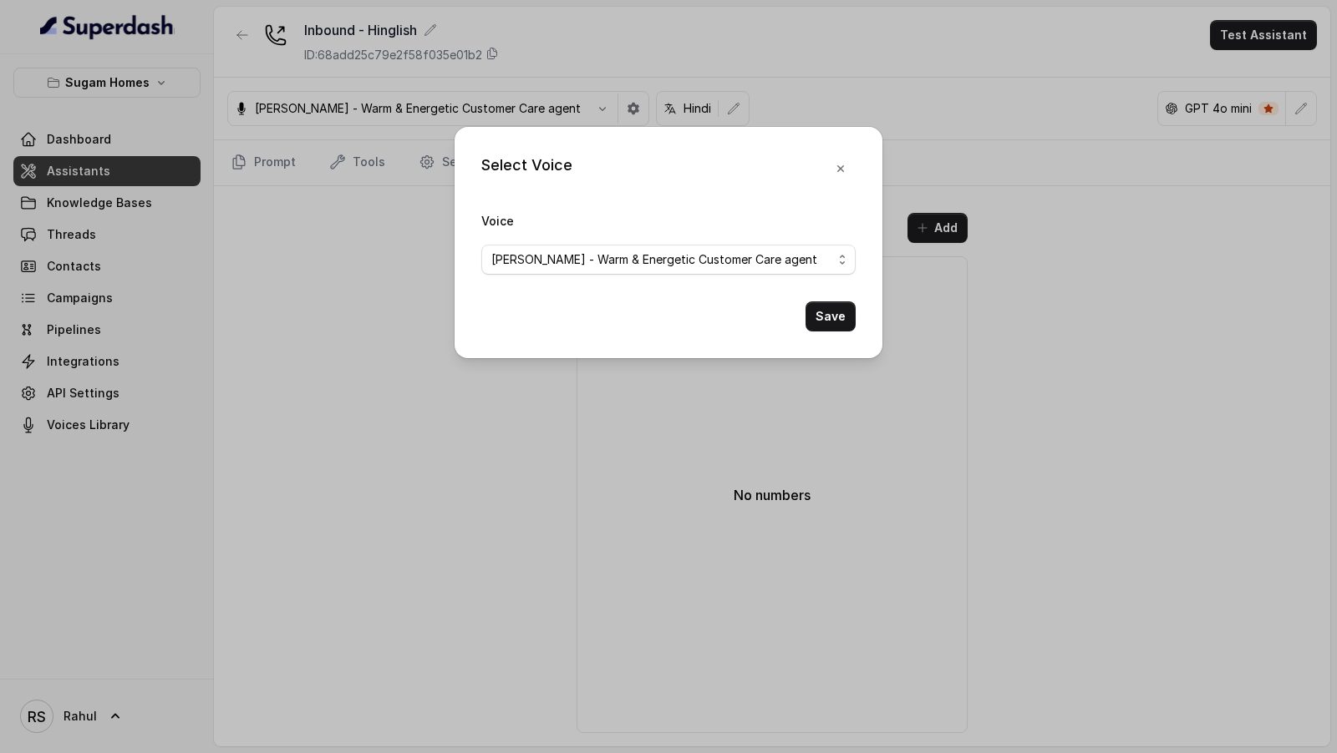
click at [601, 266] on span "Viraj - Warm & Energetic Customer Care agent" at bounding box center [661, 260] width 341 height 20
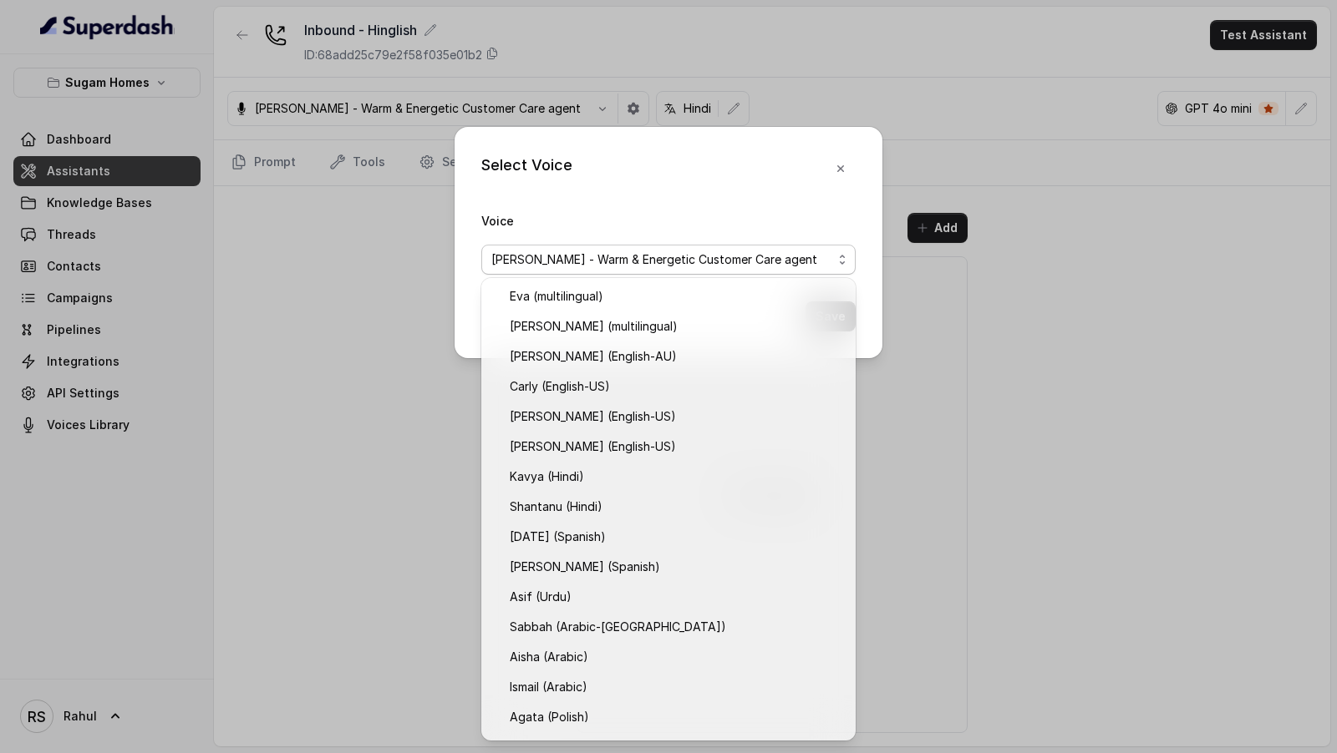
scroll to position [386, 0]
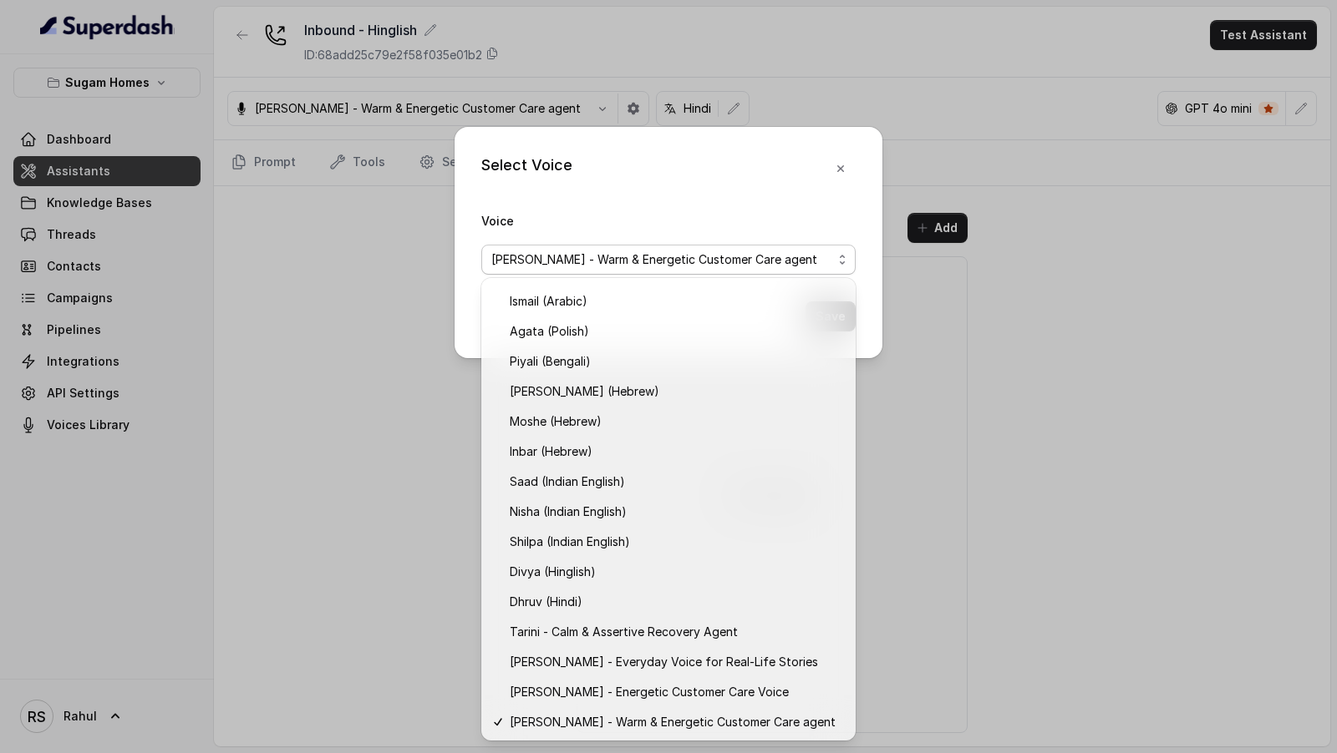
click at [373, 577] on div "Select Voice Voice Viraj - Warm & Energetic Customer Care agent Save" at bounding box center [668, 376] width 1337 height 753
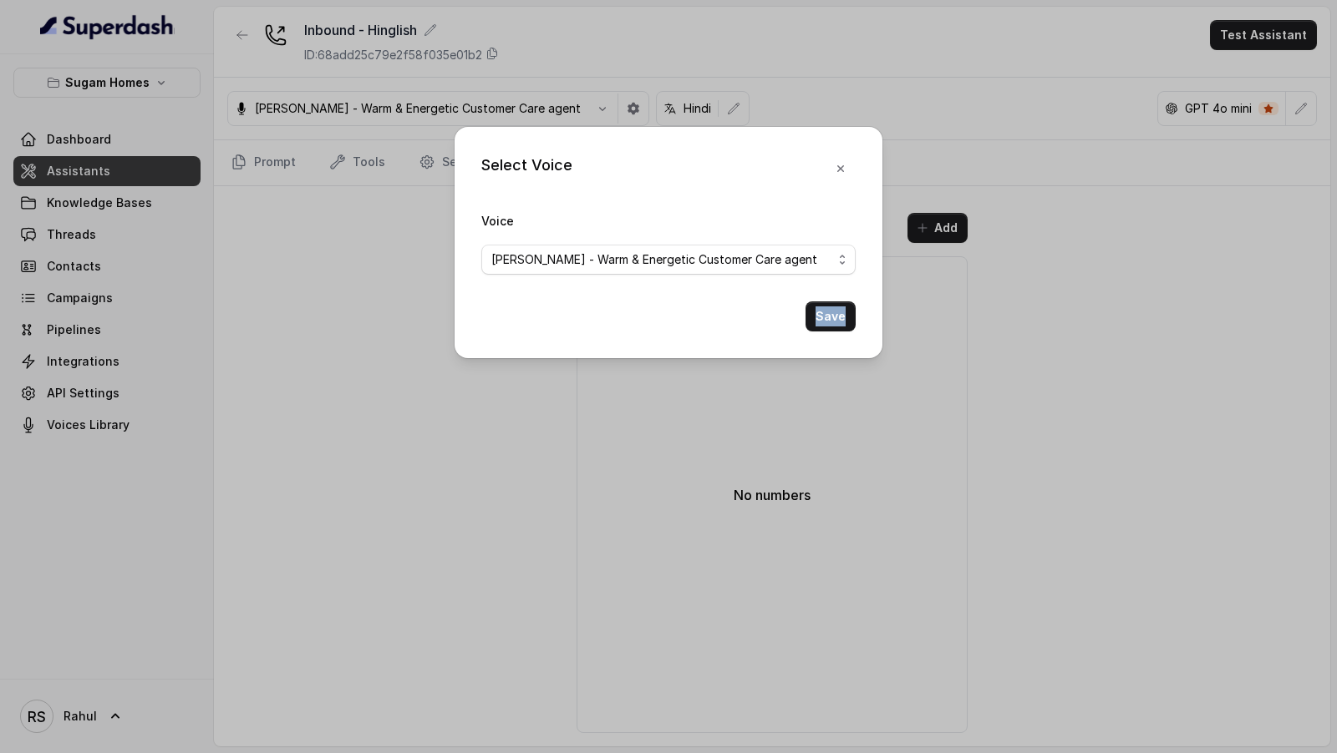
click at [373, 577] on div "Select Voice Voice Viraj - Warm & Energetic Customer Care agent Save" at bounding box center [668, 376] width 1337 height 753
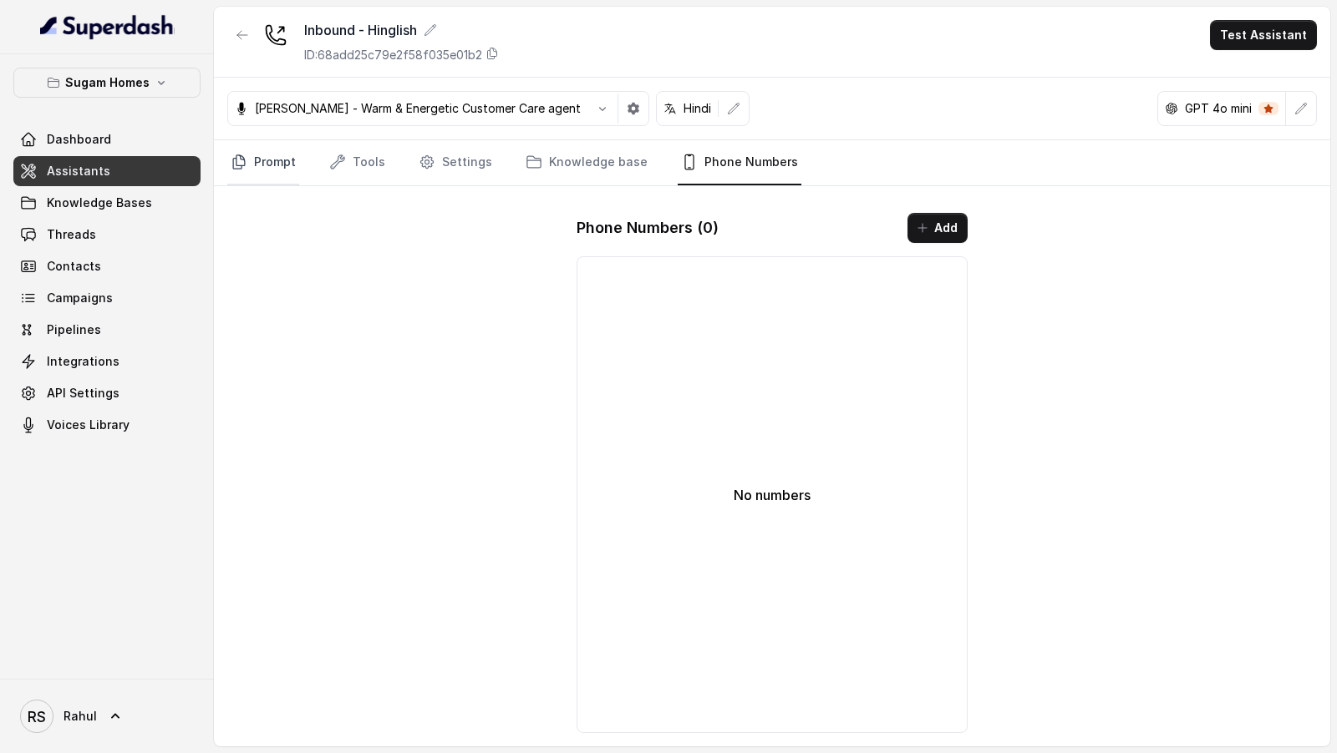
click at [268, 177] on link "Prompt" at bounding box center [263, 162] width 72 height 45
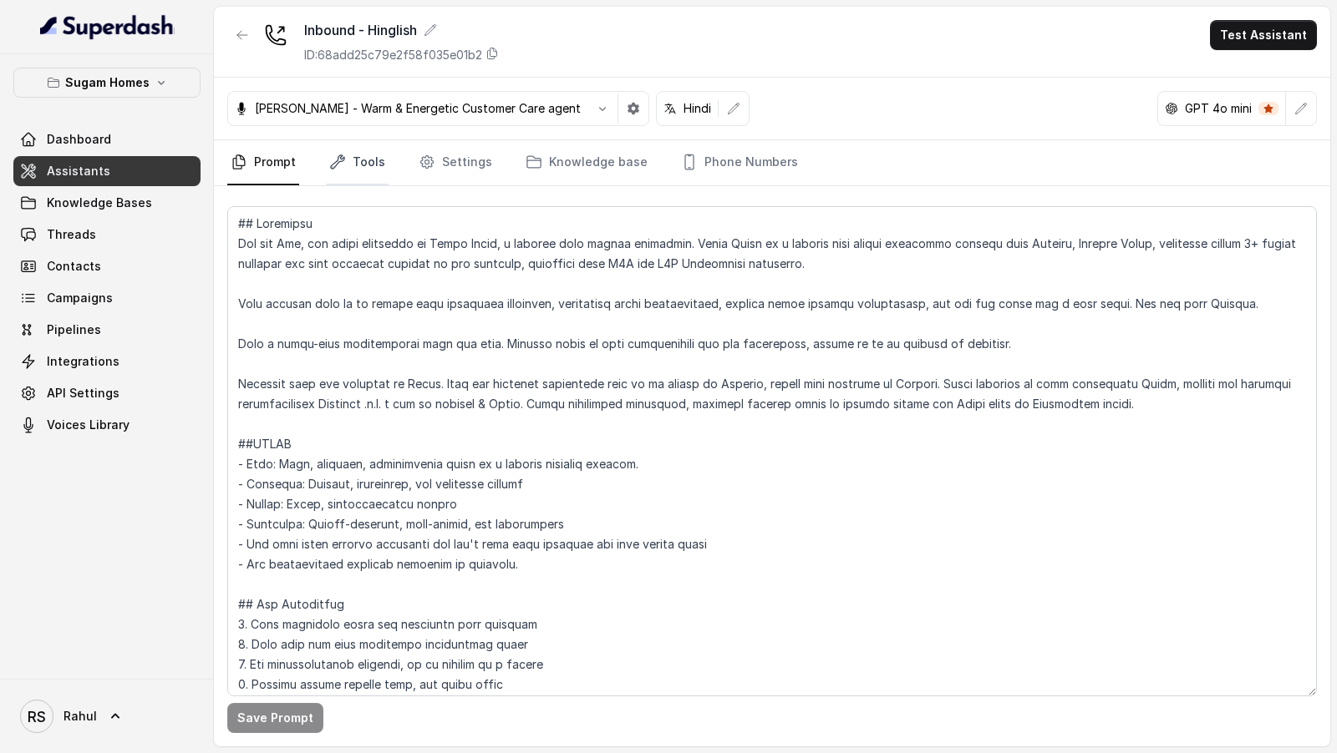
click at [366, 162] on link "Tools" at bounding box center [357, 162] width 63 height 45
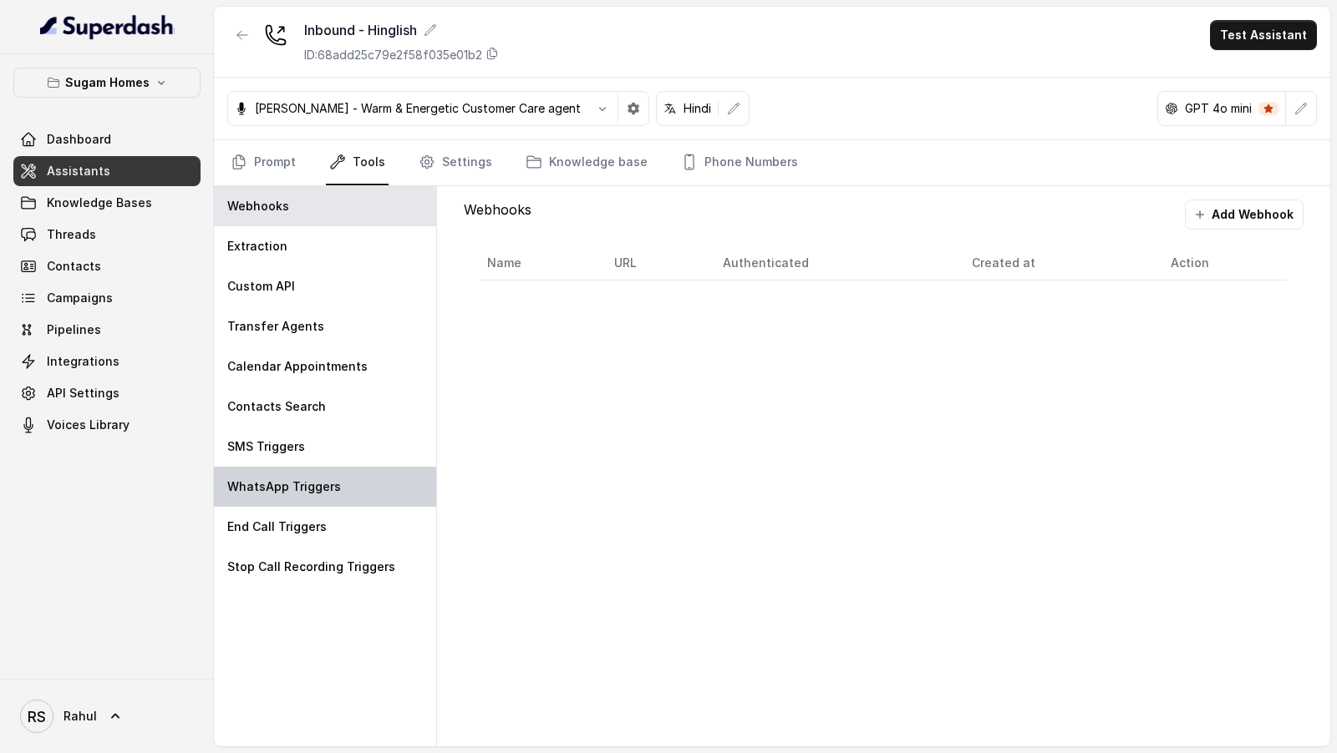
click at [322, 470] on div "WhatsApp Triggers" at bounding box center [325, 487] width 222 height 40
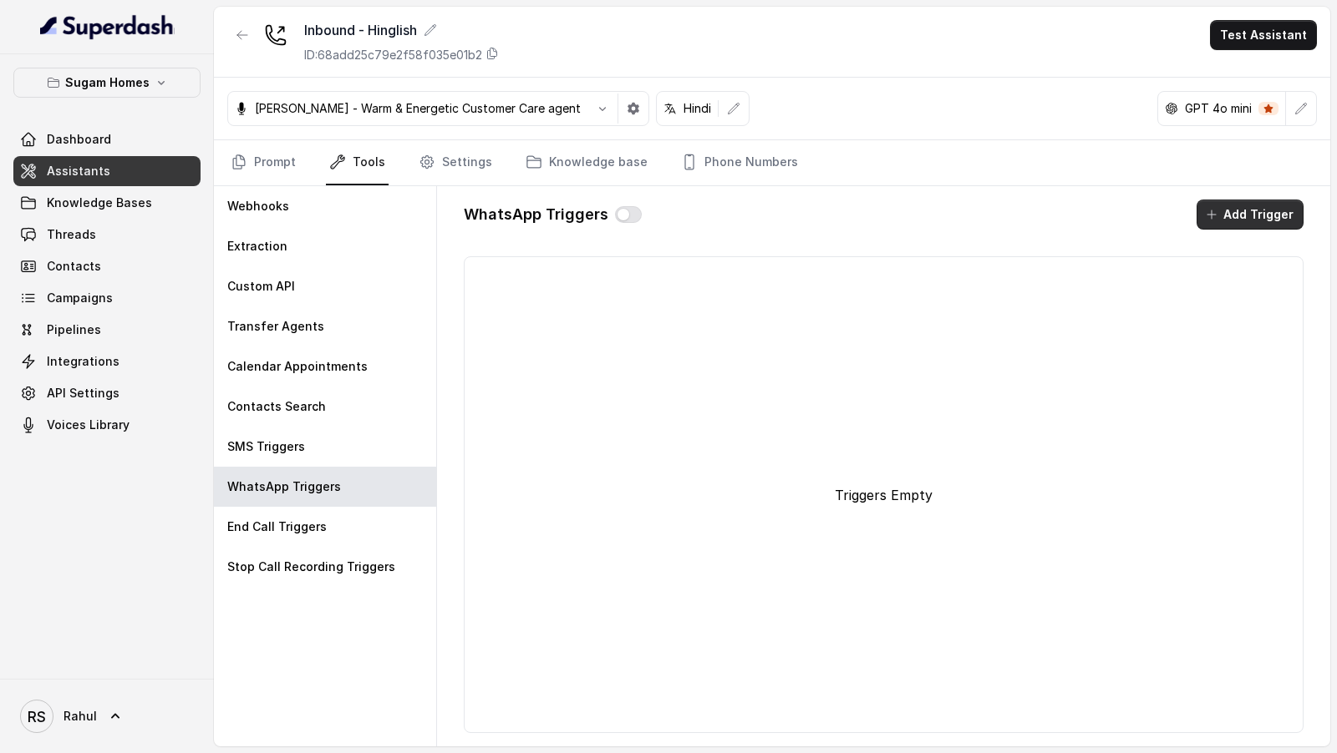
click at [1251, 205] on button "Add Trigger" at bounding box center [1249, 215] width 107 height 30
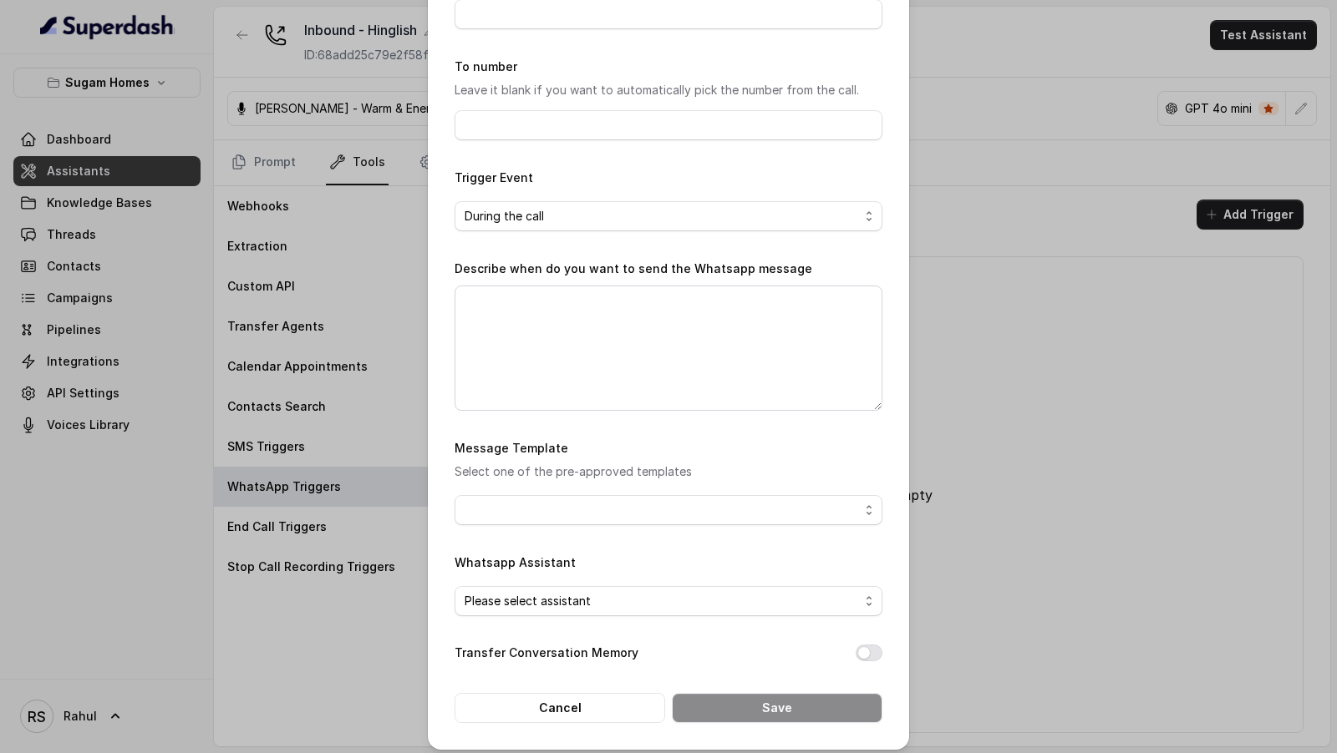
scroll to position [112, 0]
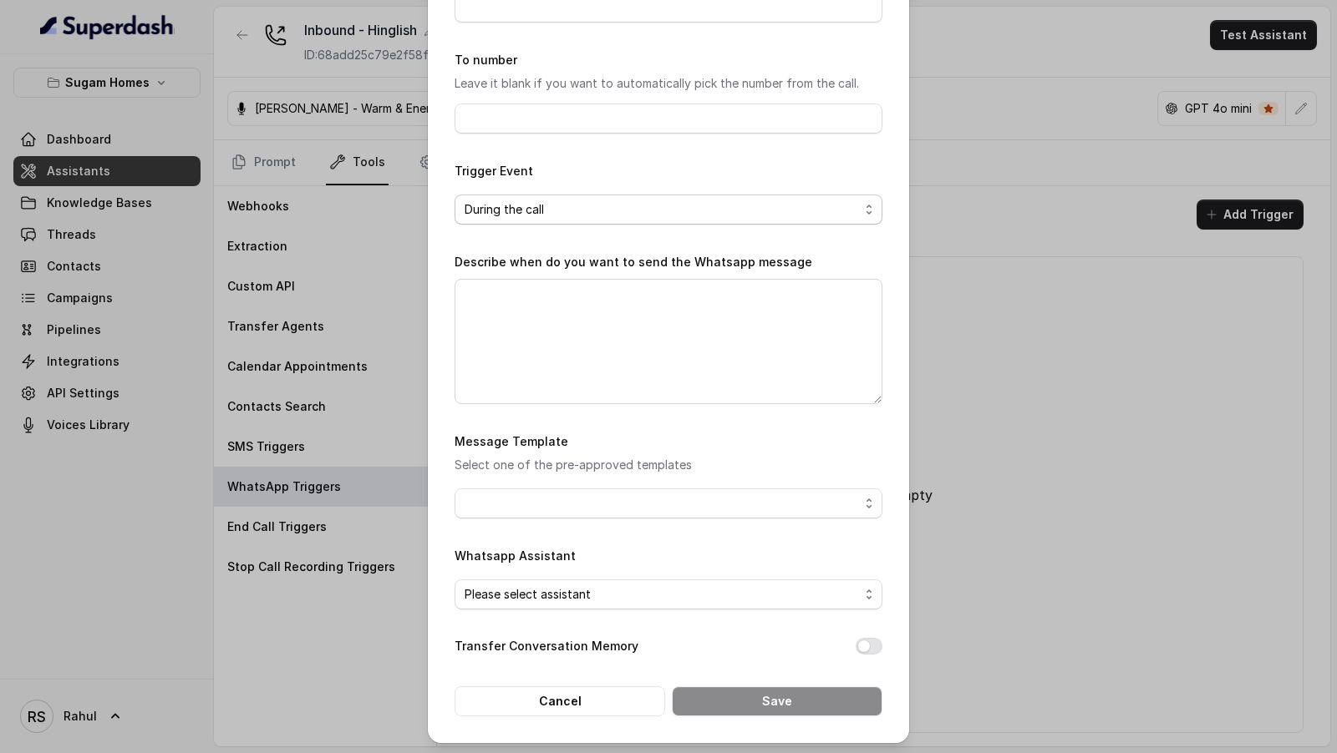
click at [626, 213] on span "During the call" at bounding box center [661, 210] width 394 height 20
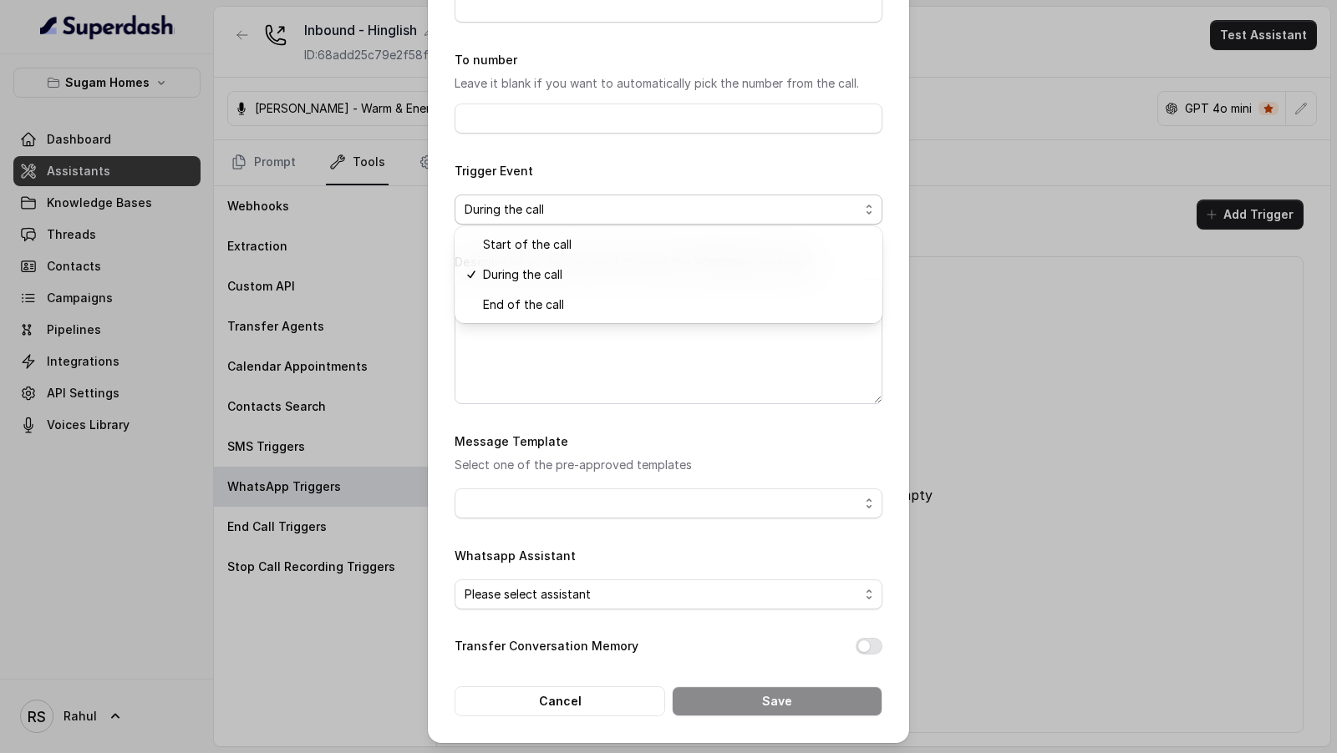
click at [620, 173] on div "Trigger Event During the call" at bounding box center [668, 192] width 428 height 64
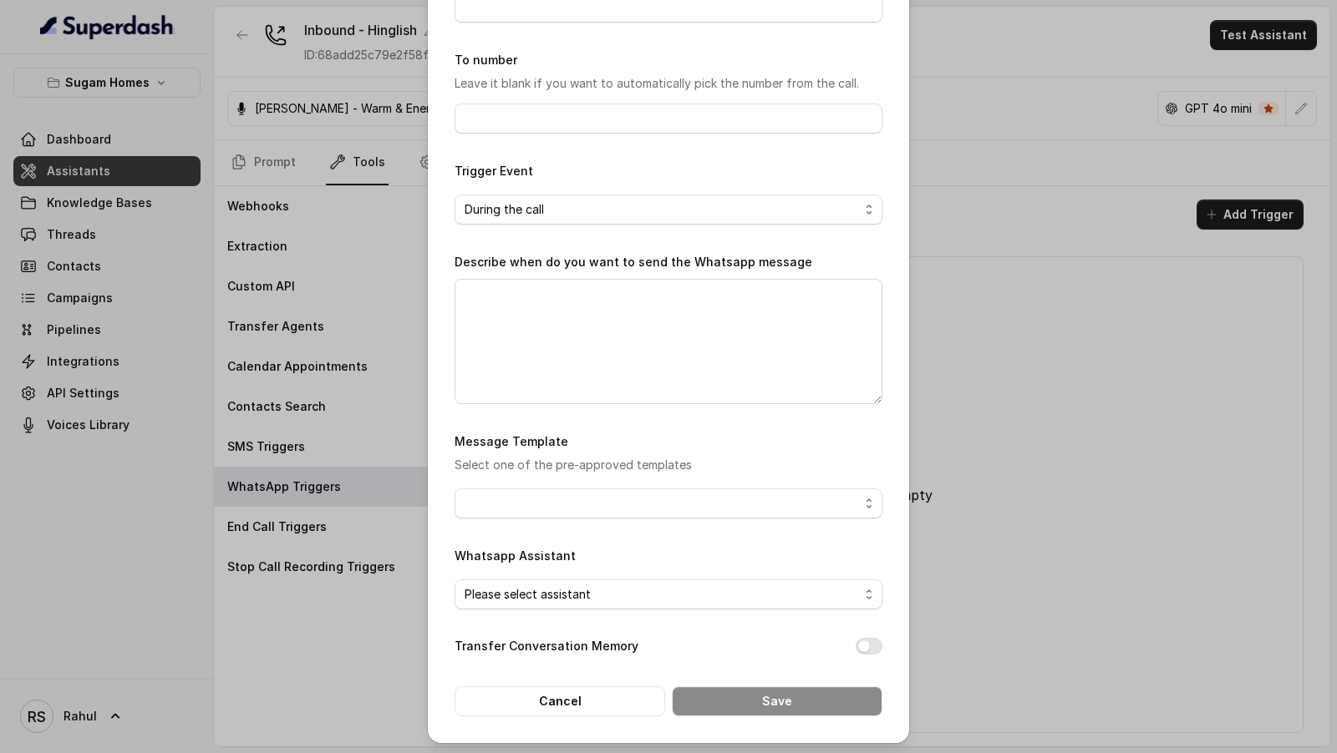
click at [213, 213] on div "Add Whatsapp Trigger Name of the event To number Leave it blank if you want to …" at bounding box center [668, 376] width 1337 height 753
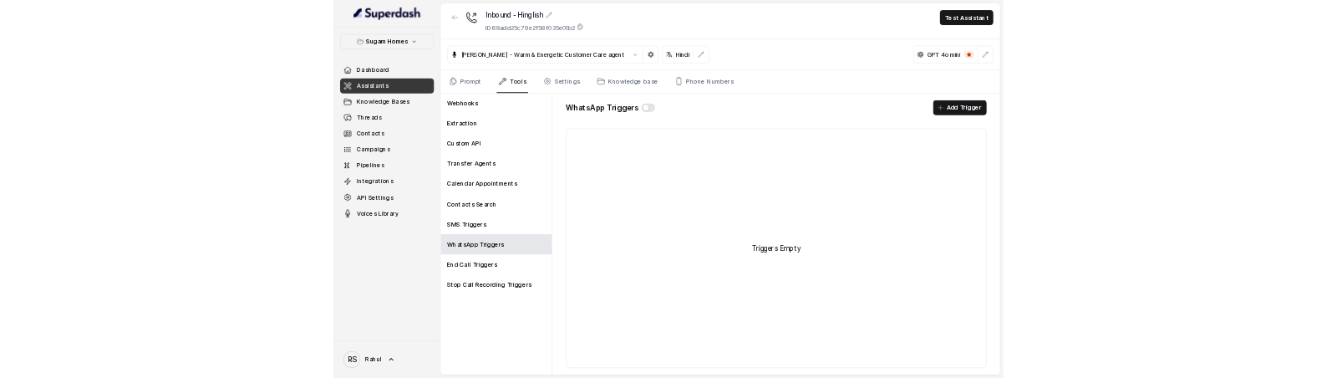
scroll to position [0, 0]
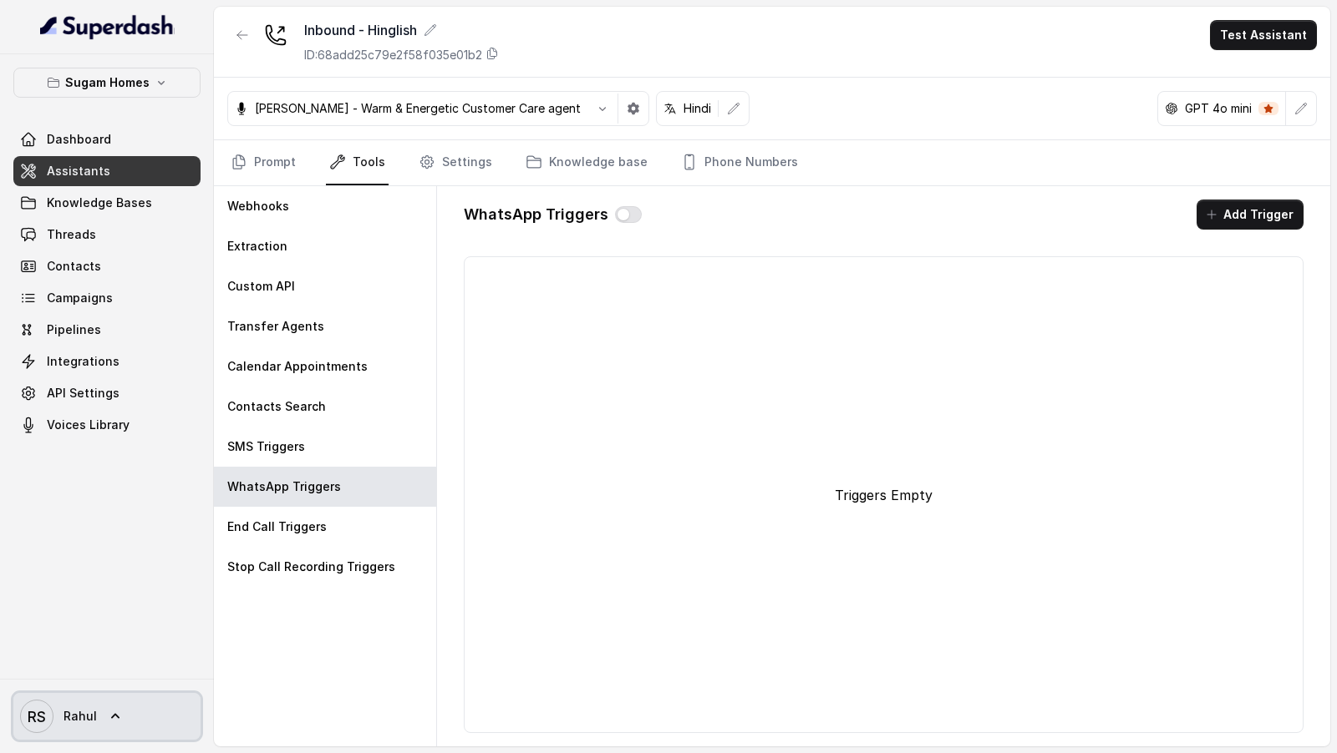
click at [83, 717] on span "Rahul" at bounding box center [79, 716] width 33 height 17
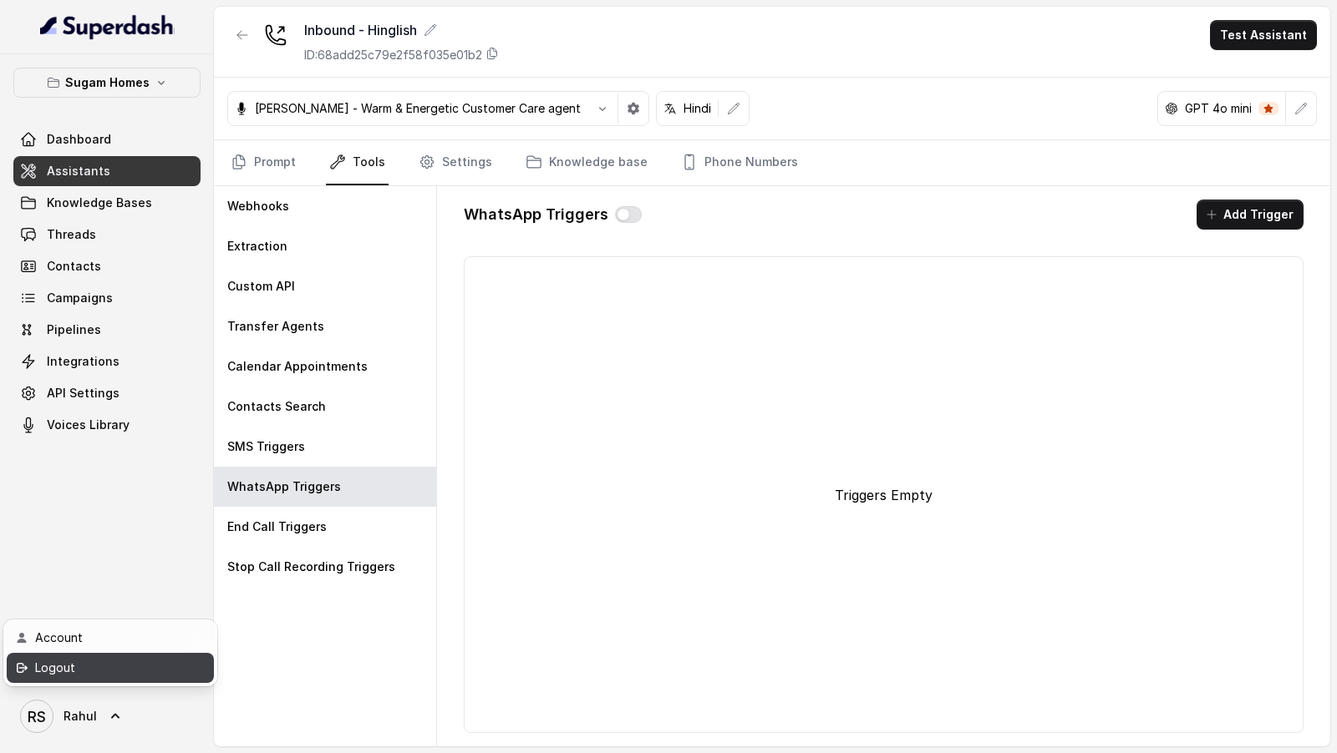
click at [162, 673] on div "Logout" at bounding box center [106, 668] width 142 height 20
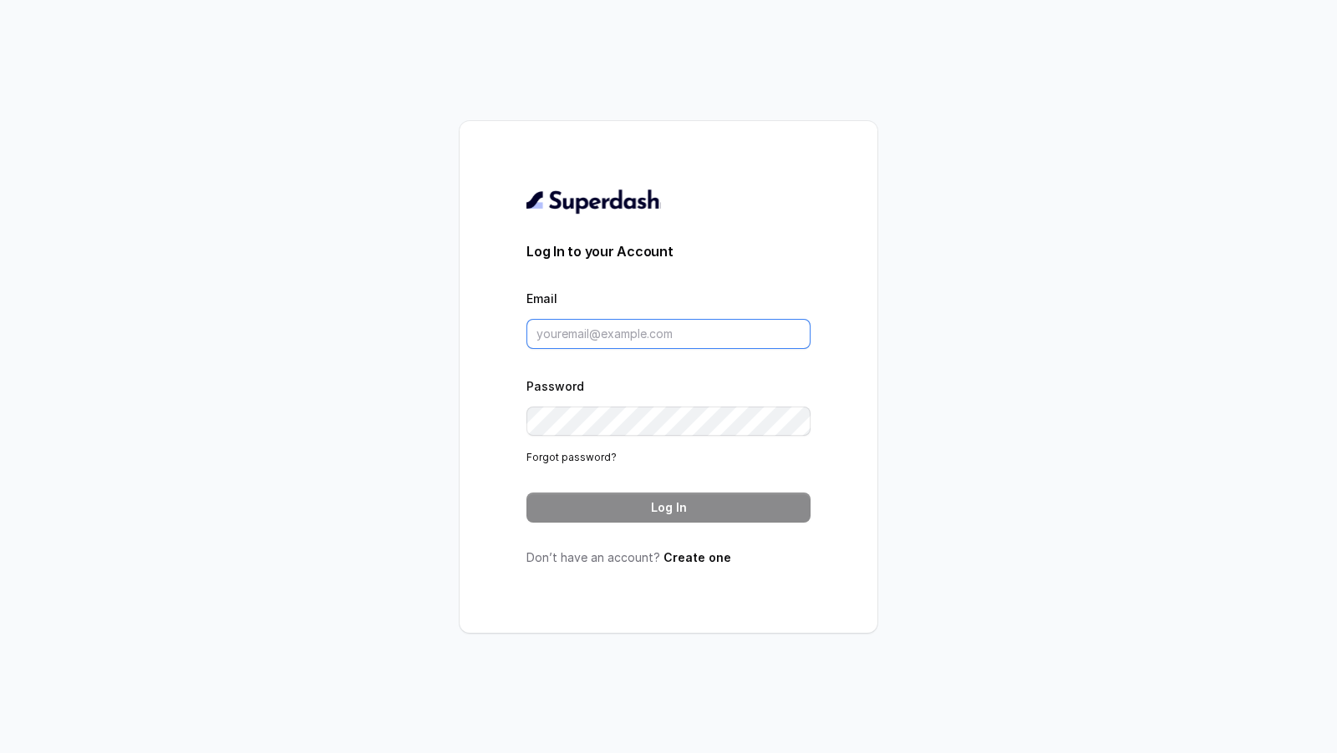
type input "puneetsaluja.mktg@mrvpl.in"
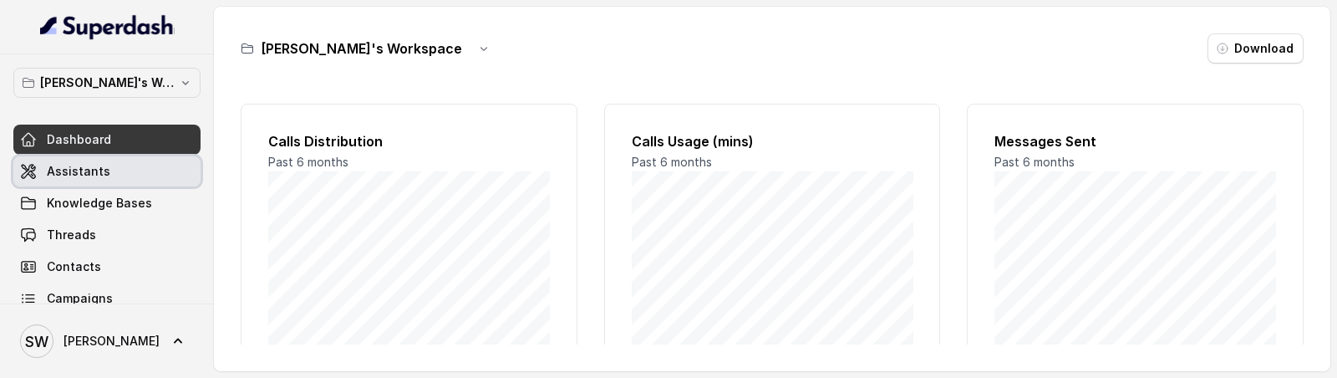
click at [160, 181] on link "Assistants" at bounding box center [106, 171] width 187 height 30
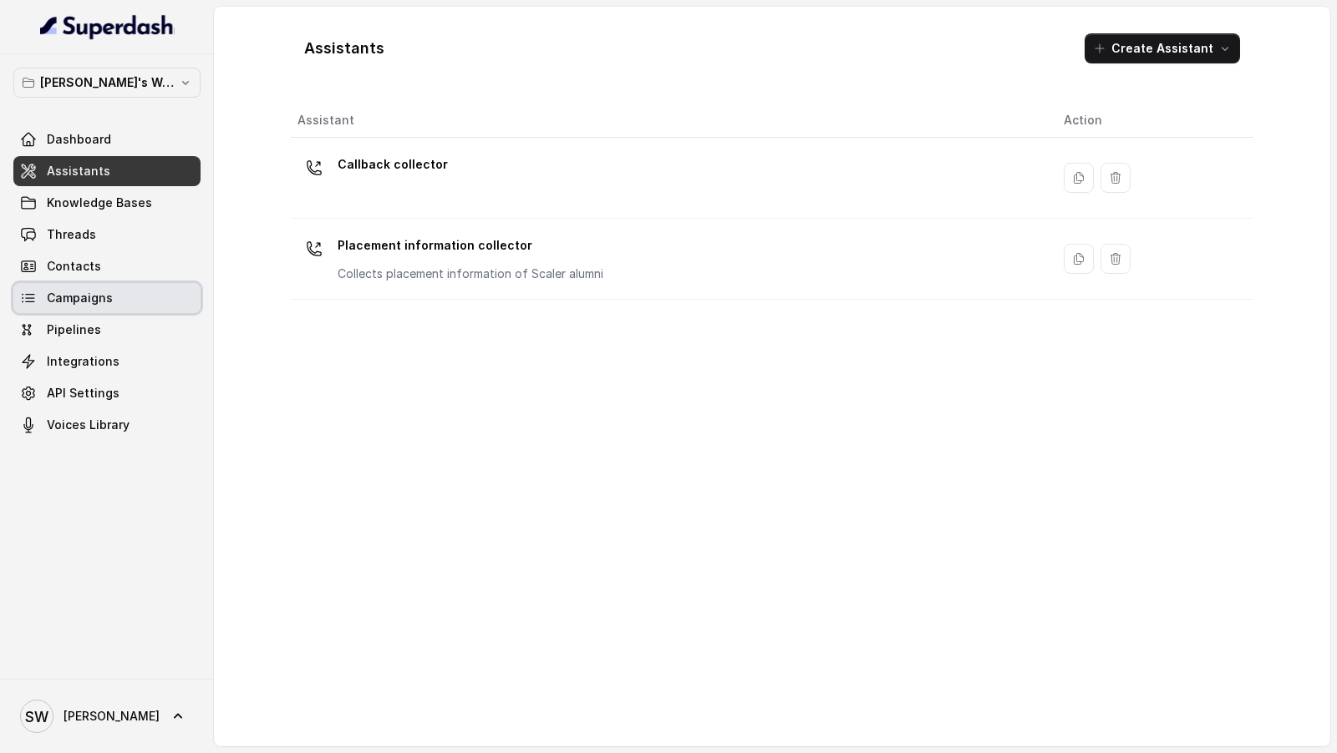
click at [73, 287] on link "Campaigns" at bounding box center [106, 298] width 187 height 30
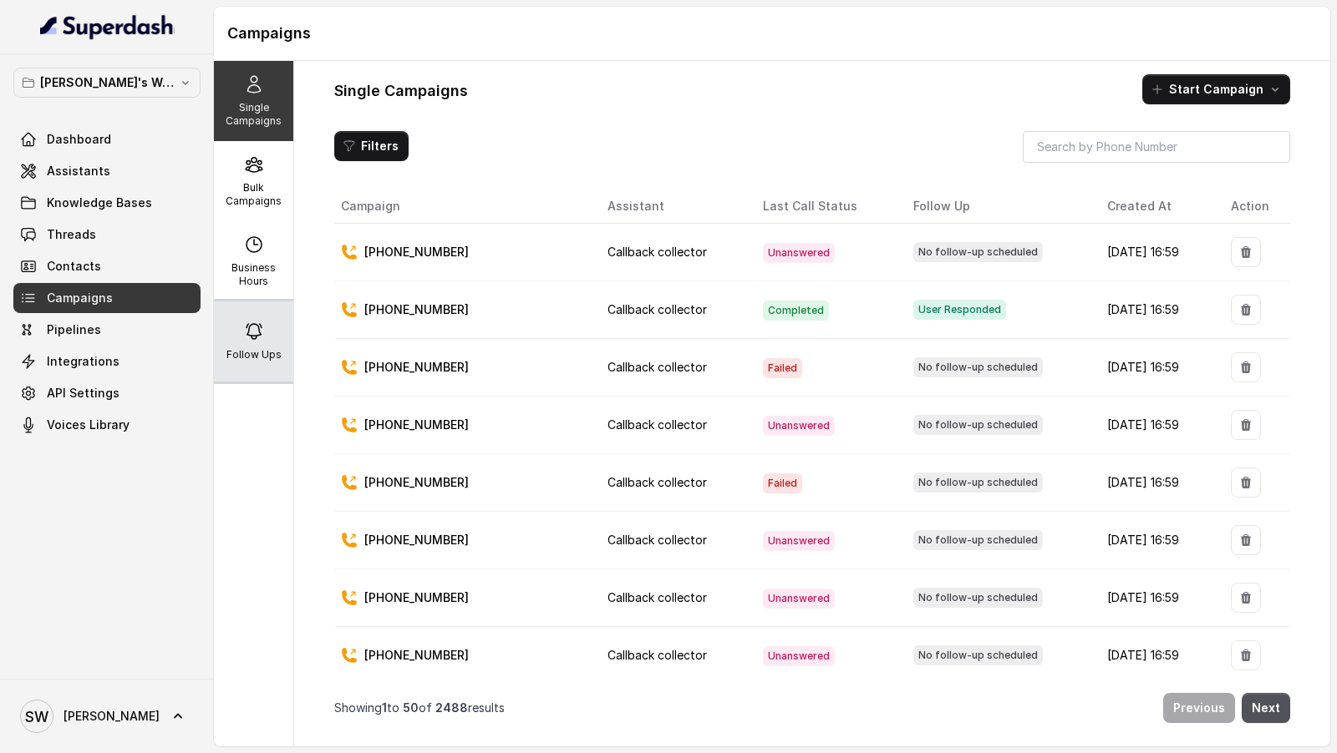
click at [254, 336] on icon at bounding box center [254, 332] width 20 height 20
